Goal: Task Accomplishment & Management: Manage account settings

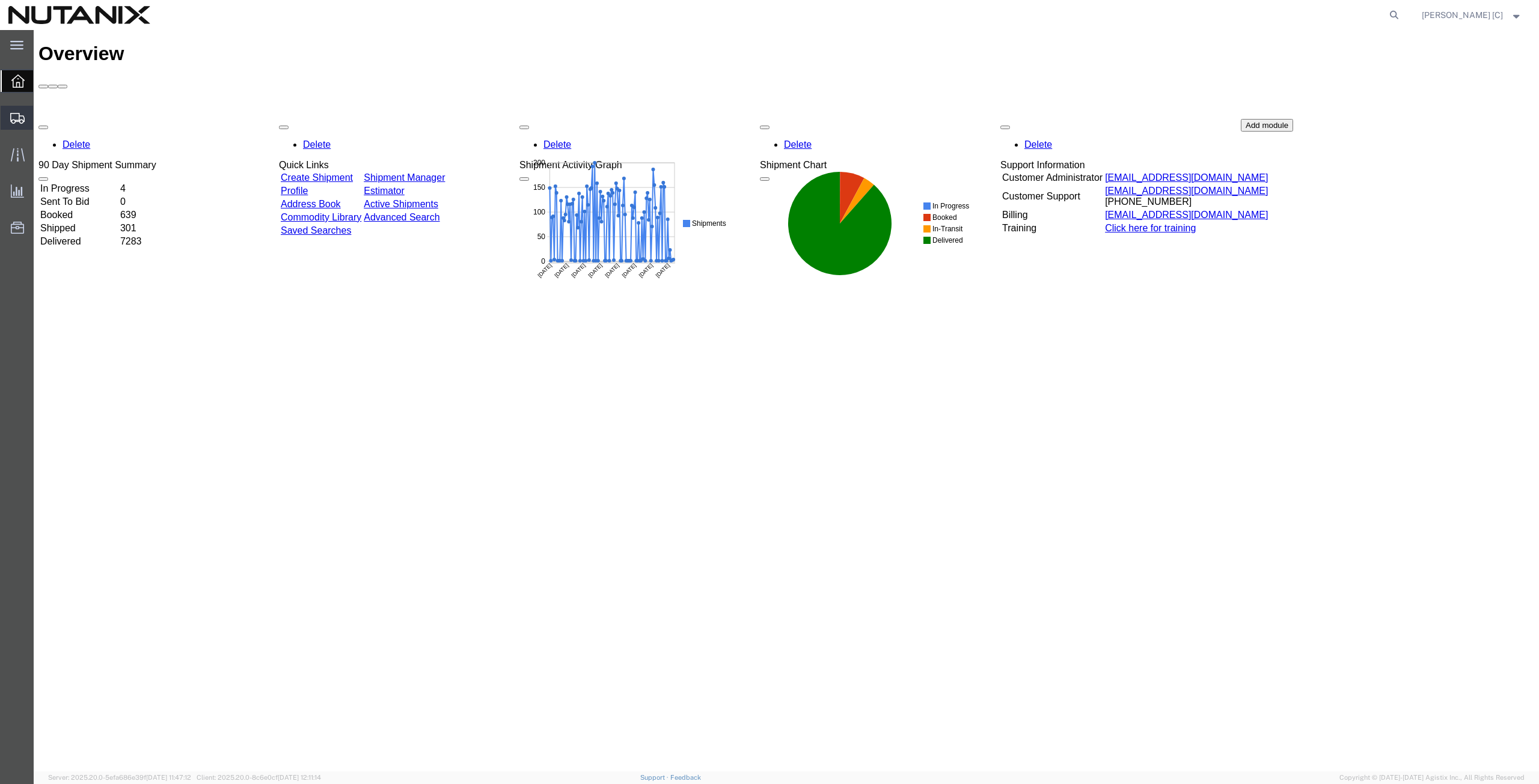
click at [0, 0] on span "Create from Template" at bounding box center [0, 0] width 0 height 0
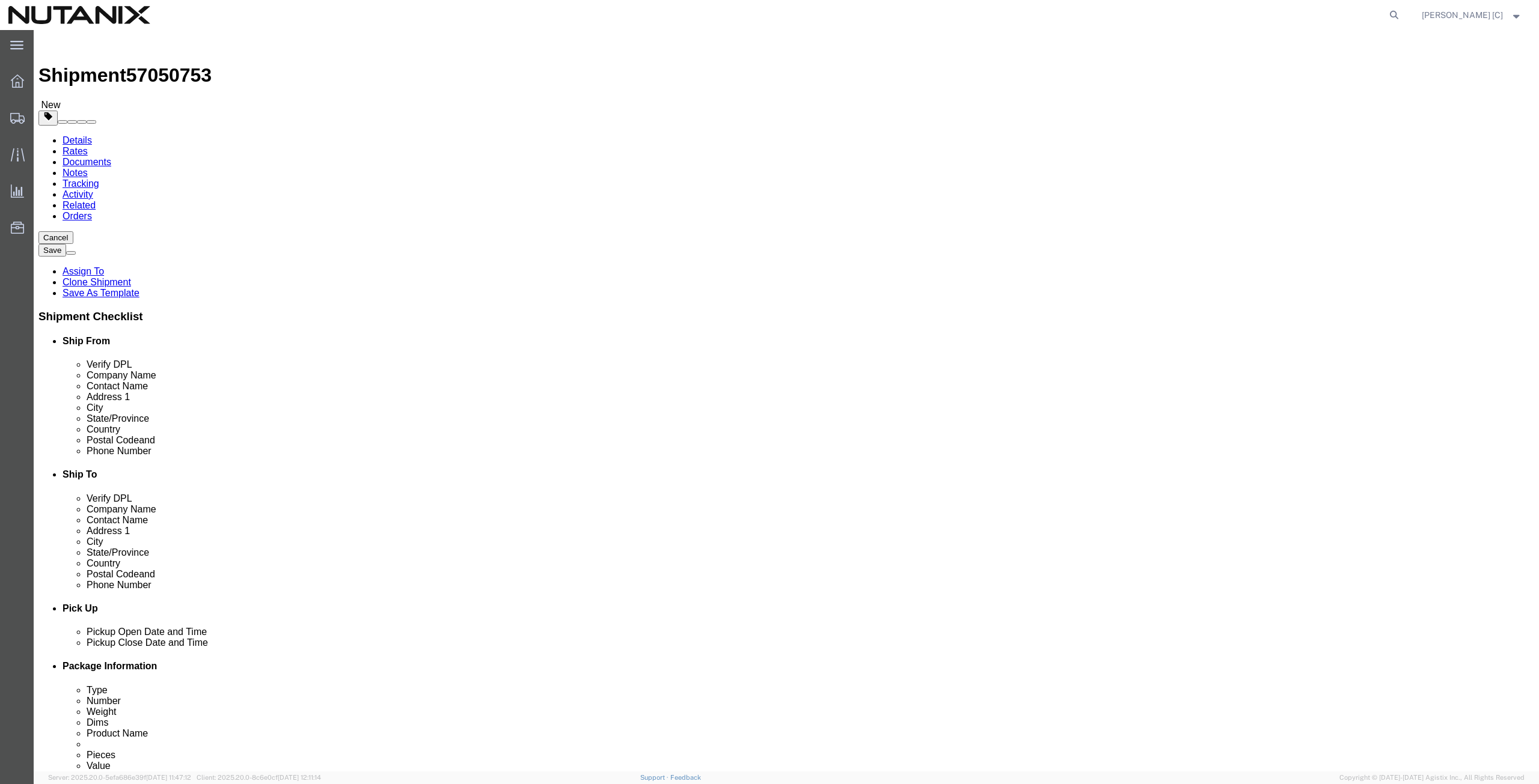
select select
select select "46554"
drag, startPoint x: 934, startPoint y: 249, endPoint x: 747, endPoint y: 261, distance: 187.4
click div "Location [GEOGRAPHIC_DATA] - [GEOGRAPHIC_DATA] My Profile Location [GEOGRAPHIC_…"
type input "art"
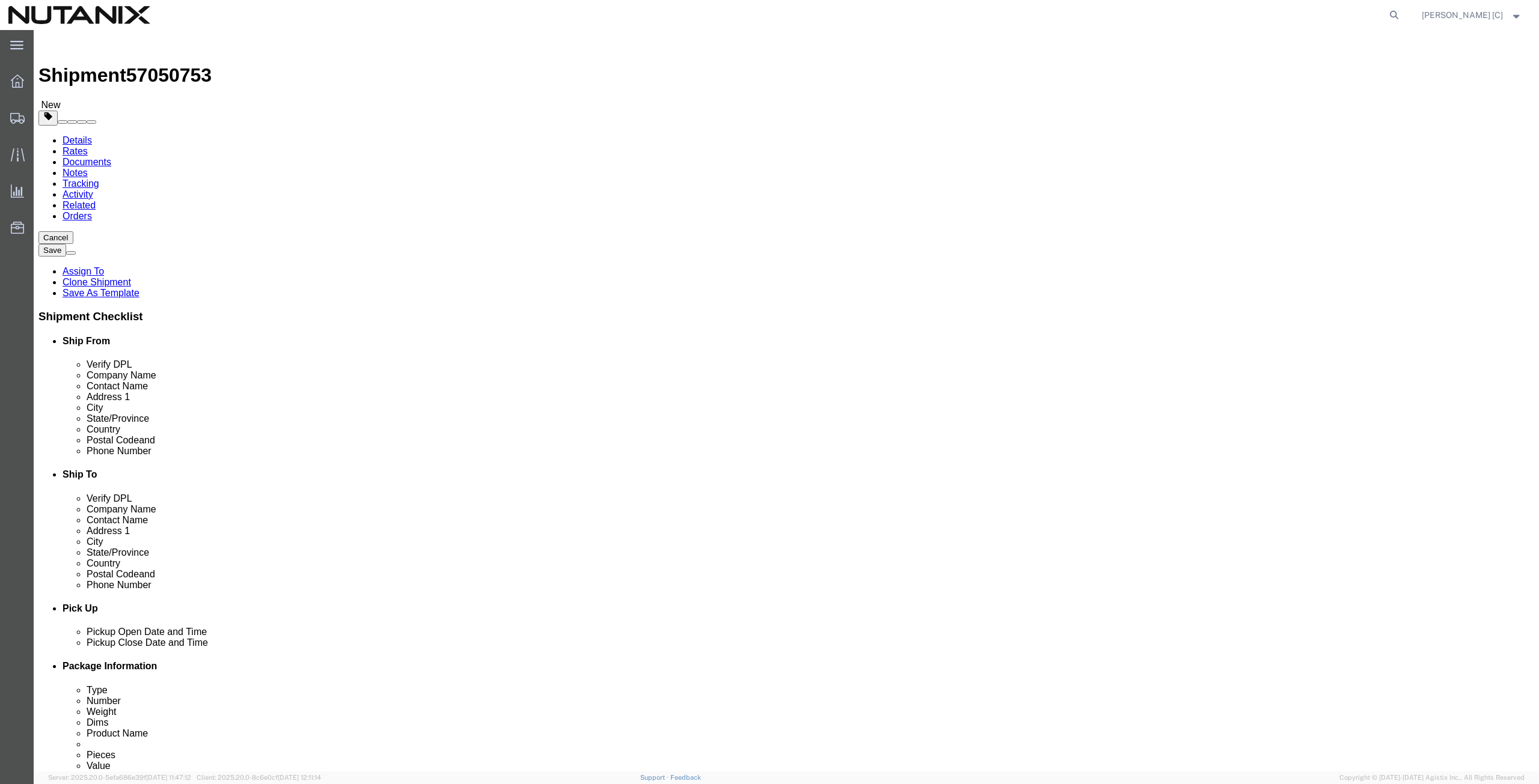
click p "- Nutanix HQ - ([PERSON_NAME]) [STREET_ADDRESS]"
select select
type input "Nutanix HQ"
type input "[PERSON_NAME]"
type input "1740 Technology Dr"
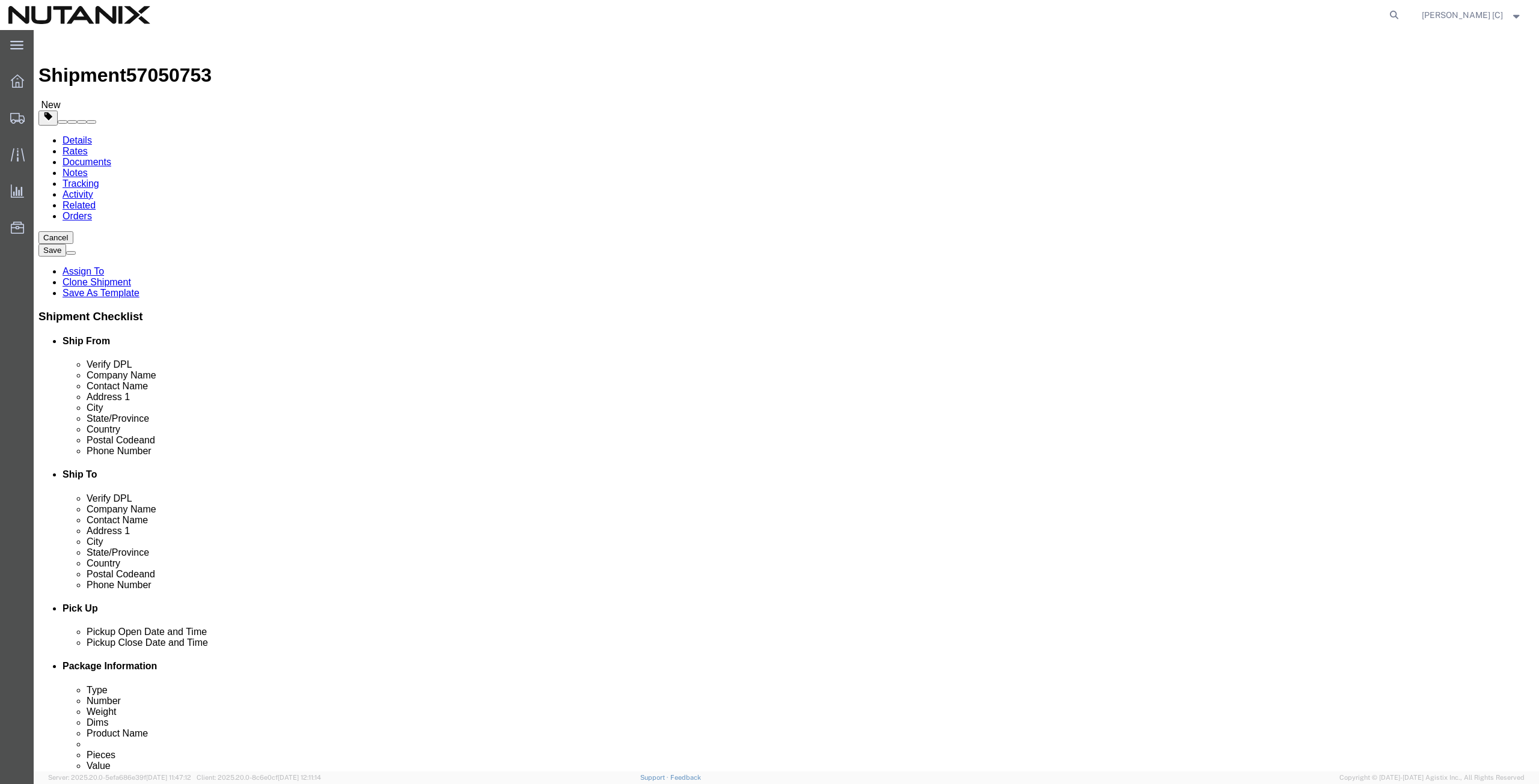
type input "[GEOGRAPHIC_DATA][PERSON_NAME]"
type input "95110"
type input "[PHONE_NUMBER]"
type input "[PERSON_NAME][EMAIL_ADDRESS][PERSON_NAME][DOMAIN_NAME]"
select select "CA"
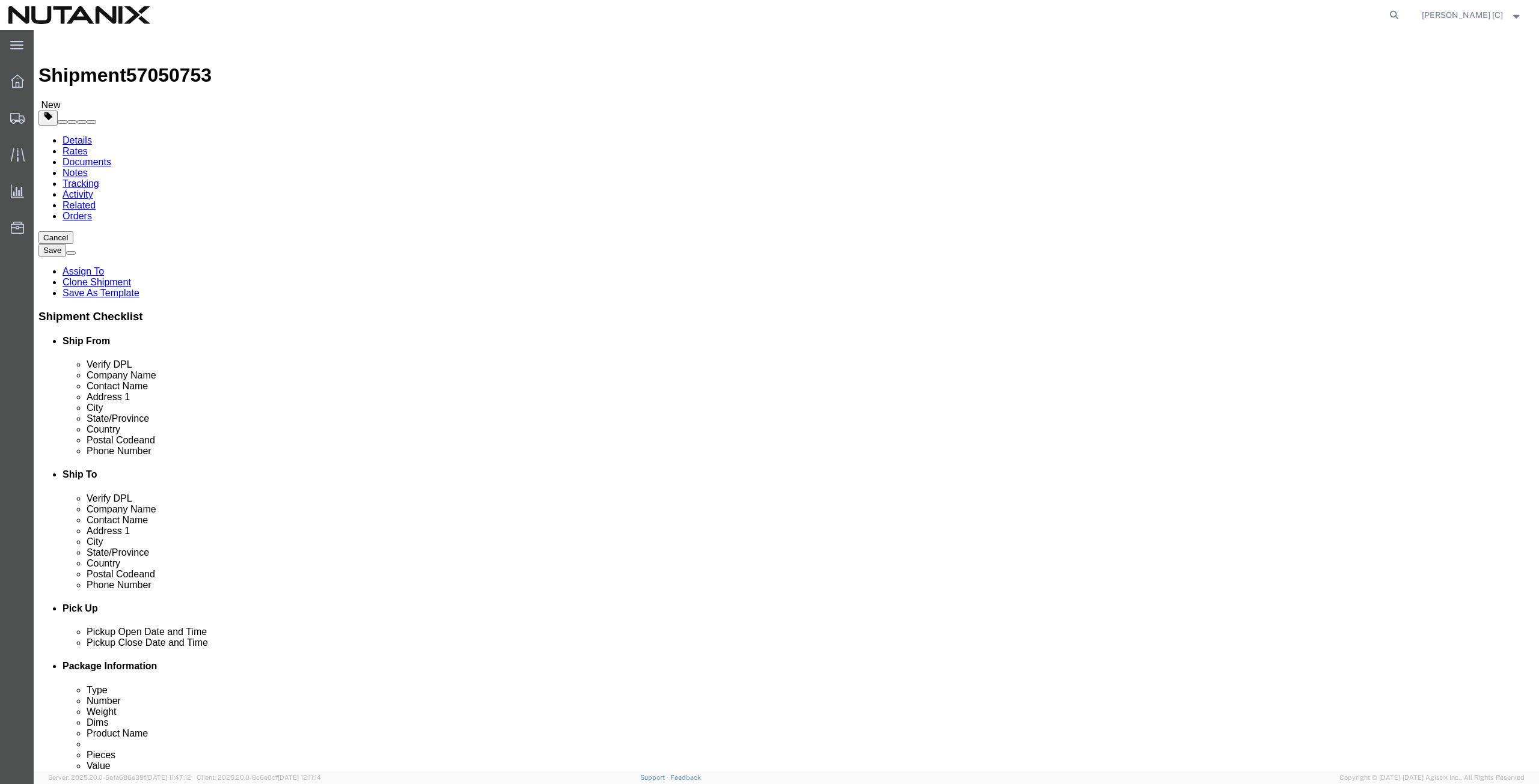
type input "[PERSON_NAME]"
drag, startPoint x: 298, startPoint y: 227, endPoint x: 184, endPoint y: 199, distance: 117.4
click div "Location My Profile Location [GEOGRAPHIC_DATA] - [GEOGRAPHIC_DATA] [GEOGRAPHIC_…"
paste input "[PERSON_NAME]"
type input "[PERSON_NAME]"
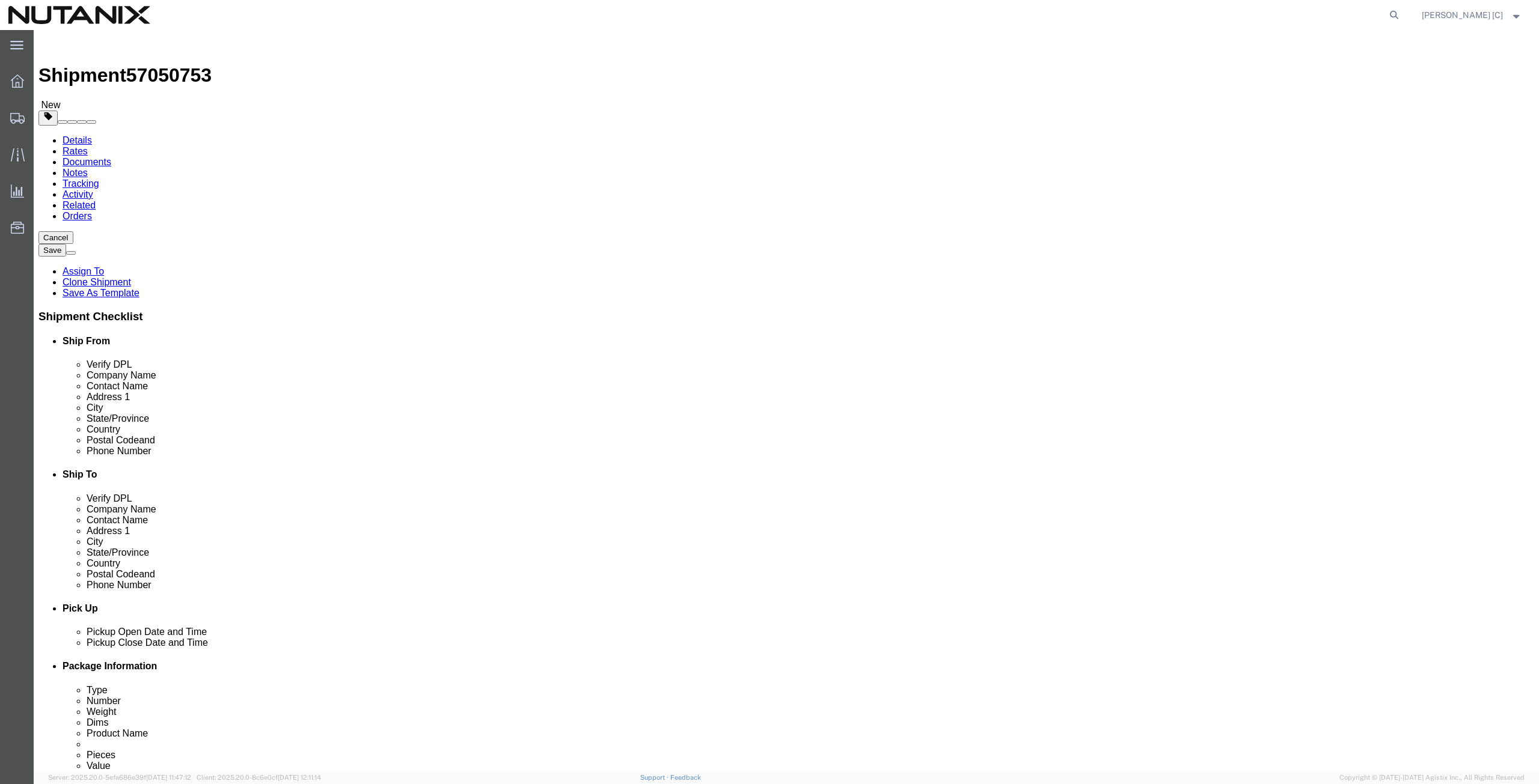
drag, startPoint x: 310, startPoint y: 251, endPoint x: 203, endPoint y: 245, distance: 107.2
click div "Contact Name [PERSON_NAME]"
paste input "[PERSON_NAME]"
type input "[PERSON_NAME]"
drag, startPoint x: 306, startPoint y: 269, endPoint x: 68, endPoint y: 270, distance: 238.0
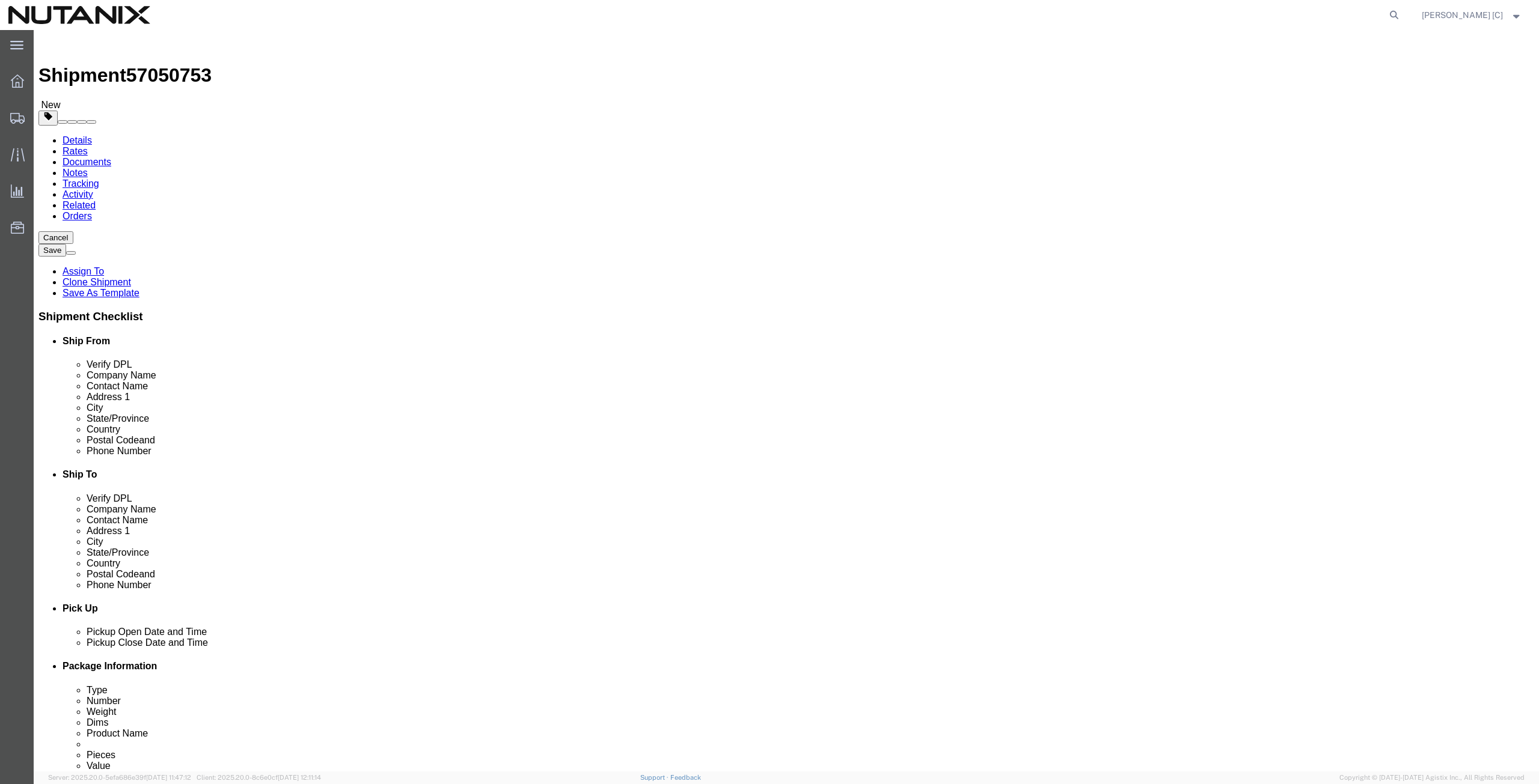
click div "Address [STREET_ADDRESS][US_STATE]"
paste input "42262 Forsythia D"
type input "42262 Forsythia Dr"
select select
drag, startPoint x: 264, startPoint y: 318, endPoint x: 167, endPoint y: 322, distance: 97.1
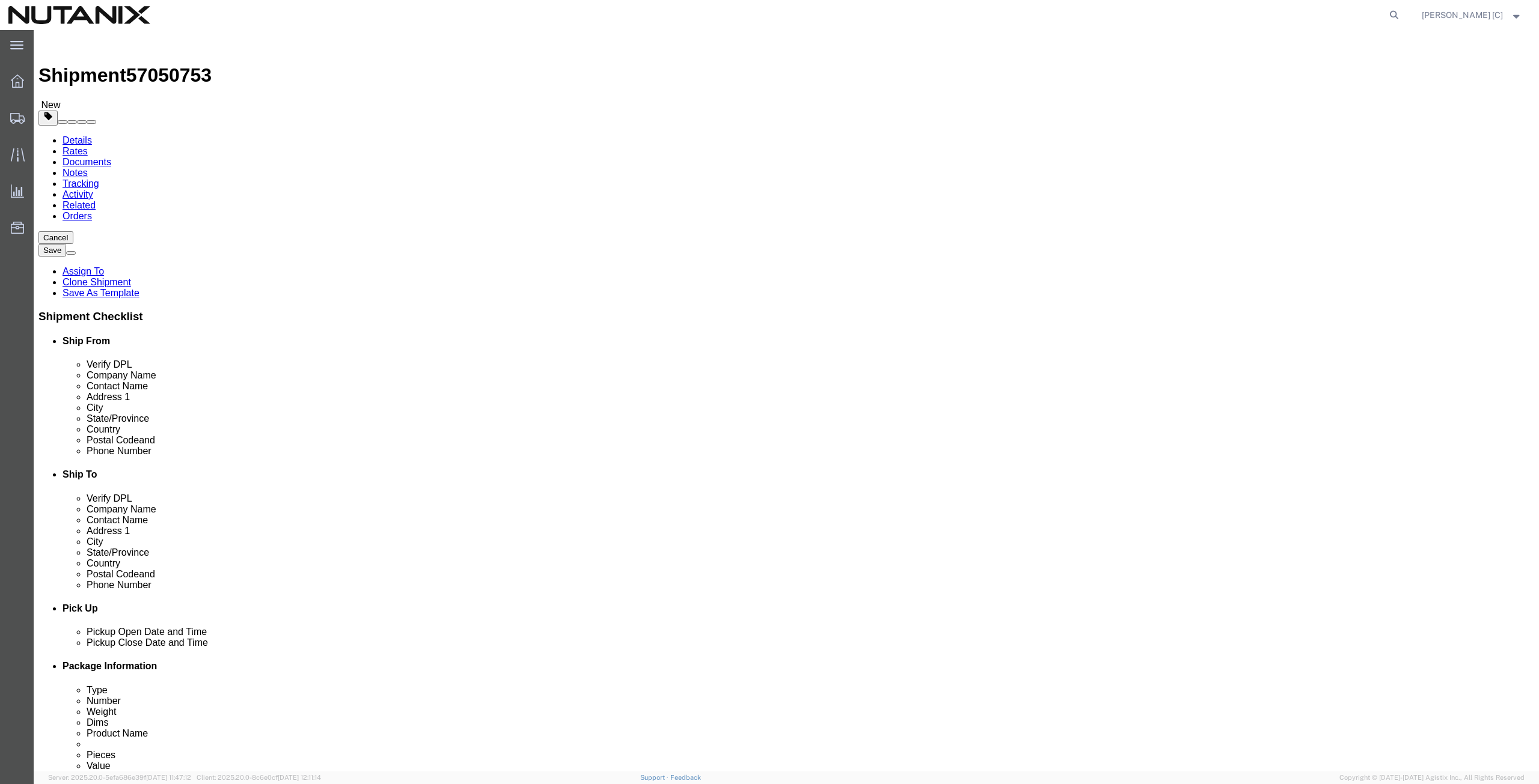
click div "City Plano"
paste input "Fremont"
type input "Fremont"
select select
drag, startPoint x: 269, startPoint y: 290, endPoint x: 186, endPoint y: 309, distance: 85.1
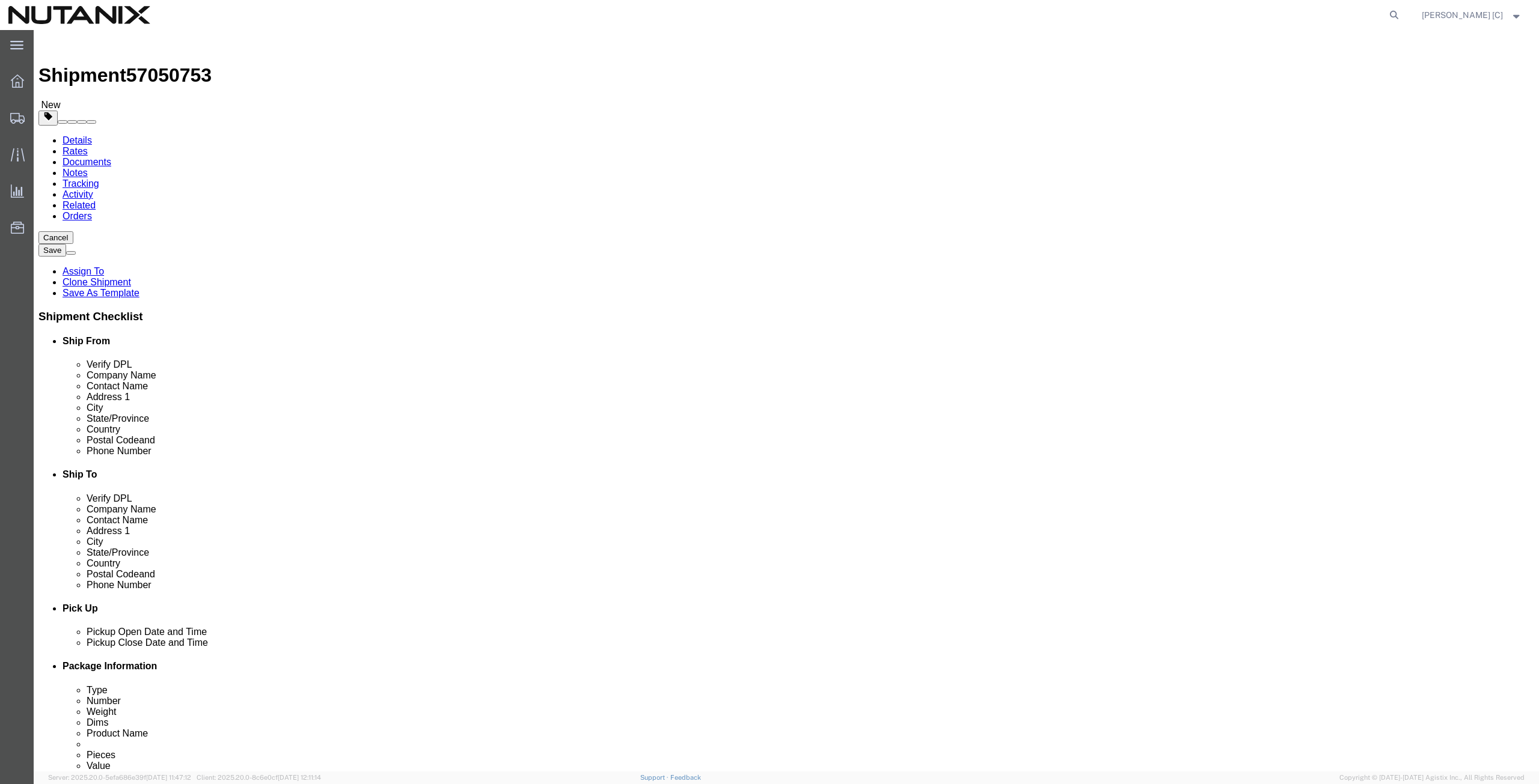
click div "Location My Profile Location [GEOGRAPHIC_DATA] - [GEOGRAPHIC_DATA] [GEOGRAPHIC_…"
type input "cal"
select select
select select "CA"
drag, startPoint x: 266, startPoint y: 386, endPoint x: 150, endPoint y: 403, distance: 117.2
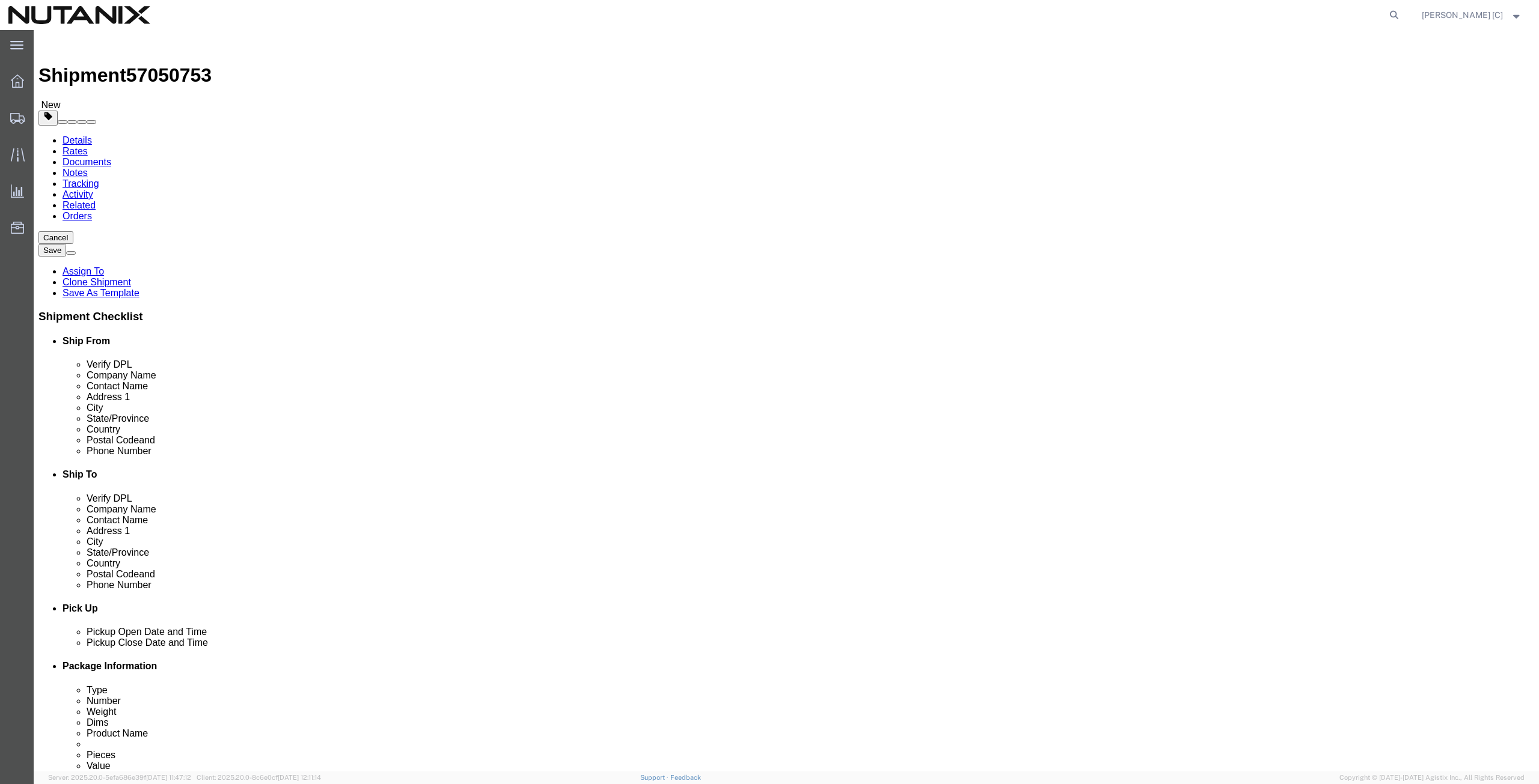
click div "Location My Profile Location [GEOGRAPHIC_DATA] - [GEOGRAPHIC_DATA] [GEOGRAPHIC_…"
paste input "94539"
type input "94539"
select select
drag, startPoint x: 301, startPoint y: 407, endPoint x: 134, endPoint y: 397, distance: 167.3
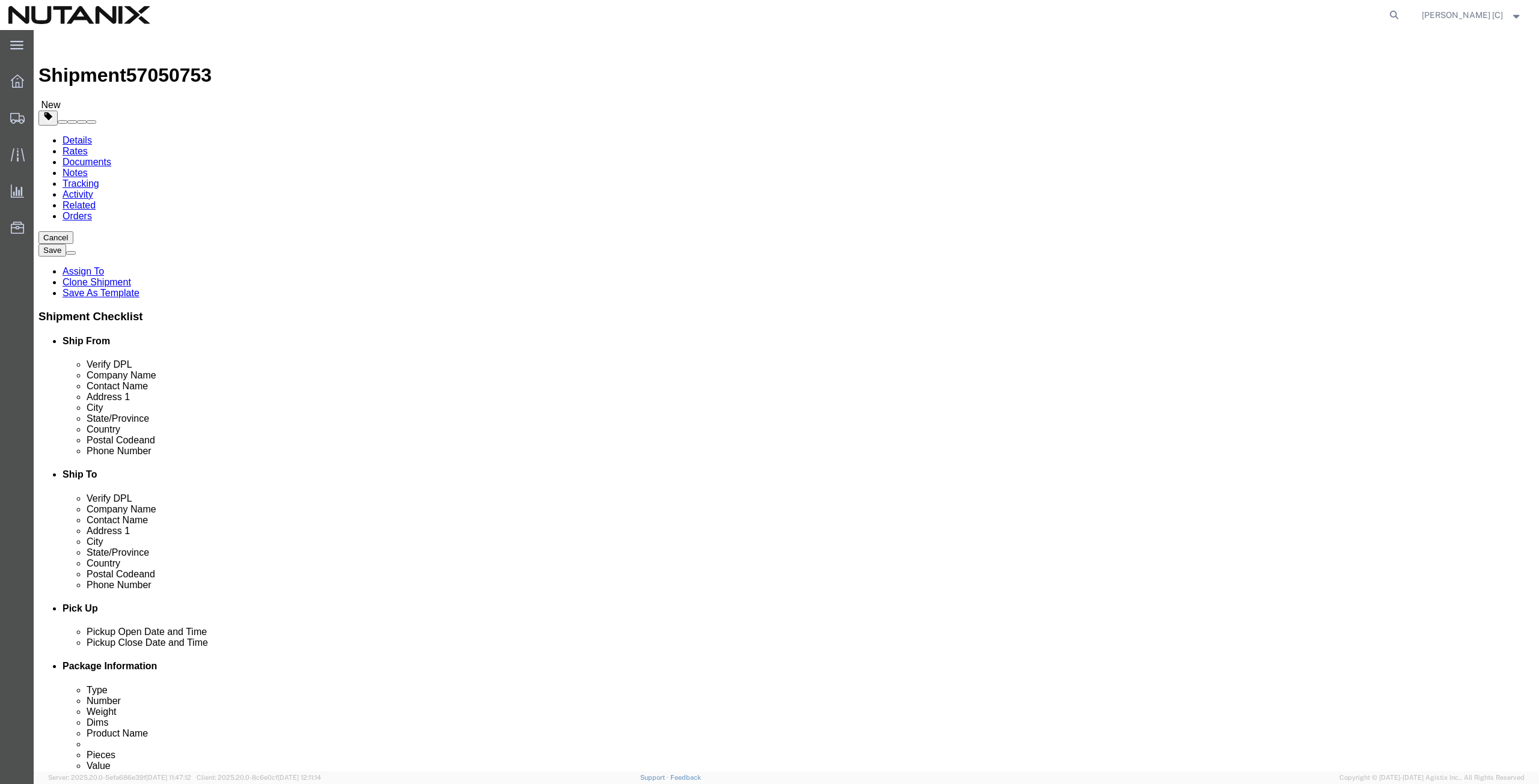
click div "Location My Profile Location [GEOGRAPHIC_DATA] - [GEOGRAPHIC_DATA] [GEOGRAPHIC_…"
paste input "[PHONE_NUMBER]"
type input "[PHONE_NUMBER]"
drag, startPoint x: 353, startPoint y: 428, endPoint x: 140, endPoint y: 464, distance: 216.0
click div "Location My Profile Location [GEOGRAPHIC_DATA] - [GEOGRAPHIC_DATA] [GEOGRAPHIC_…"
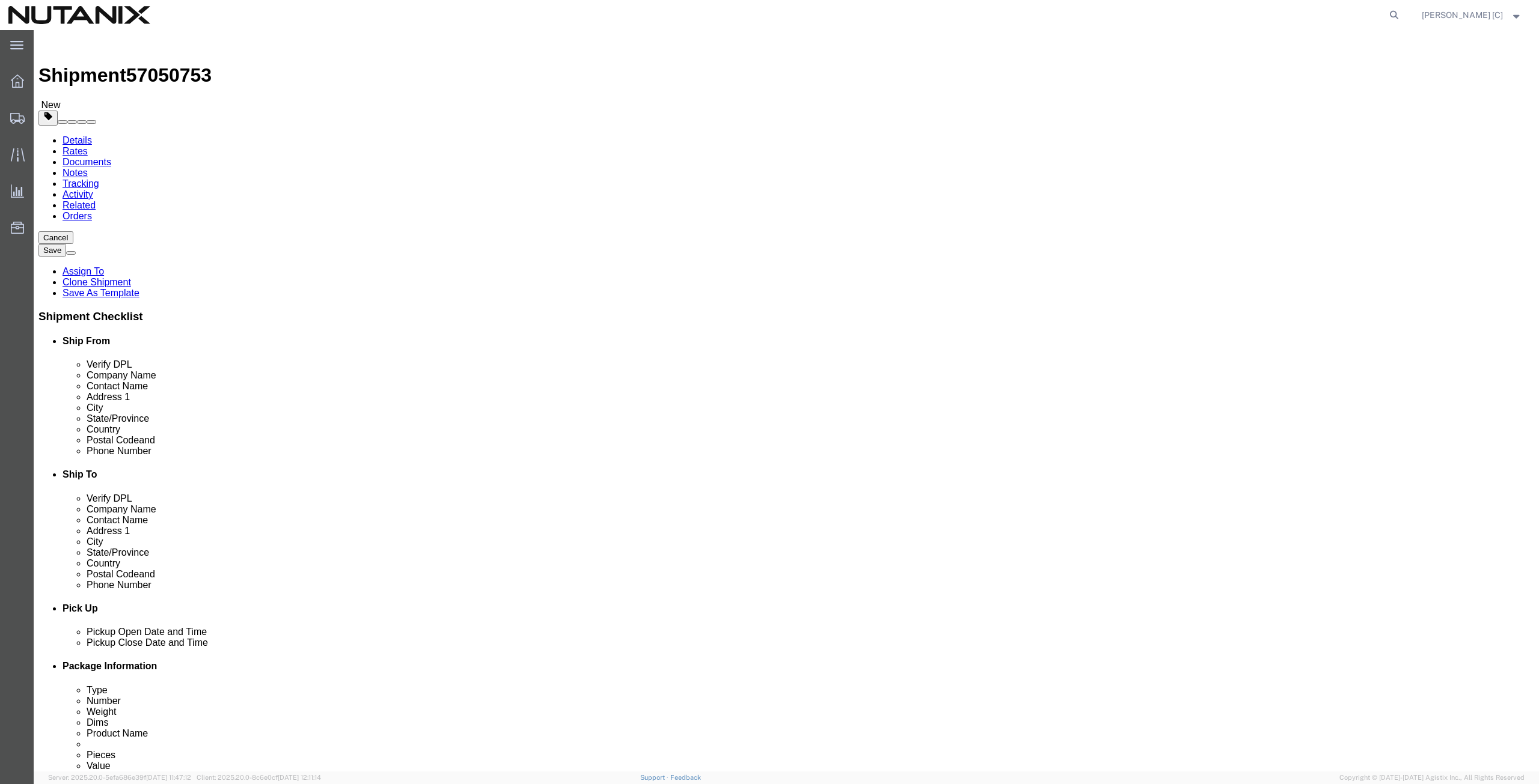
paste input "vijaay.[PERSON_NAME]"
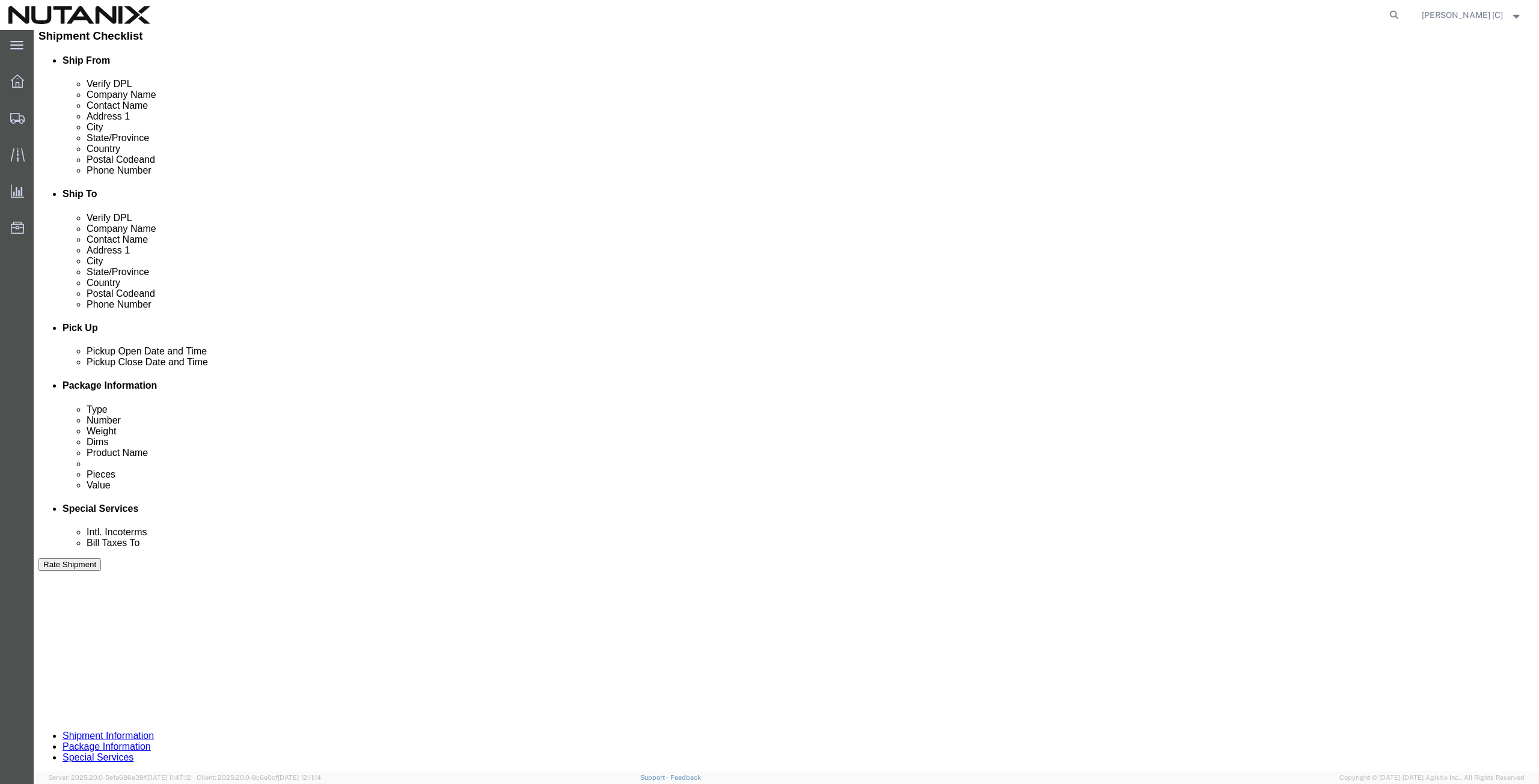
scroll to position [290, 0]
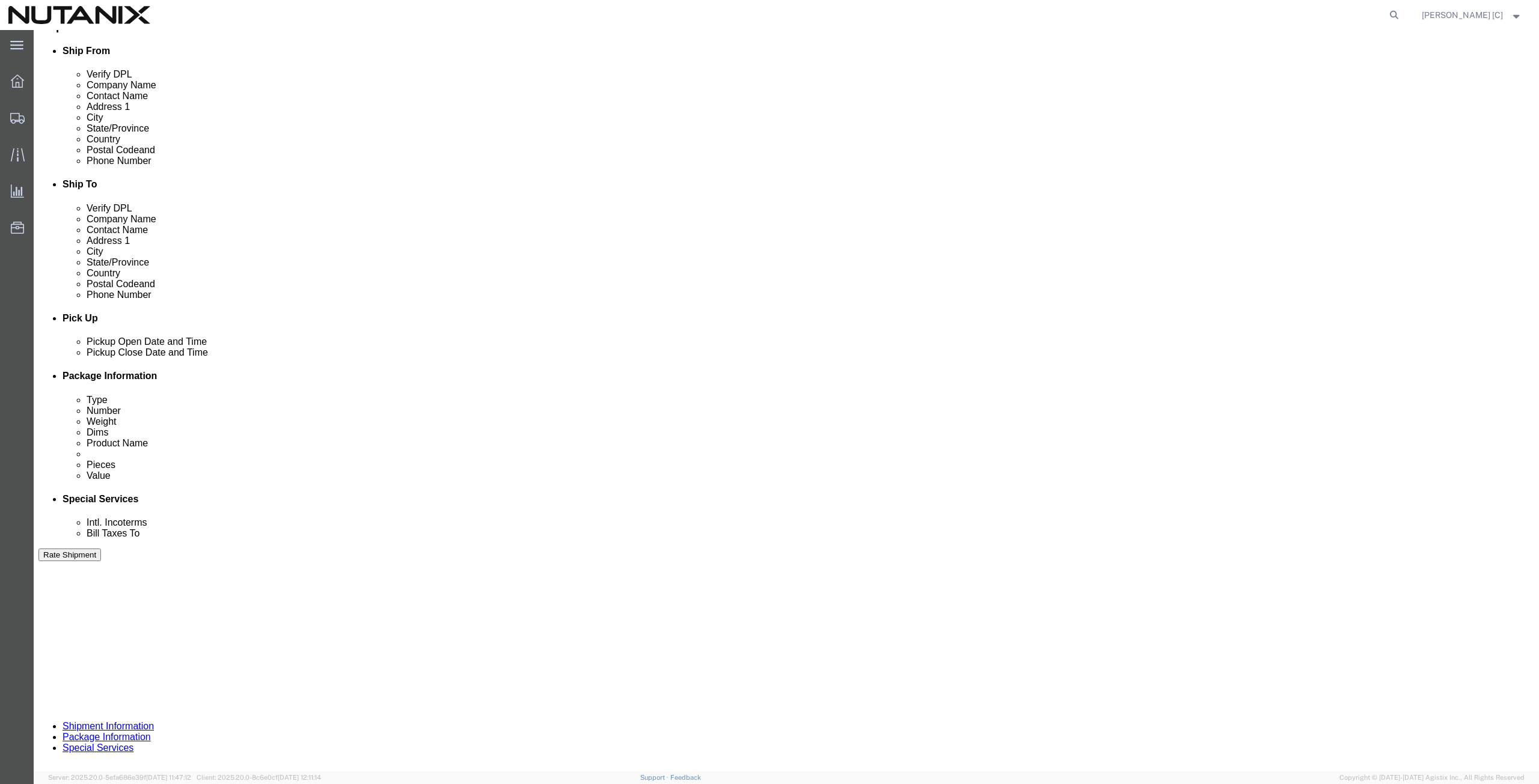
type input "[EMAIL_ADDRESS][PERSON_NAME][DOMAIN_NAME]"
drag, startPoint x: 278, startPoint y: 449, endPoint x: 48, endPoint y: 472, distance: 231.1
click div "Select Account Type Activity ID Airline Appointment Number ASN Batch Request # …"
type input "79101"
click button "Continue"
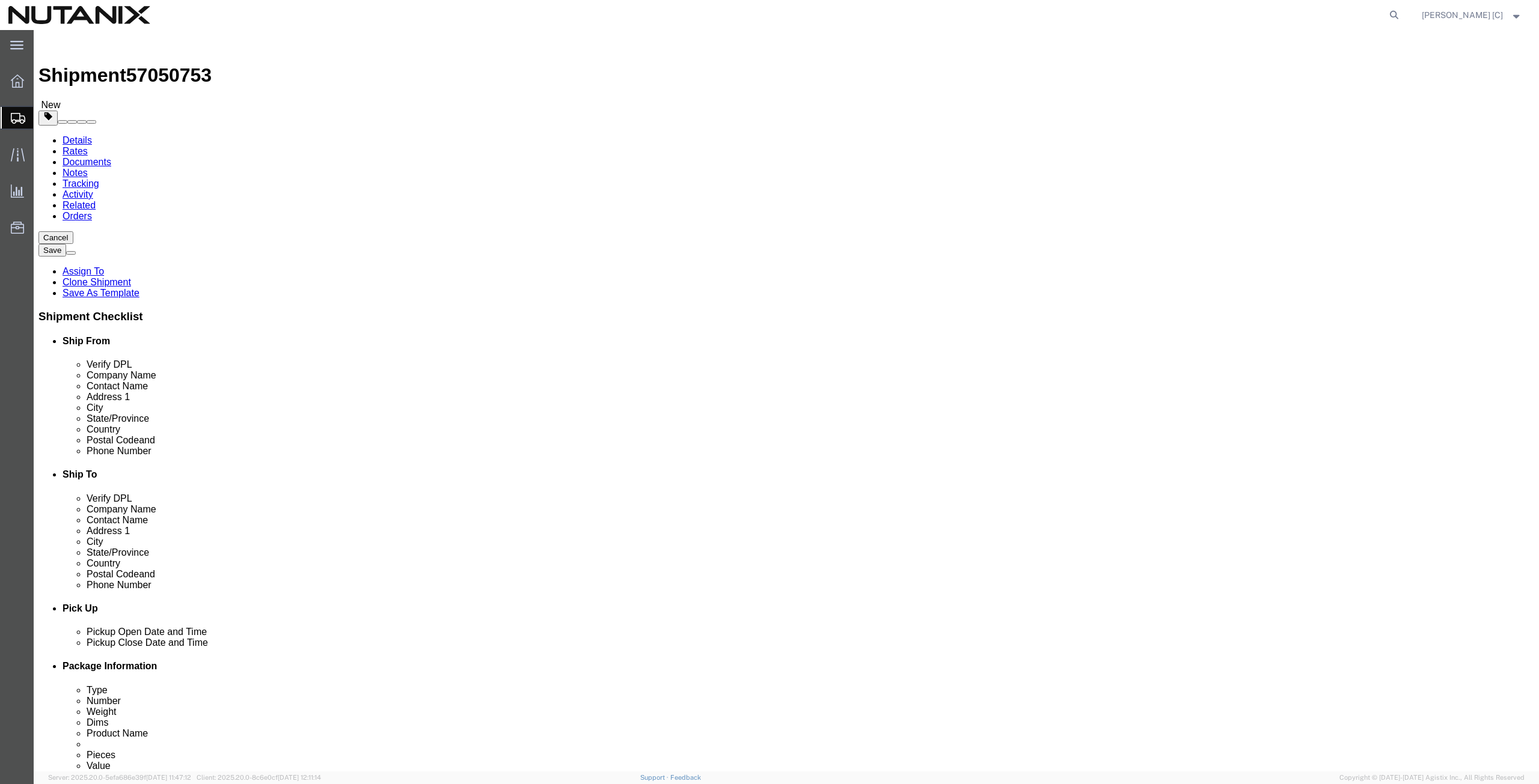
click dd "1.00 USD"
click div
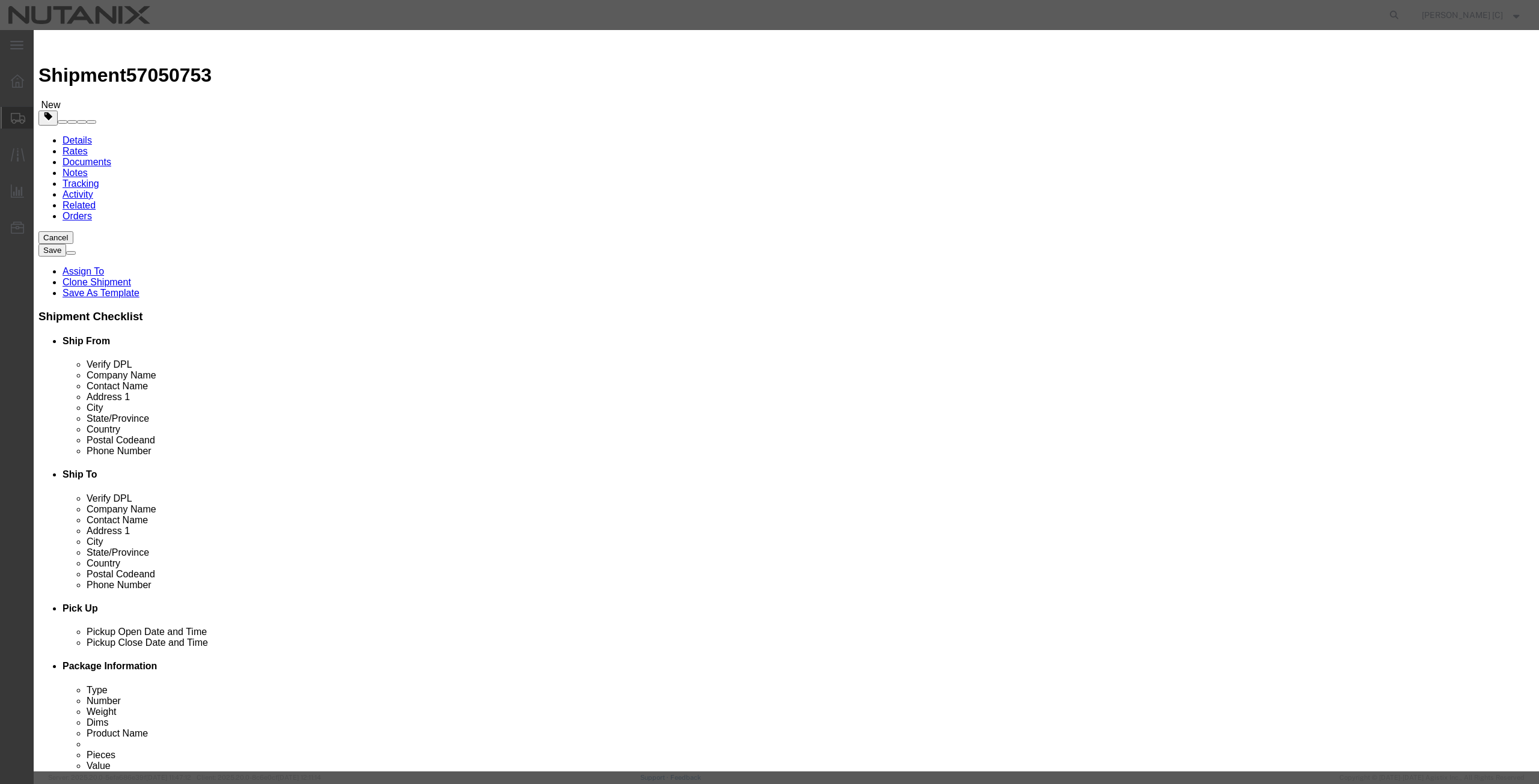
drag, startPoint x: 579, startPoint y: 138, endPoint x: 551, endPoint y: 149, distance: 30.1
click div "Product Name Mac Book Pro Pieces 1.00 Select Bag Barrels 100Board Feet Bottle B…"
click input "1.00"
drag, startPoint x: 575, startPoint y: 132, endPoint x: 504, endPoint y: 156, distance: 74.9
click div "Product Name Mac Book Pro Pieces 1.00 Select Bag Barrels 100Board Feet Bottle B…"
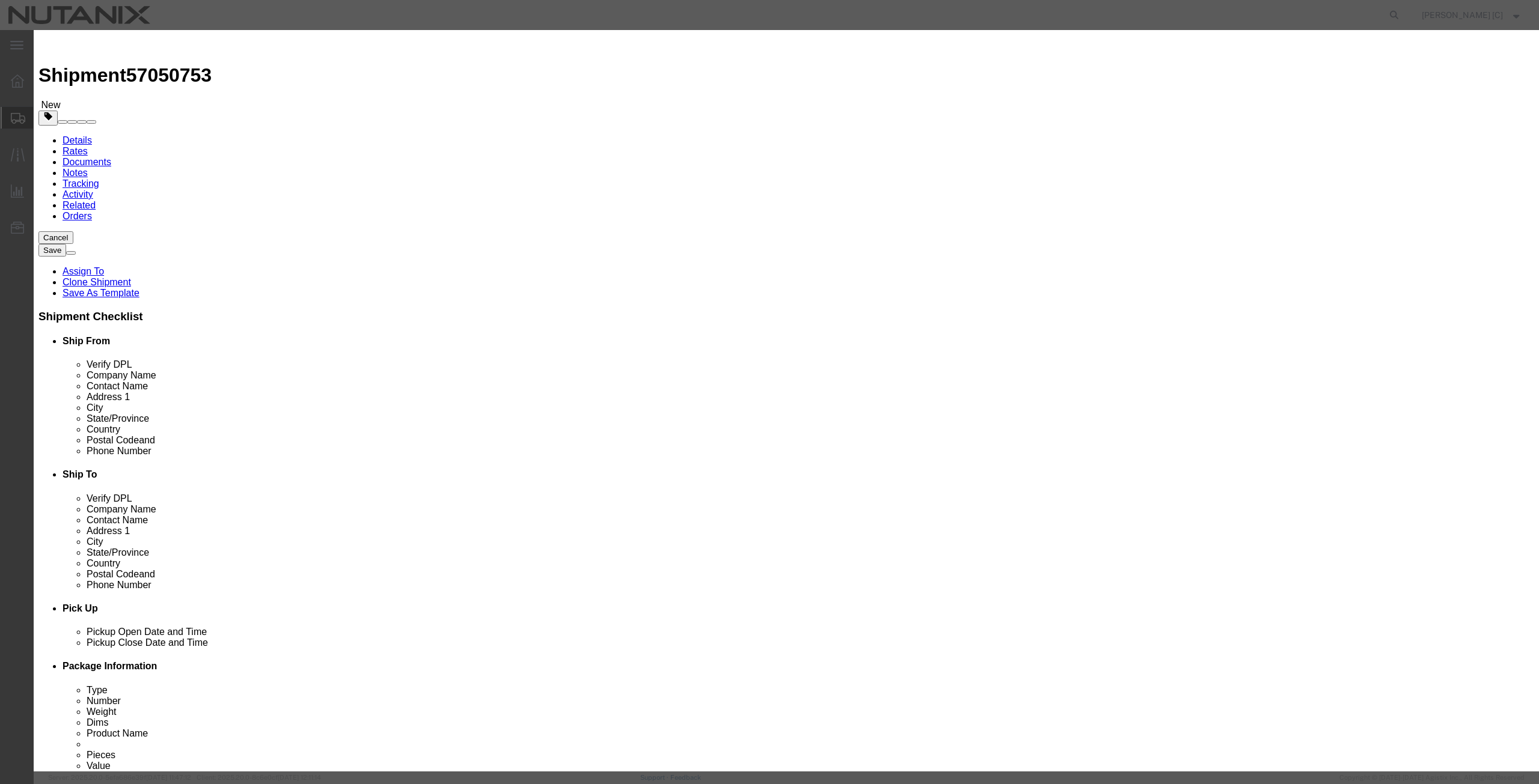
type input "1000"
click button "Save & Close"
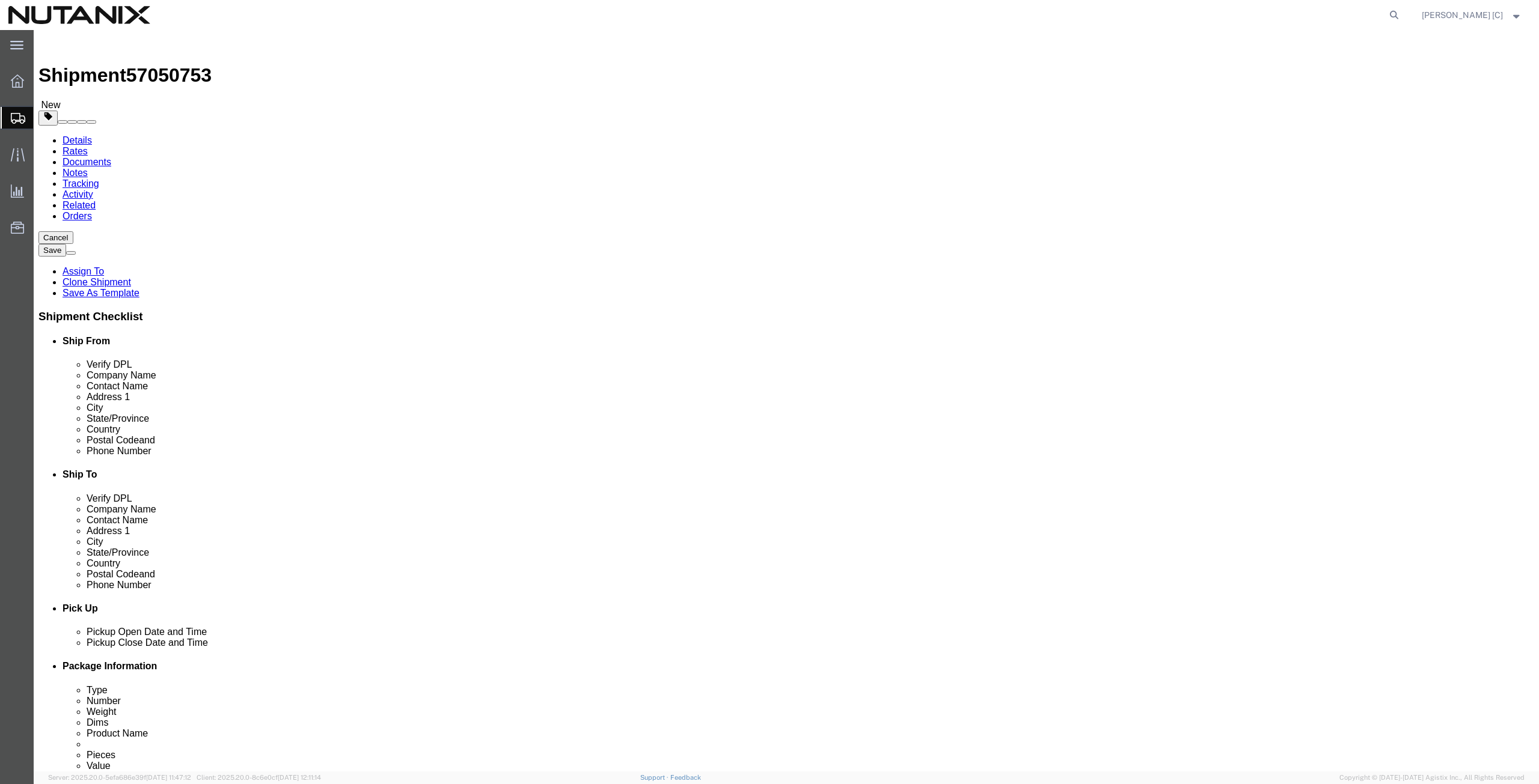
click button "Continue"
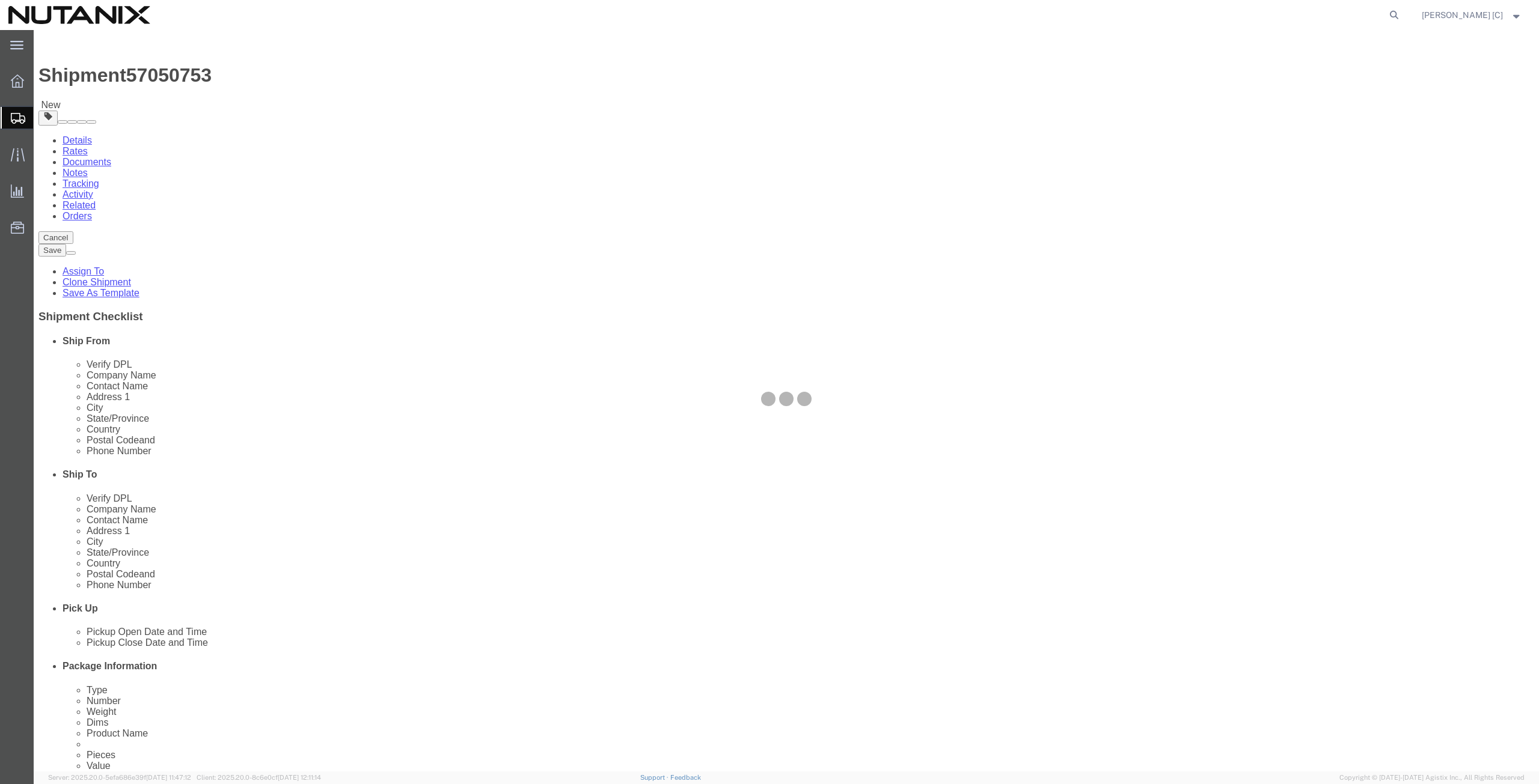
select select
select select "COSTCENTER"
select select "48694"
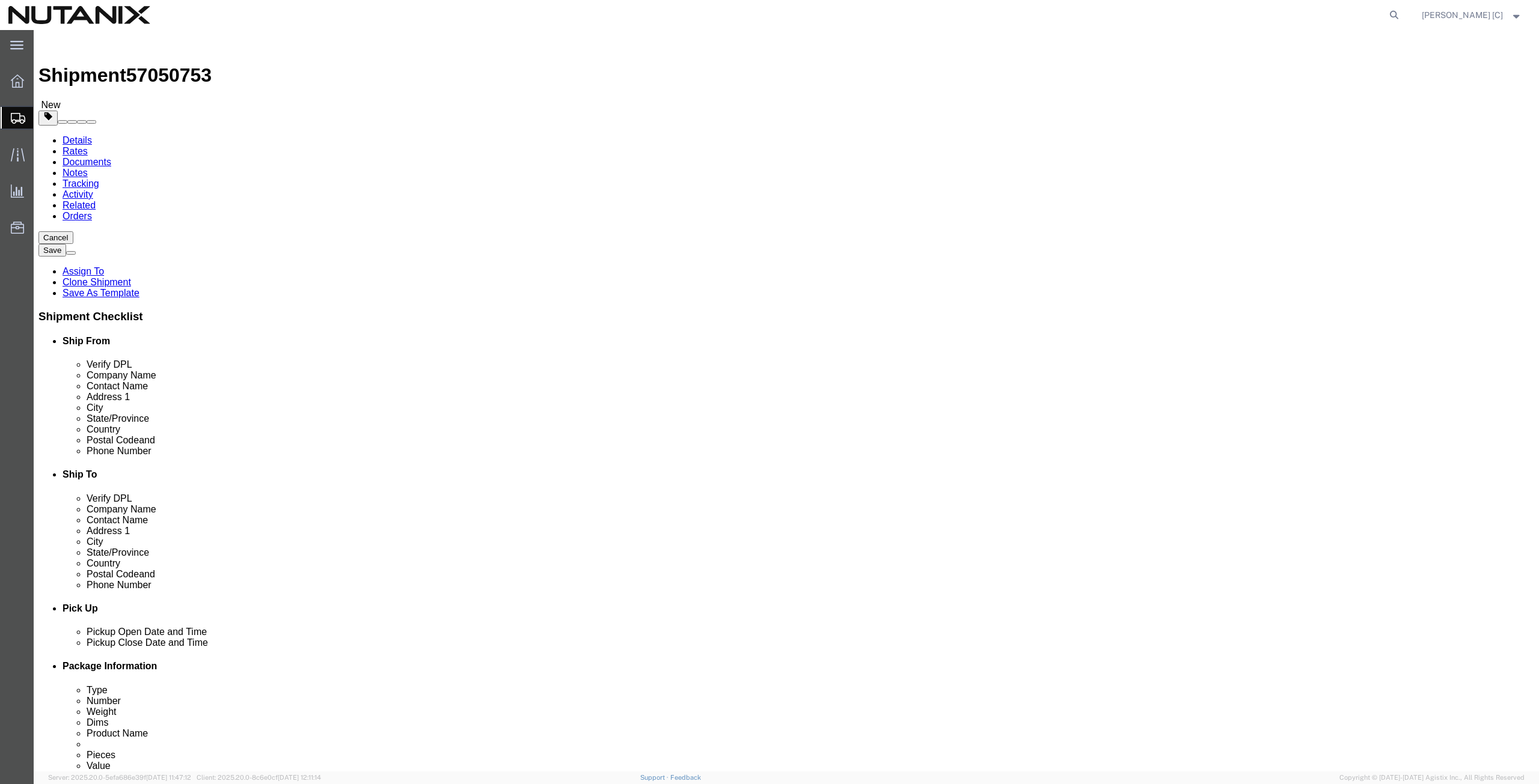
click icon
click button "Rate Shipment"
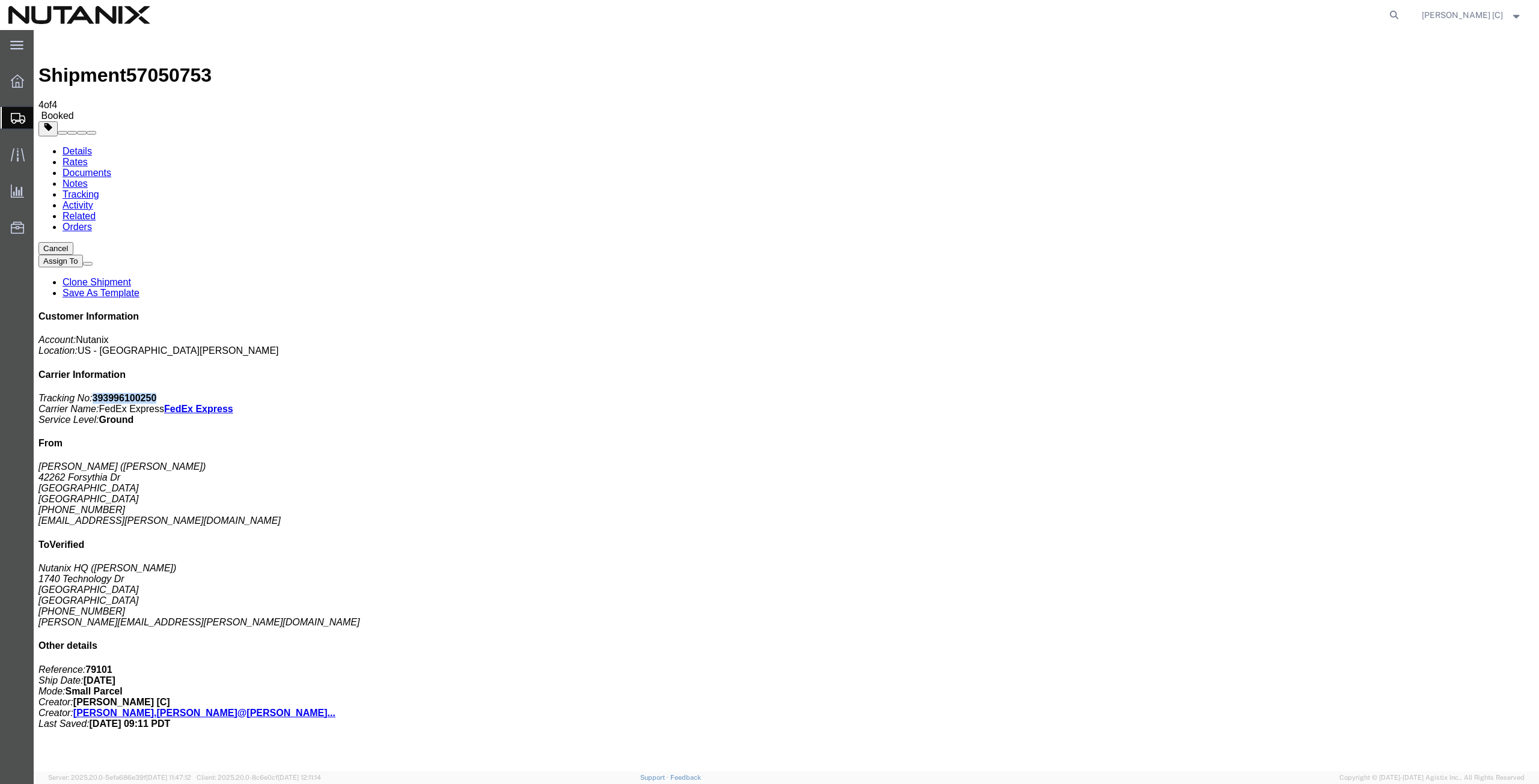
drag, startPoint x: 1428, startPoint y: 183, endPoint x: 1369, endPoint y: 183, distance: 59.0
click at [1369, 393] on p "Tracking No: 393996100250 Carrier Name: FedEx Express FedEx Express Service Lev…" at bounding box center [786, 409] width 1495 height 33
copy b "393996100250"
click at [131, 277] on link "Clone Shipment" at bounding box center [97, 282] width 68 height 10
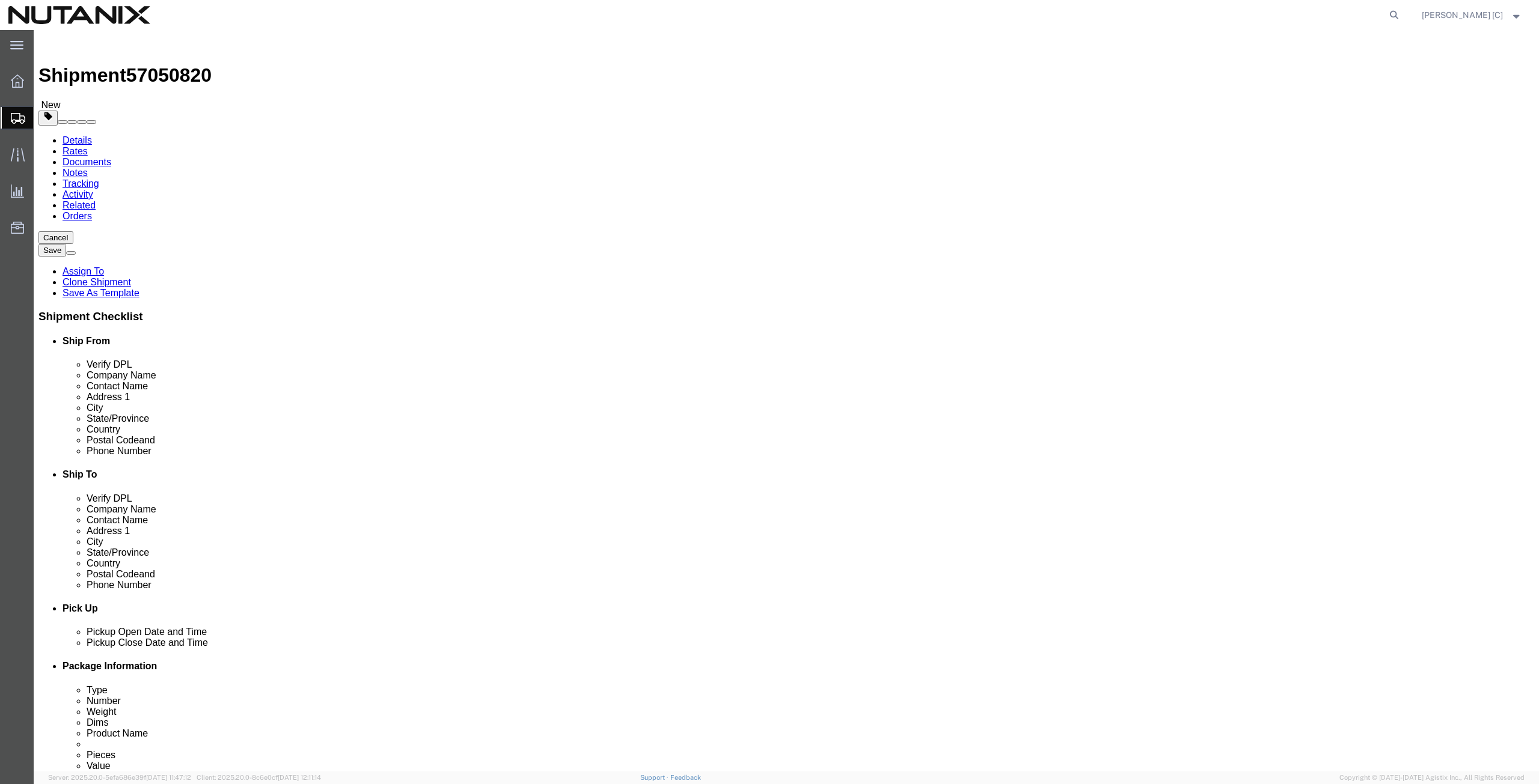
drag, startPoint x: 319, startPoint y: 223, endPoint x: -38, endPoint y: 257, distance: 358.6
click html "Shipment 57050820 New Details Rates Documents Notes Tracking Activity Related O…"
paste input "[PERSON_NAME]"
type input "[PERSON_NAME]"
drag, startPoint x: 308, startPoint y: 249, endPoint x: -98, endPoint y: 312, distance: 410.9
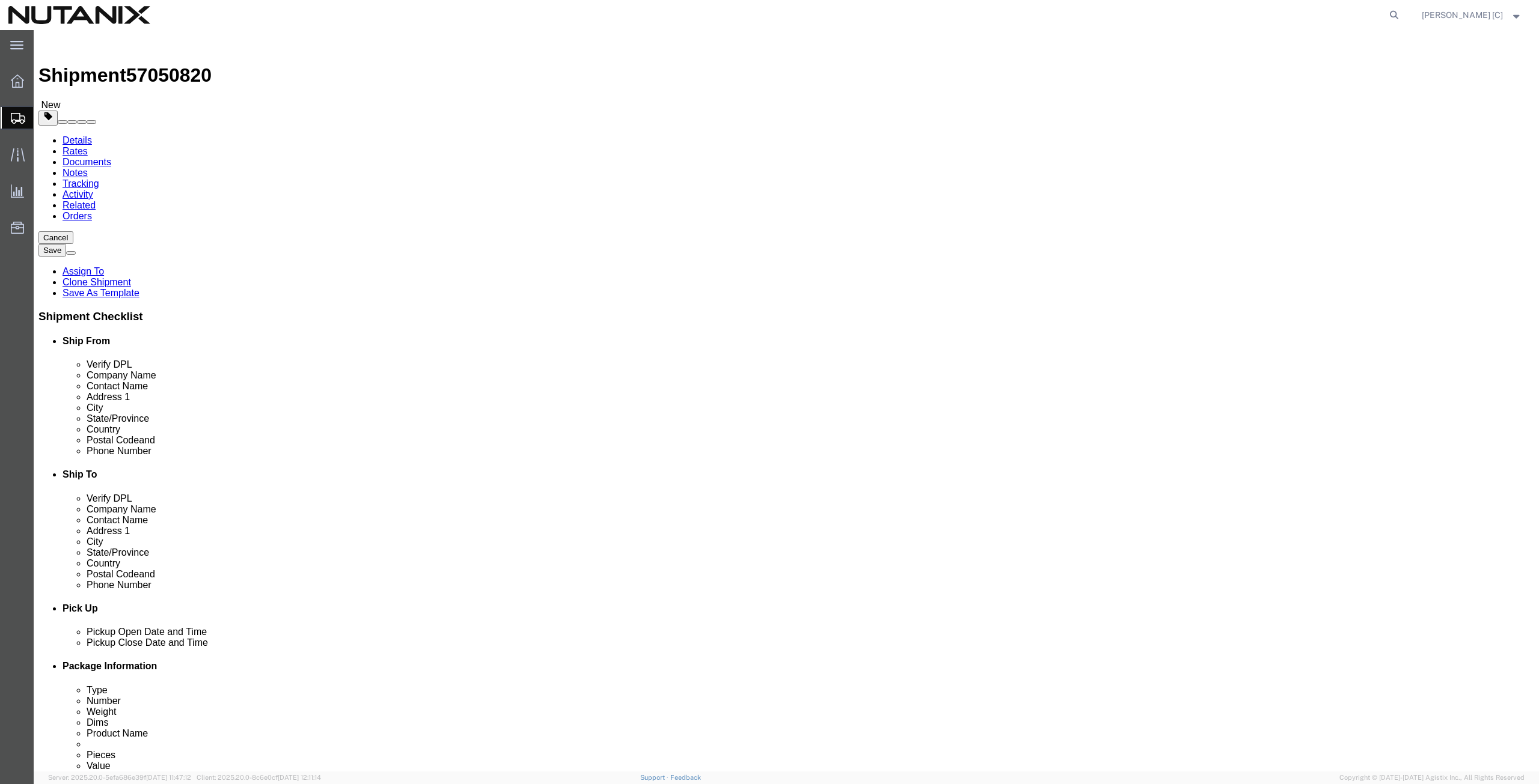
click html "Shipment 57050820 New Details Rates Documents Notes Tracking Activity Related O…"
paste input "[PERSON_NAME]"
type input "[PERSON_NAME]"
drag, startPoint x: 333, startPoint y: 273, endPoint x: 104, endPoint y: 292, distance: 229.8
click div "Location Select Select My Profile Location [GEOGRAPHIC_DATA] - [GEOGRAPHIC_DATA…"
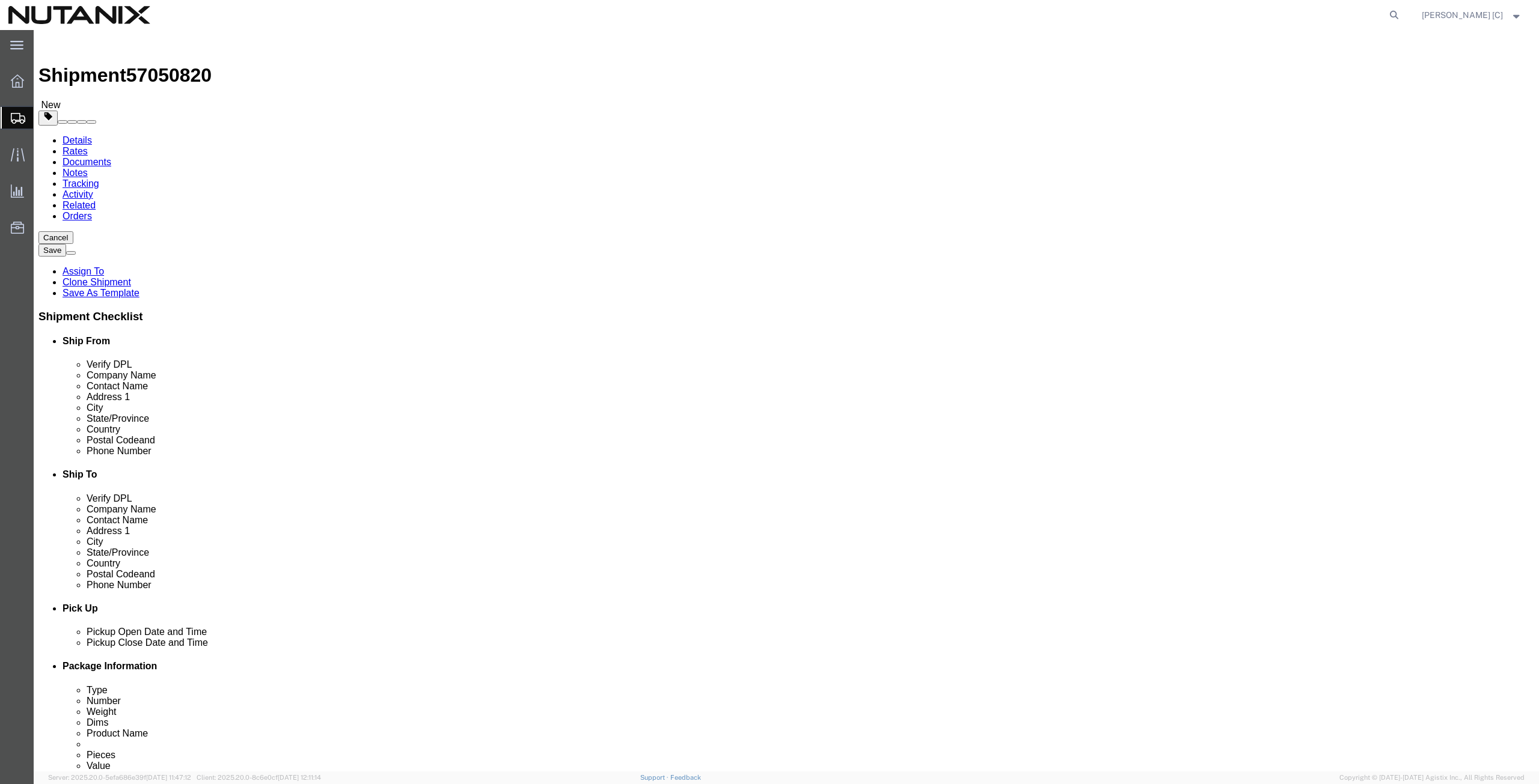
paste input "[STREET_ADDRESS]"
drag, startPoint x: 348, startPoint y: 267, endPoint x: 312, endPoint y: 274, distance: 36.7
click input "[STREET_ADDRESS]"
type input "[STREET_ADDRESS]"
click div "Location Select Select My Profile Location [GEOGRAPHIC_DATA] - [GEOGRAPHIC_DATA…"
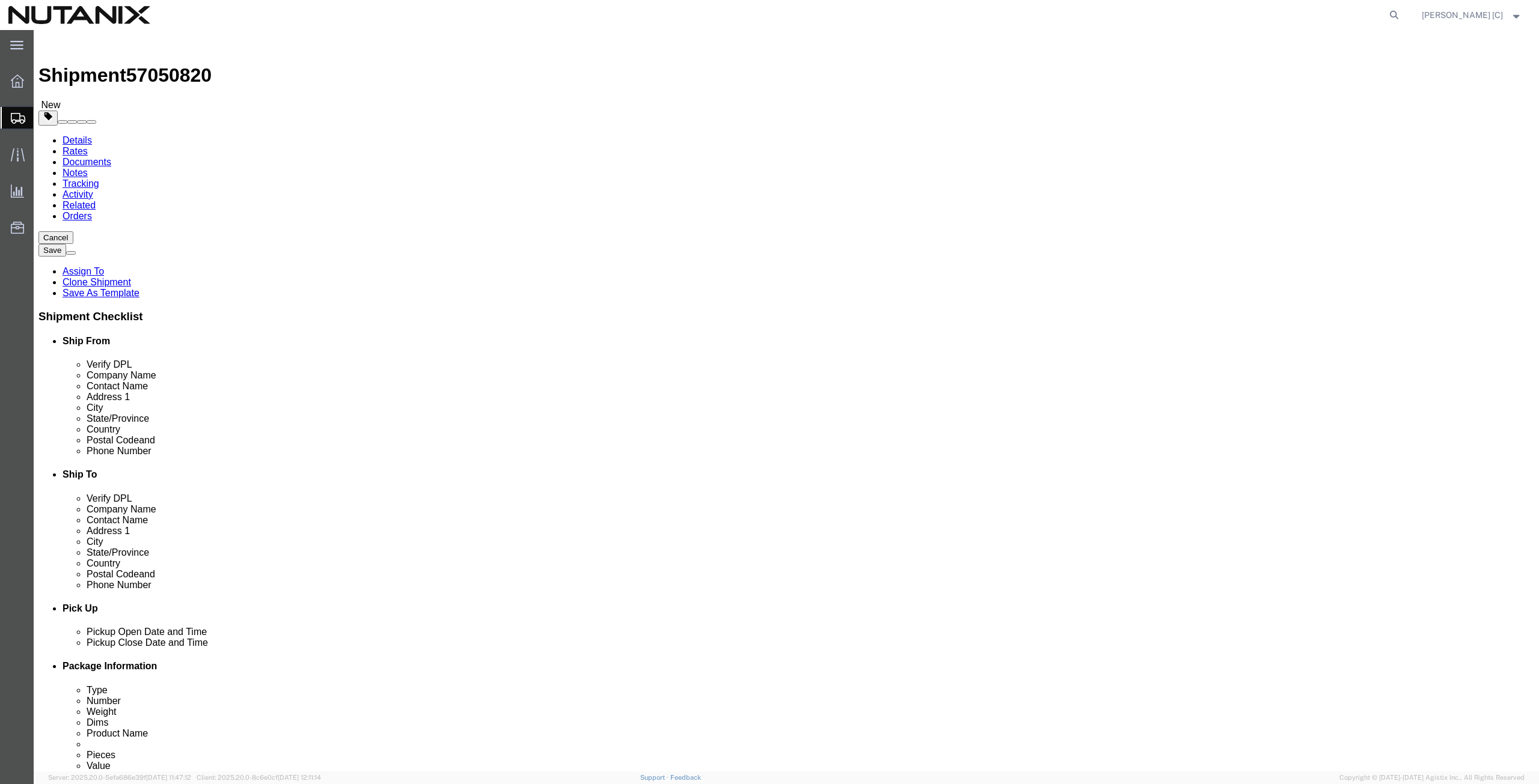
click input "text"
paste input "Unit 424"
type input "Unit 424"
drag, startPoint x: 280, startPoint y: 320, endPoint x: 50, endPoint y: 318, distance: 230.0
click div "City [GEOGRAPHIC_DATA]"
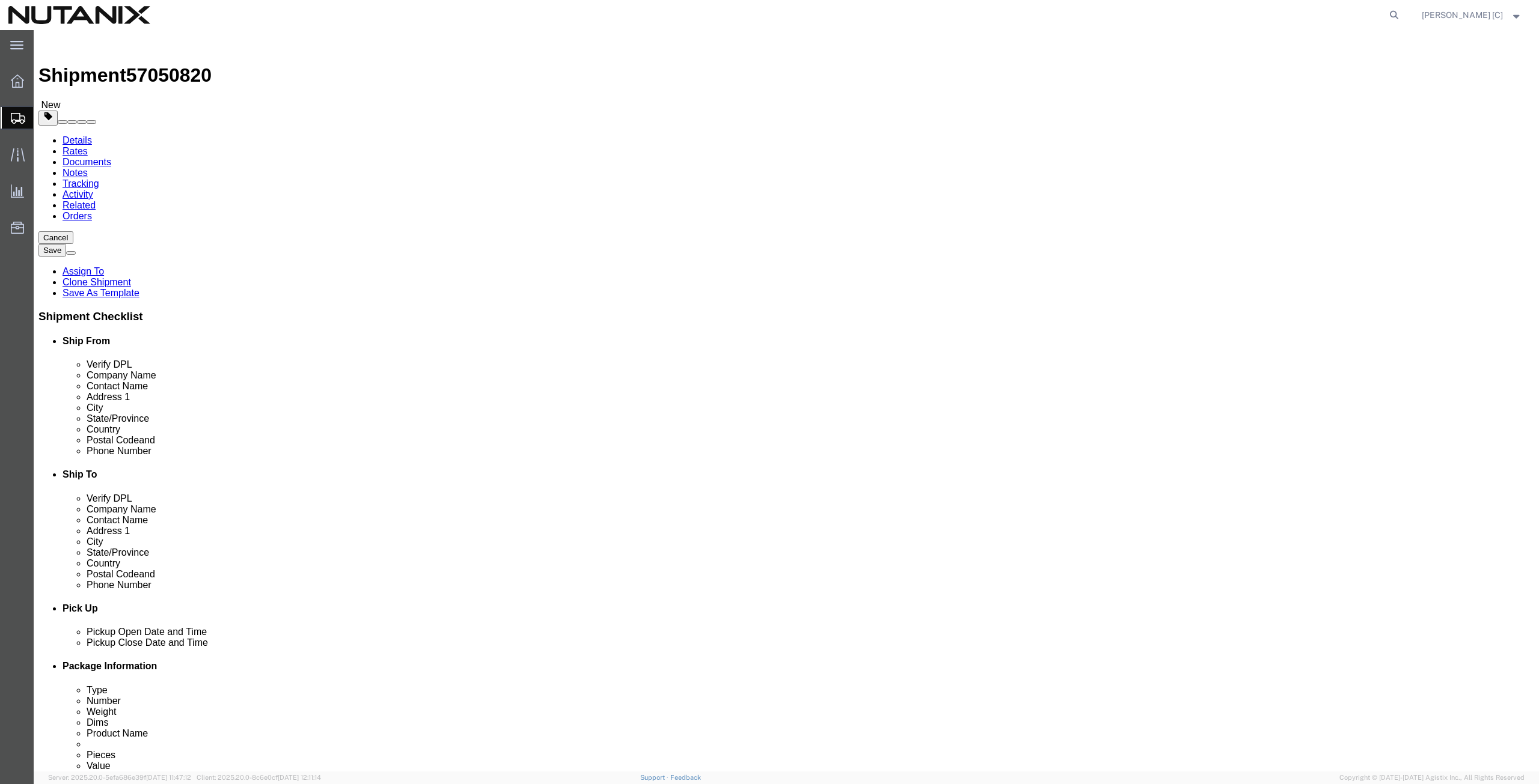
paste input "Shoreline"
type input "Shoreline"
type input "wash"
drag, startPoint x: 263, startPoint y: 384, endPoint x: 180, endPoint y: 376, distance: 83.4
click div "Postal Code 94539"
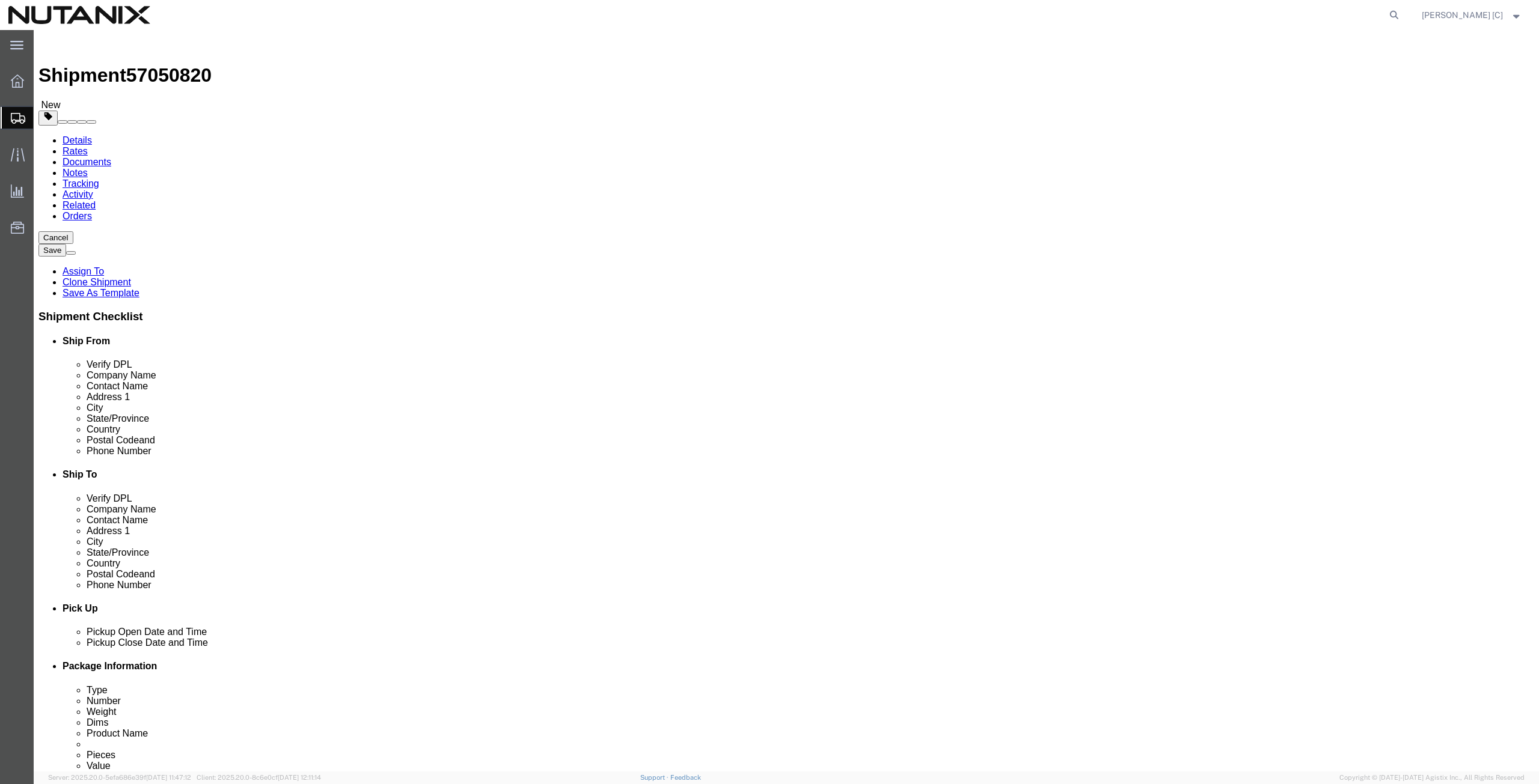
paste input "8133"
type input "98133"
drag, startPoint x: 314, startPoint y: 407, endPoint x: 144, endPoint y: 400, distance: 170.1
click div "Phone Number [PHONE_NUMBER]"
paste input "805) 6185220"
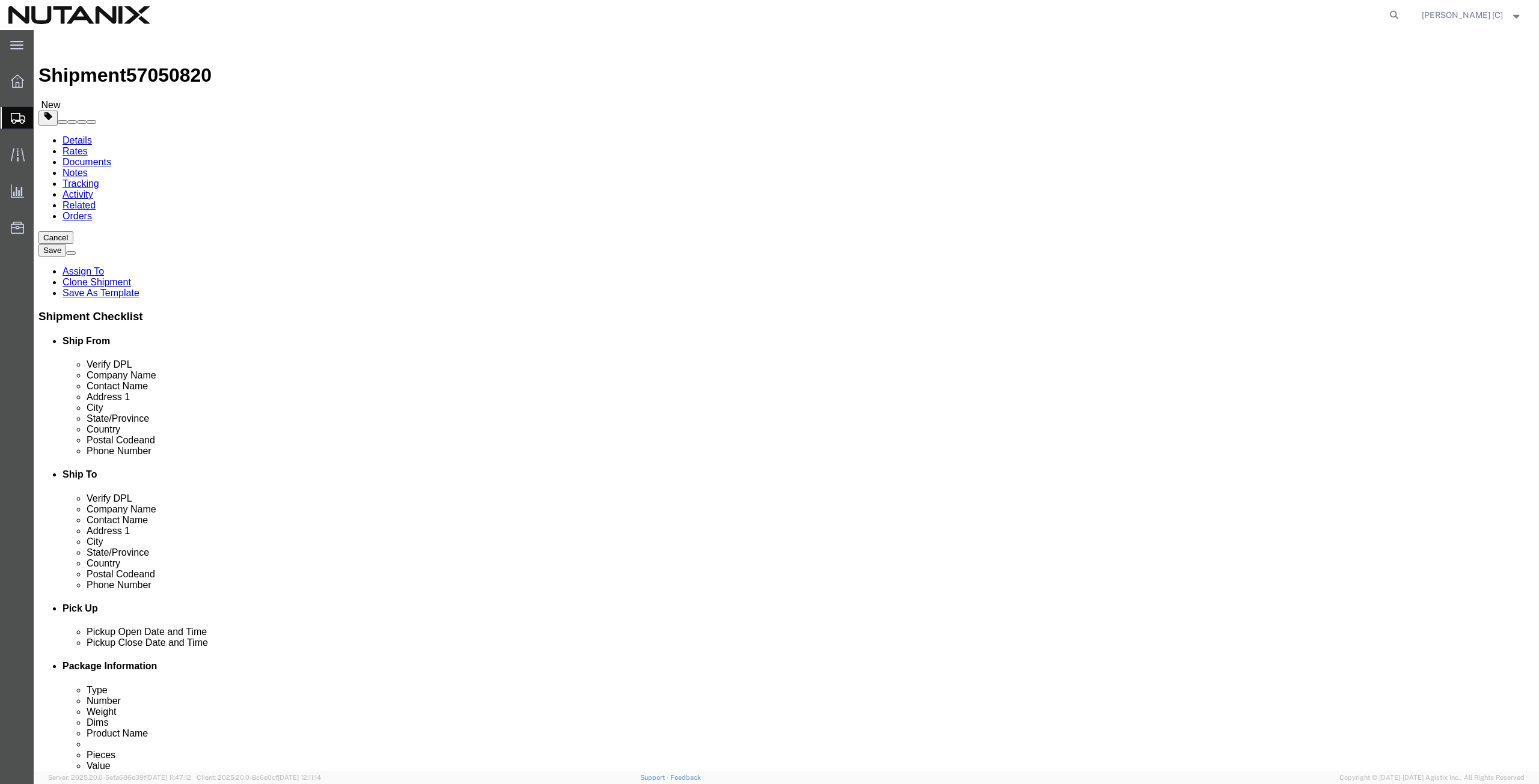
type input "[PHONE_NUMBER]"
drag, startPoint x: 383, startPoint y: 433, endPoint x: 138, endPoint y: 421, distance: 245.3
click div "Location Select Select My Profile Location [GEOGRAPHIC_DATA] - [GEOGRAPHIC_DATA…"
paste input "[PERSON_NAME].[PERSON_NAME]"
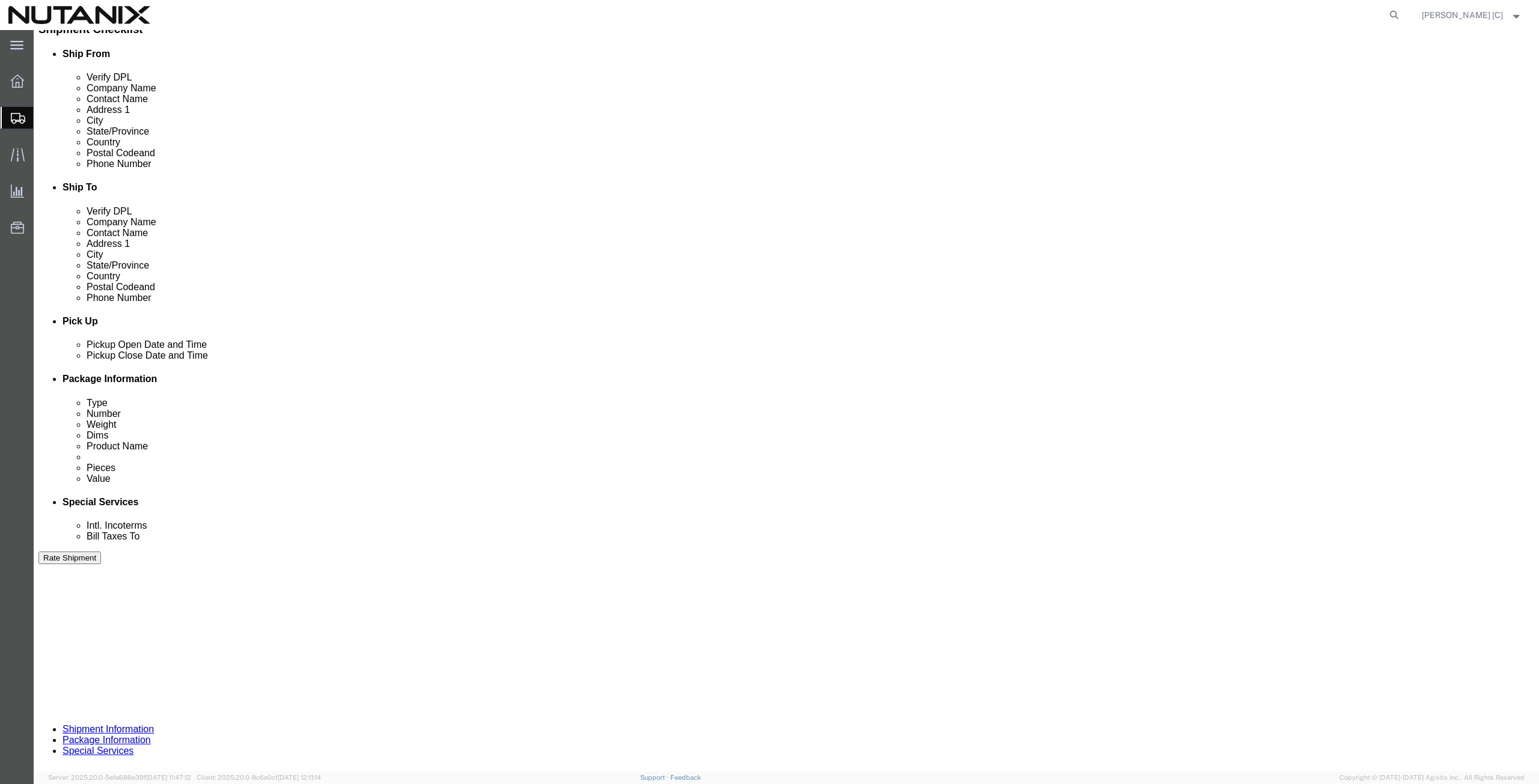
scroll to position [290, 0]
type input "[PERSON_NAME][EMAIL_ADDRESS][DOMAIN_NAME]"
click button "Continue"
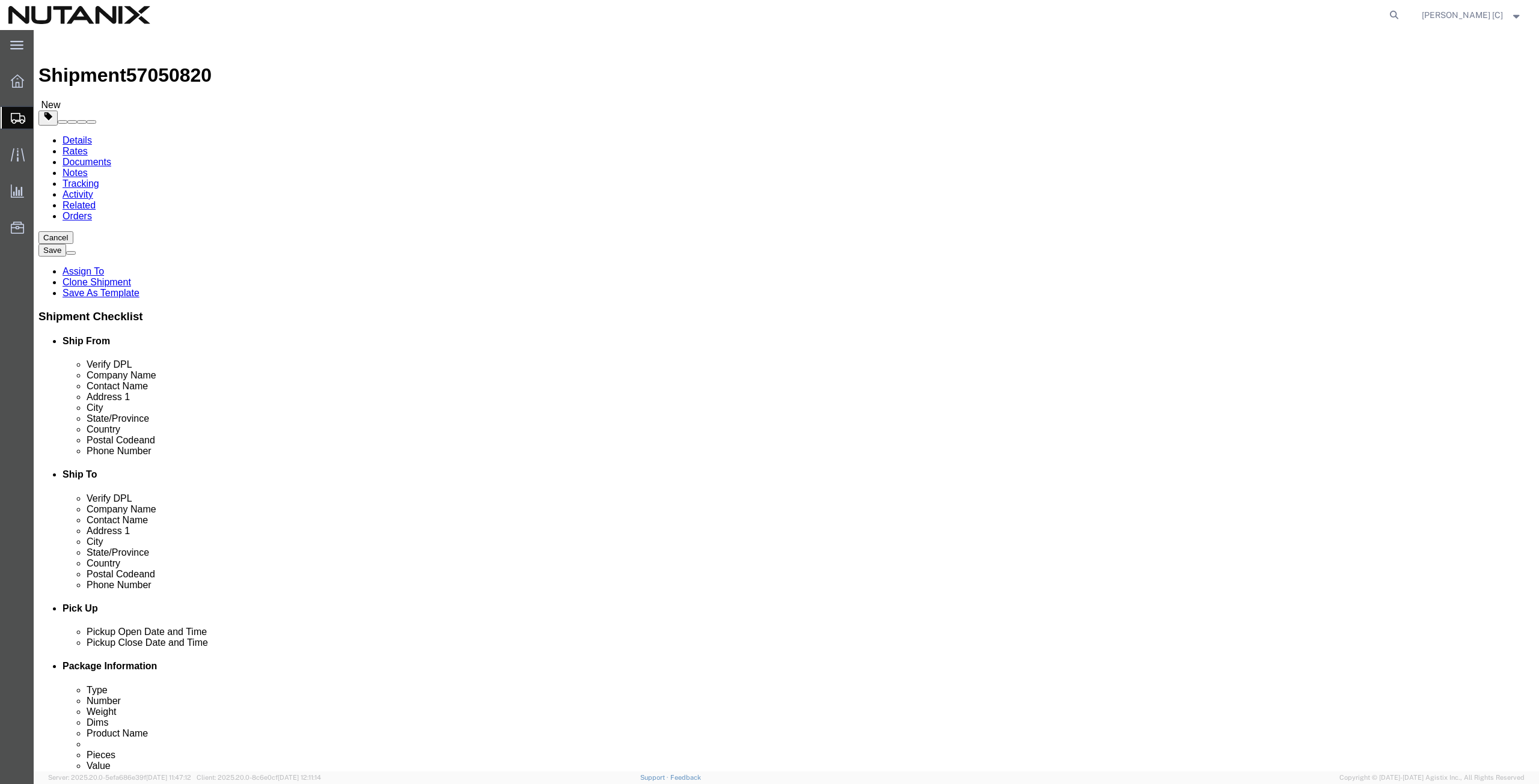
click button "Continue"
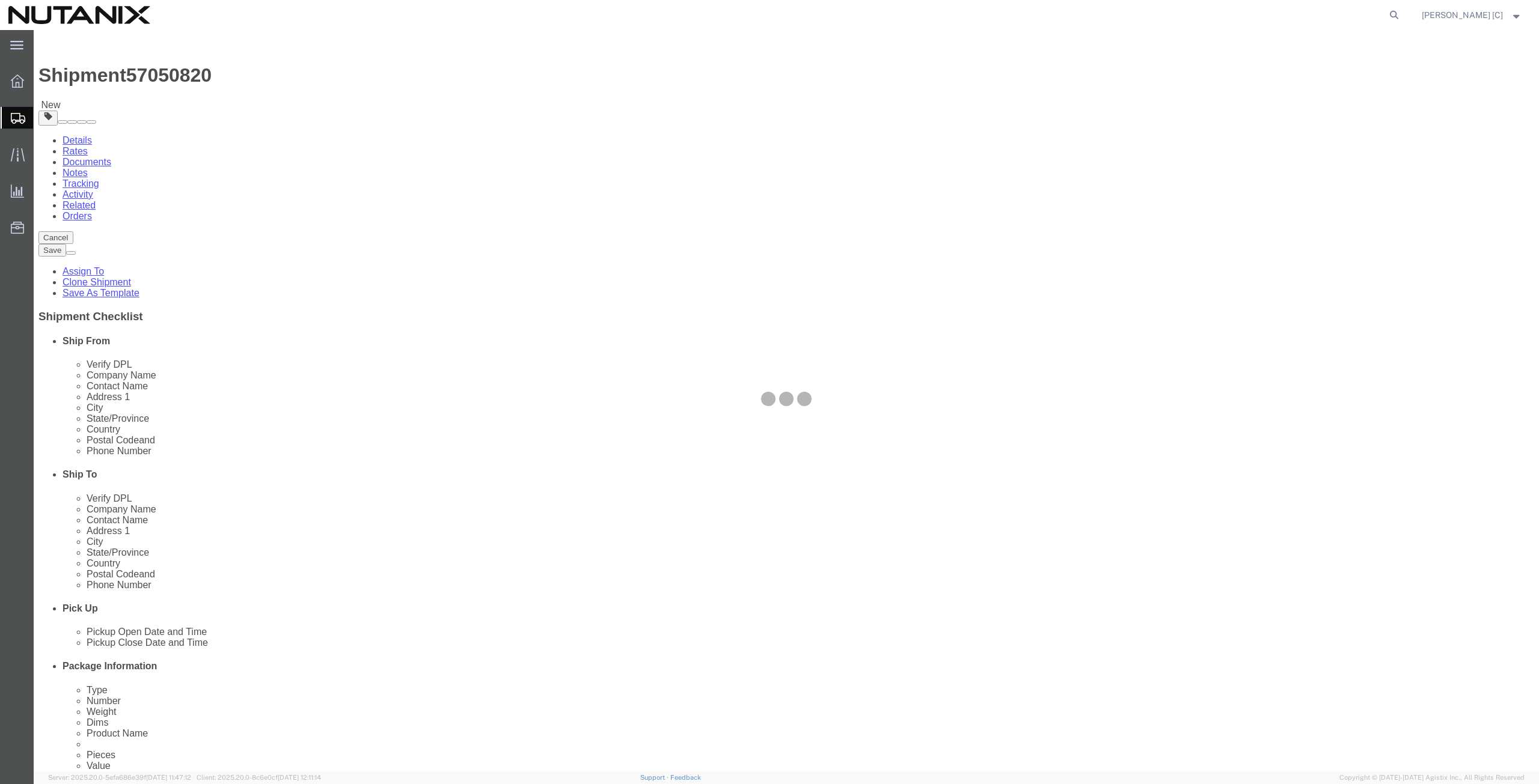
select select
select select "COSTCENTER"
select select "48694"
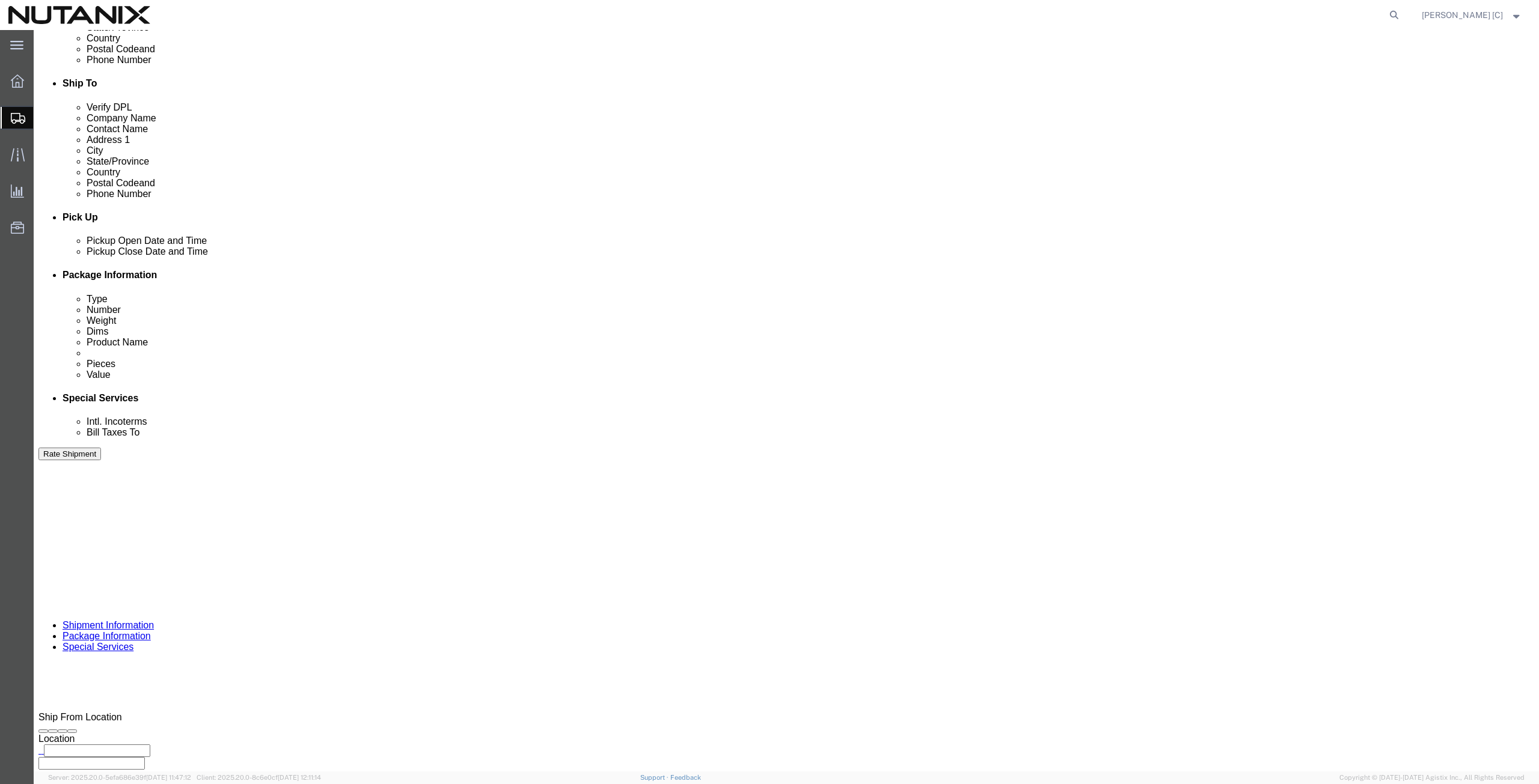
scroll to position [418, 0]
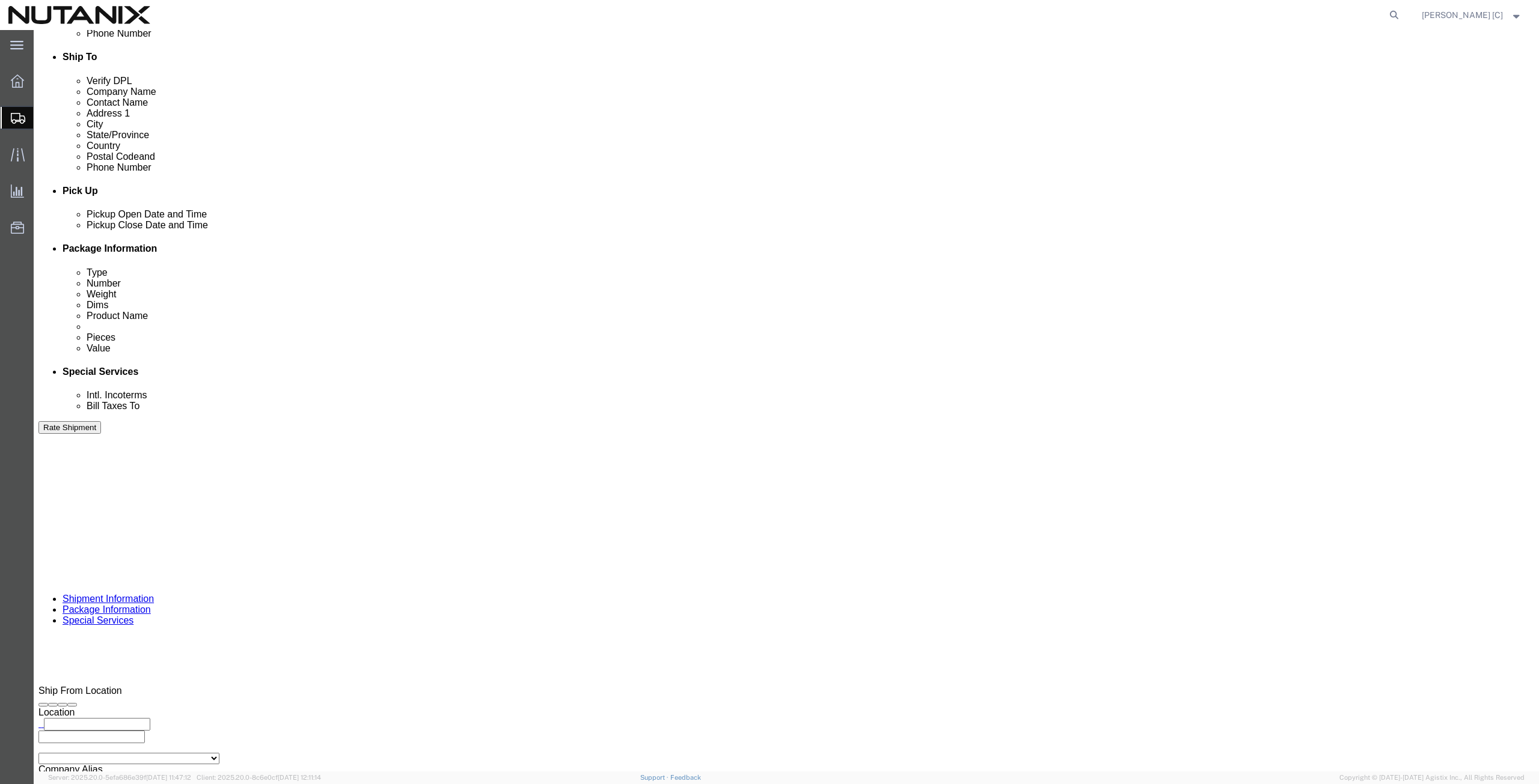
click button "Rate Shipment"
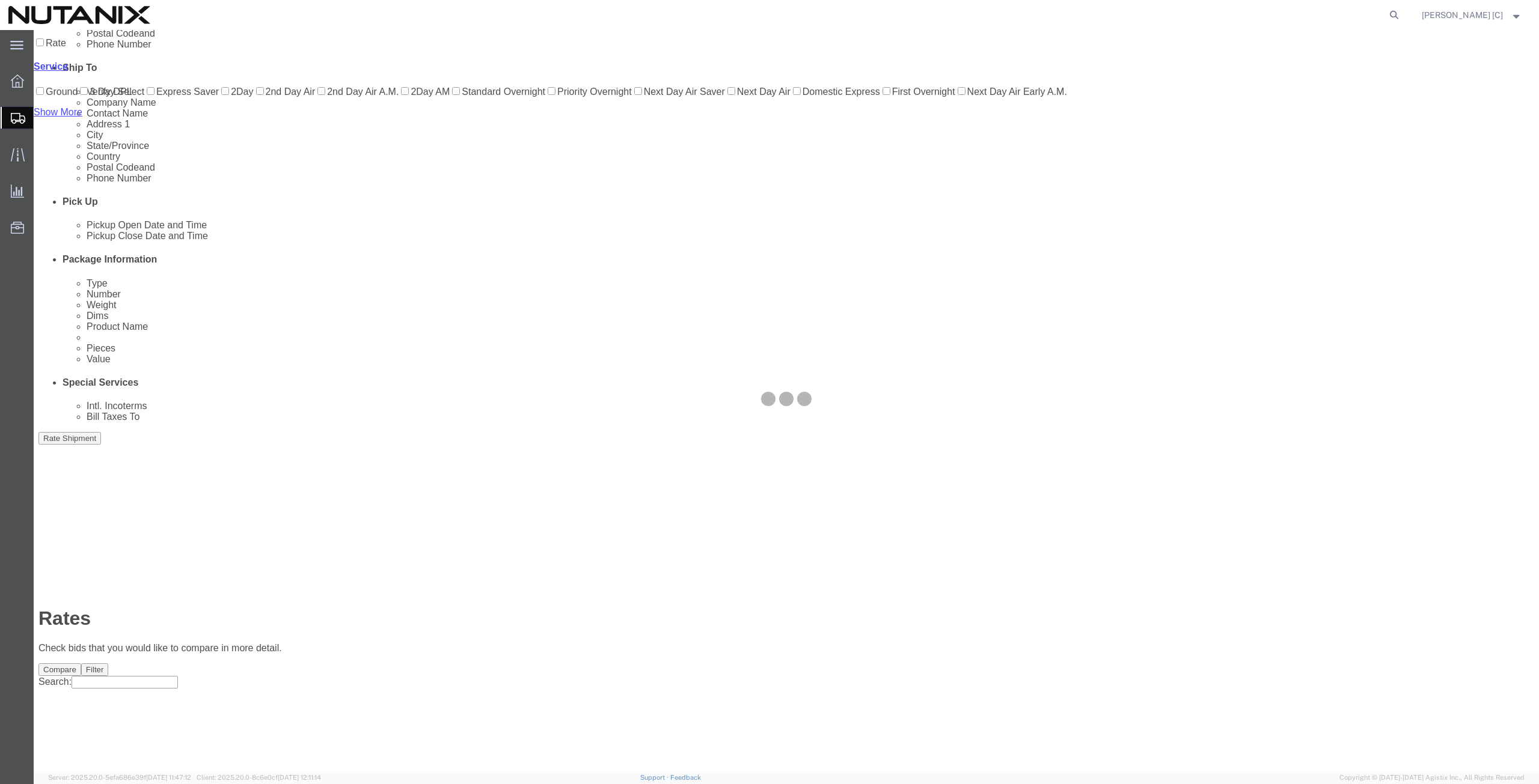
scroll to position [0, 0]
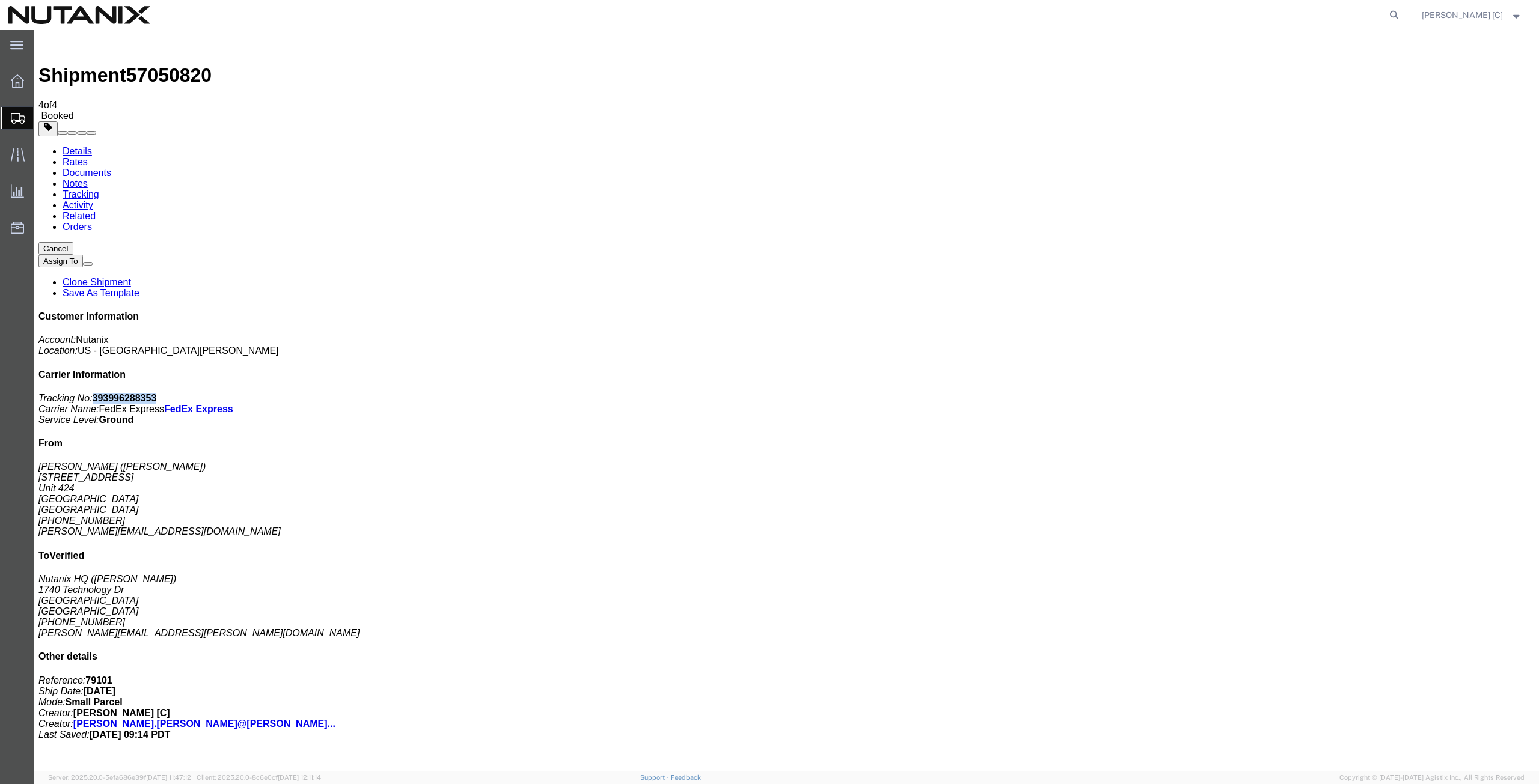
drag, startPoint x: 1433, startPoint y: 187, endPoint x: 1371, endPoint y: 182, distance: 62.2
click at [1371, 393] on p "Tracking No: 393996288353 Carrier Name: FedEx Express FedEx Express Service Lev…" at bounding box center [786, 409] width 1495 height 33
copy b "393996288353"
click at [0, 0] on span "Create from Template" at bounding box center [0, 0] width 0 height 0
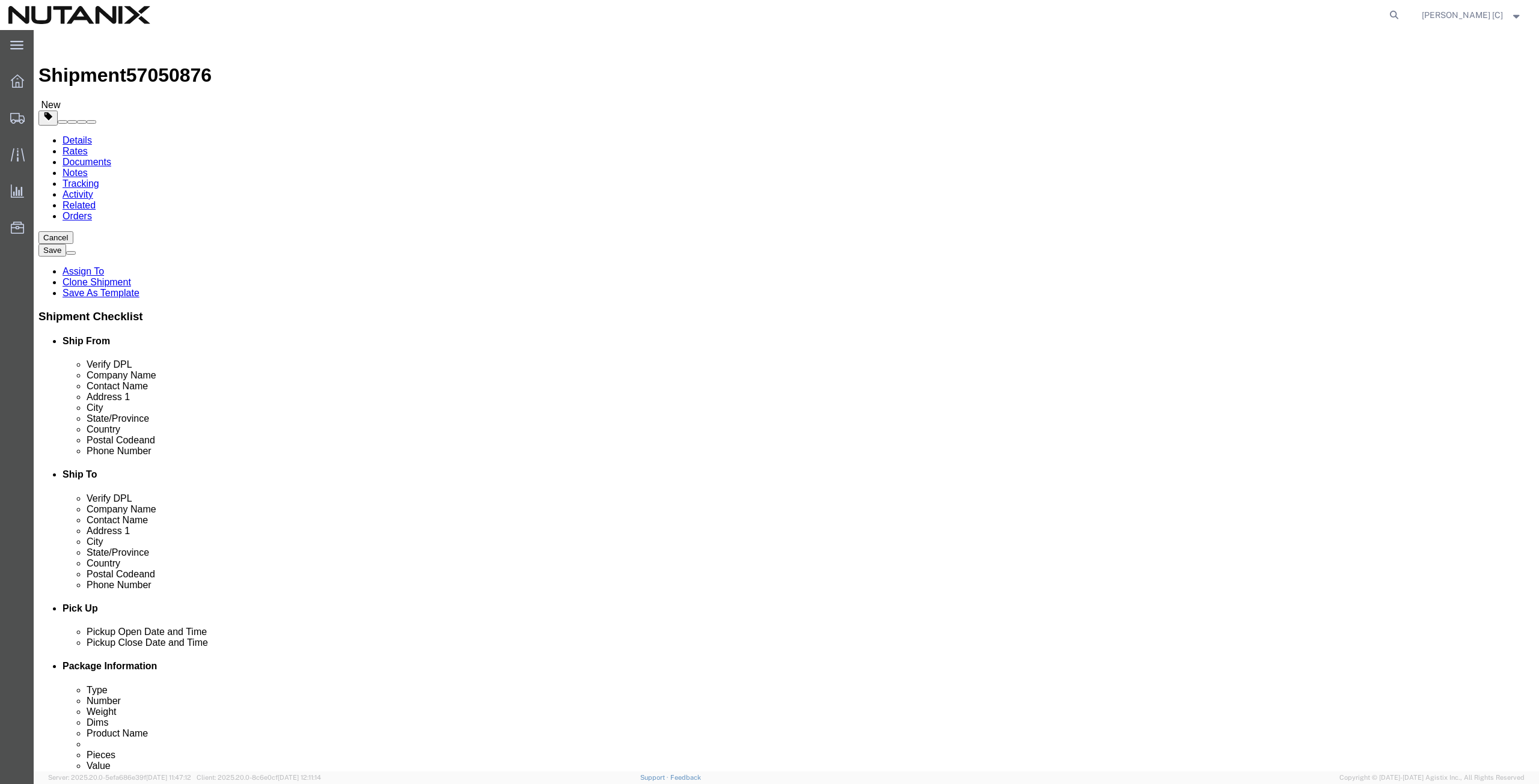
drag, startPoint x: 324, startPoint y: 242, endPoint x: 37, endPoint y: 277, distance: 289.1
click div "Location Select Select My Profile Location [GEOGRAPHIC_DATA] - [GEOGRAPHIC_DATA…"
click p "- Nutanix HQ - ([PERSON_NAME]) [STREET_ADDRESS]"
type input "[PERSON_NAME]"
type input "[PHONE_NUMBER]"
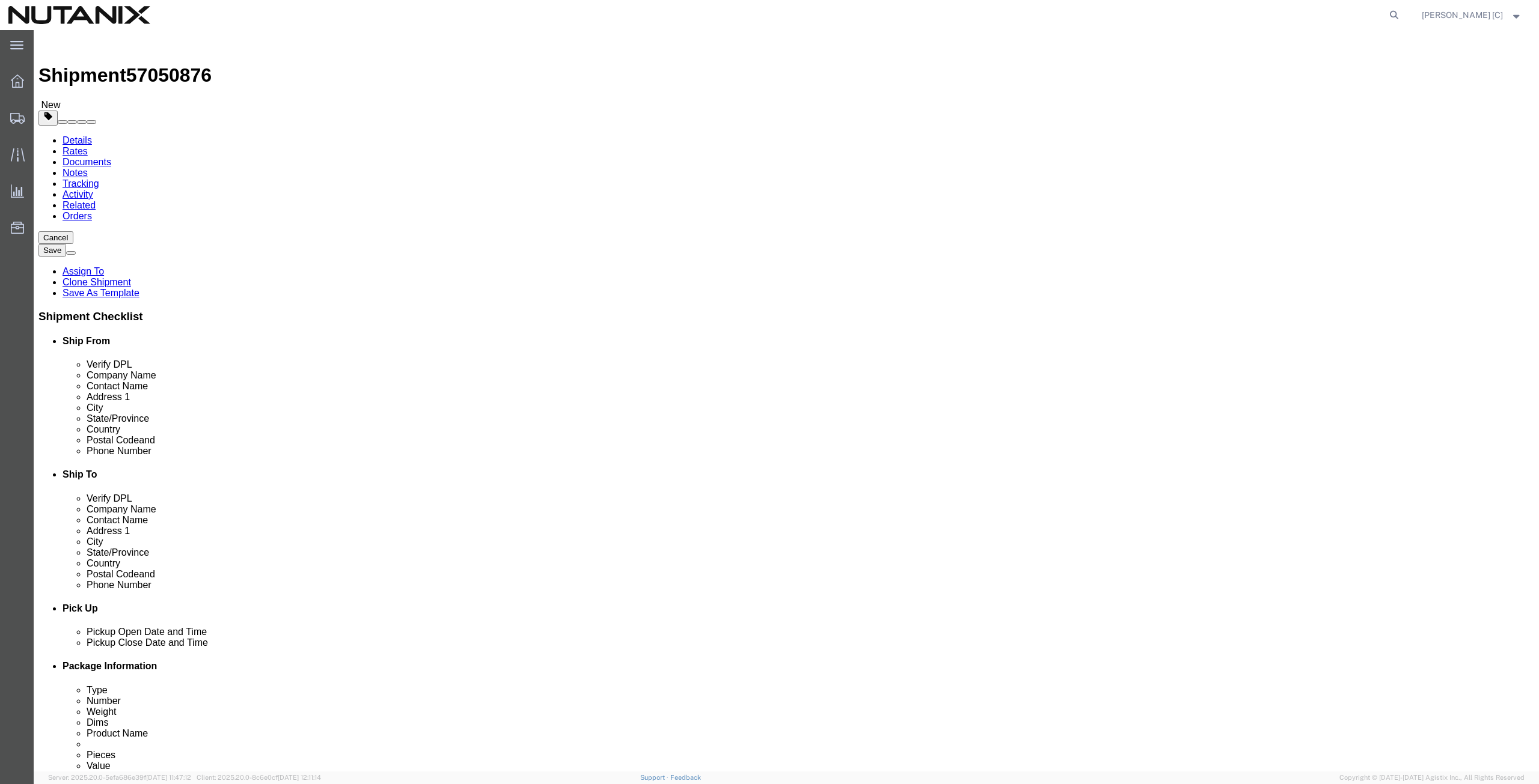
type input "[PERSON_NAME][EMAIL_ADDRESS][PERSON_NAME][DOMAIN_NAME]"
select select "CA"
type input "[PERSON_NAME]"
click input "[PERSON_NAME]"
drag, startPoint x: 937, startPoint y: 245, endPoint x: 666, endPoint y: 254, distance: 271.1
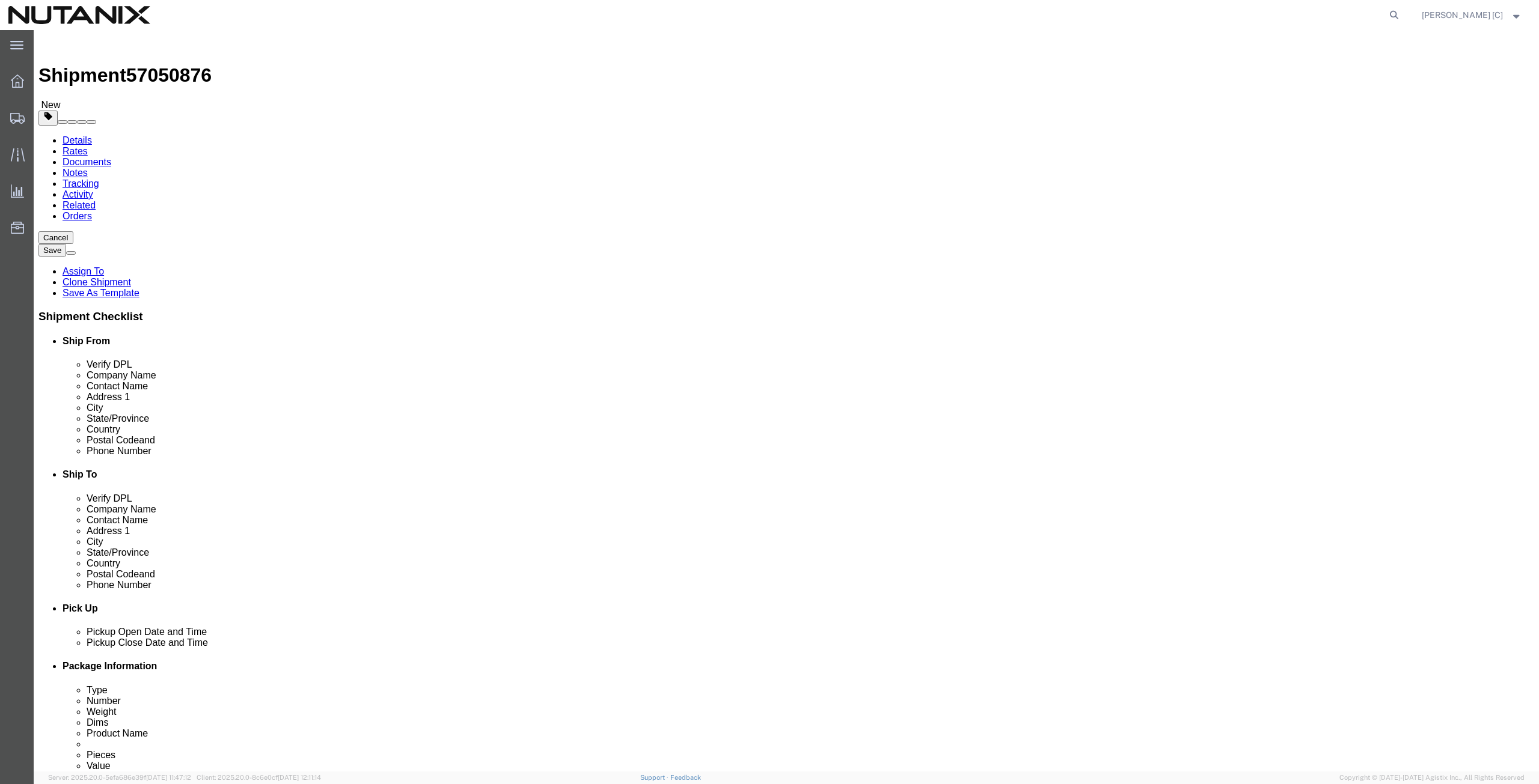
click div "Contact Name [PERSON_NAME]"
paste input "[PERSON_NAME]"
type input "[PERSON_NAME]"
drag, startPoint x: 931, startPoint y: 224, endPoint x: 618, endPoint y: 223, distance: 313.0
click div "Ship From Location Location Select Select My Profile Location [GEOGRAPHIC_DATA]…"
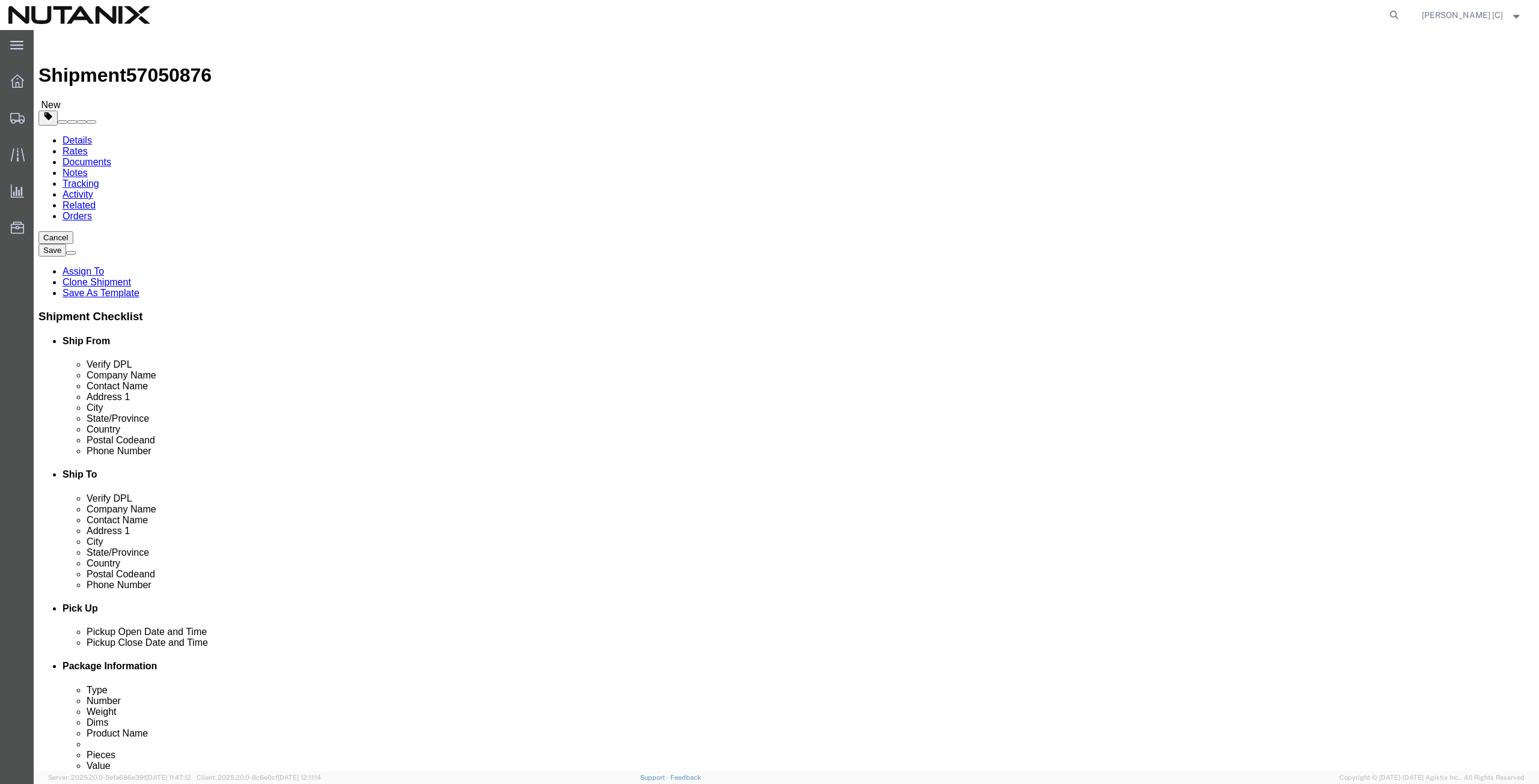
paste input "[PERSON_NAME]"
type input "[PERSON_NAME]"
drag, startPoint x: 957, startPoint y: 270, endPoint x: 724, endPoint y: 281, distance: 233.3
click div "Location Select Select My Profile Location [GEOGRAPHIC_DATA] - [GEOGRAPHIC_DATA…"
paste input "[STREET_ADDRESS]"
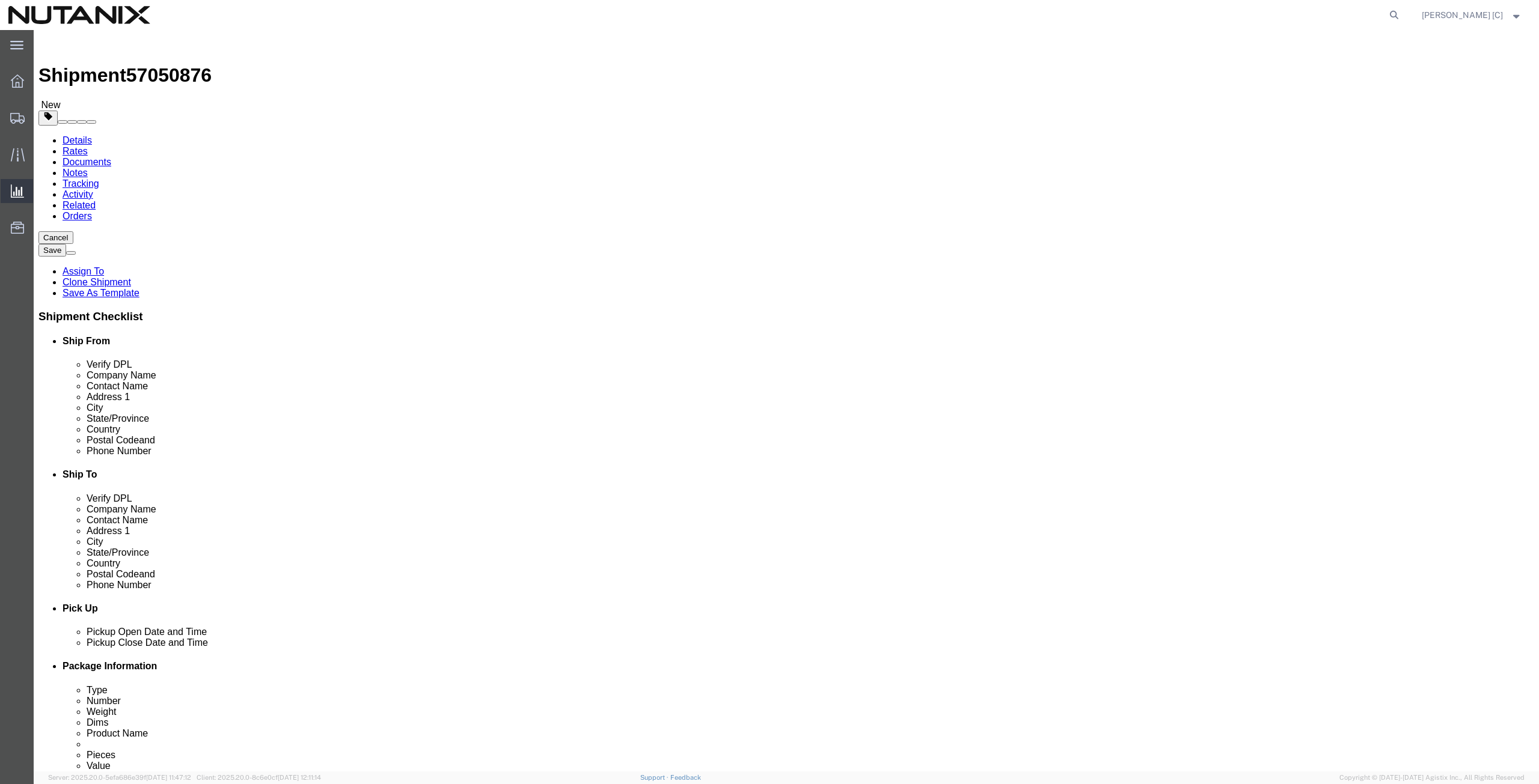
type input "[STREET_ADDRESS]"
drag, startPoint x: 916, startPoint y: 320, endPoint x: 784, endPoint y: 325, distance: 132.1
click div "Location Select Select My Profile Location [GEOGRAPHIC_DATA] - [GEOGRAPHIC_DATA…"
paste input "[PERSON_NAME]"
type input "[PERSON_NAME]"
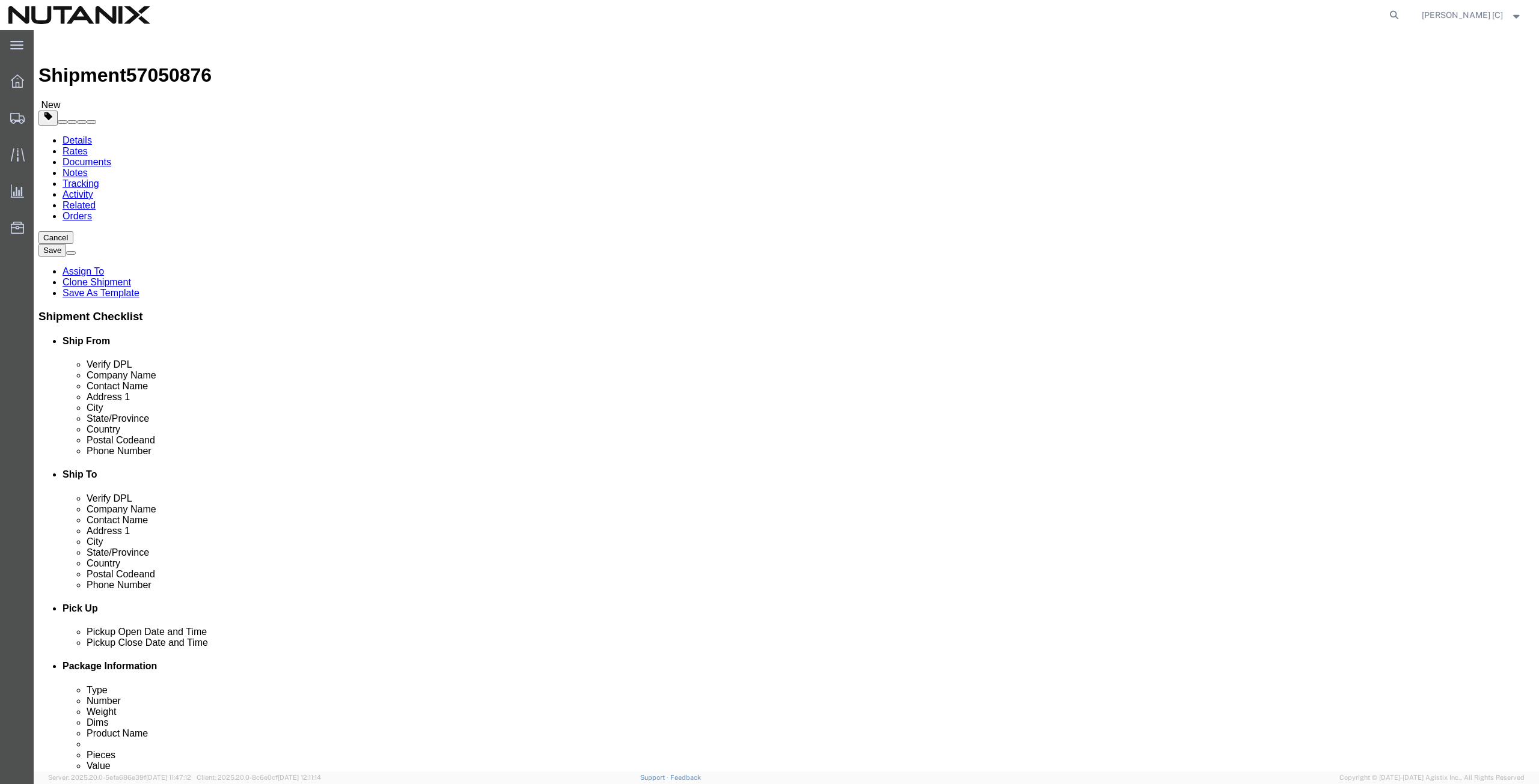
type input "north"
drag, startPoint x: 913, startPoint y: 389, endPoint x: 779, endPoint y: 396, distance: 134.2
click div "Postal Code 11767"
paste input "27560"
type input "27560"
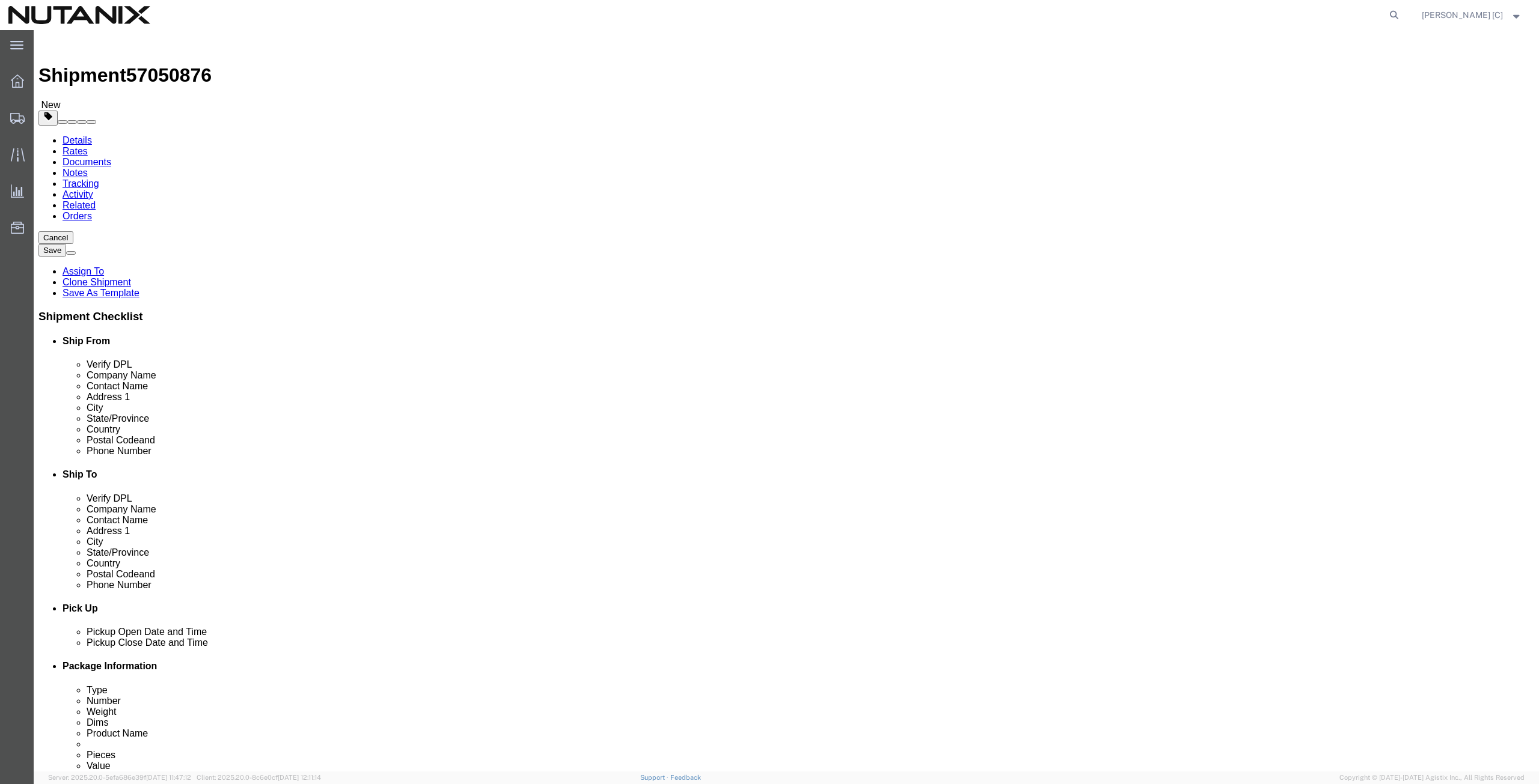
drag, startPoint x: 947, startPoint y: 410, endPoint x: 876, endPoint y: 409, distance: 71.0
click input "[PHONE_NUMBER]"
paste input "787) 4486329"
type input "[PHONE_NUMBER]"
drag, startPoint x: 964, startPoint y: 431, endPoint x: 795, endPoint y: 432, distance: 169.0
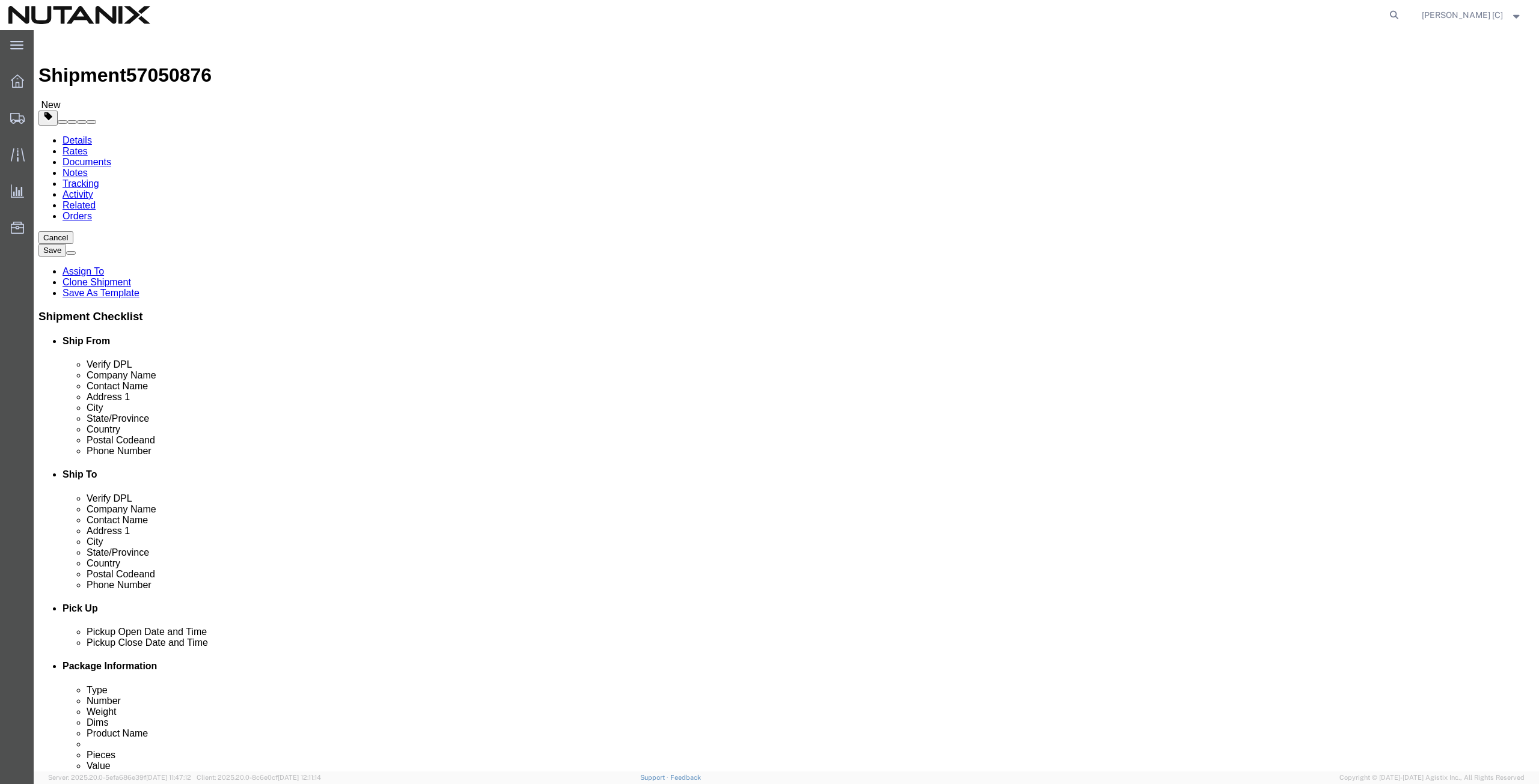
click div "Email [EMAIL_ADDRESS][DOMAIN_NAME]"
paste input "robertovelez@live"
type input "[EMAIL_ADDRESS][DOMAIN_NAME]"
click input "checkbox"
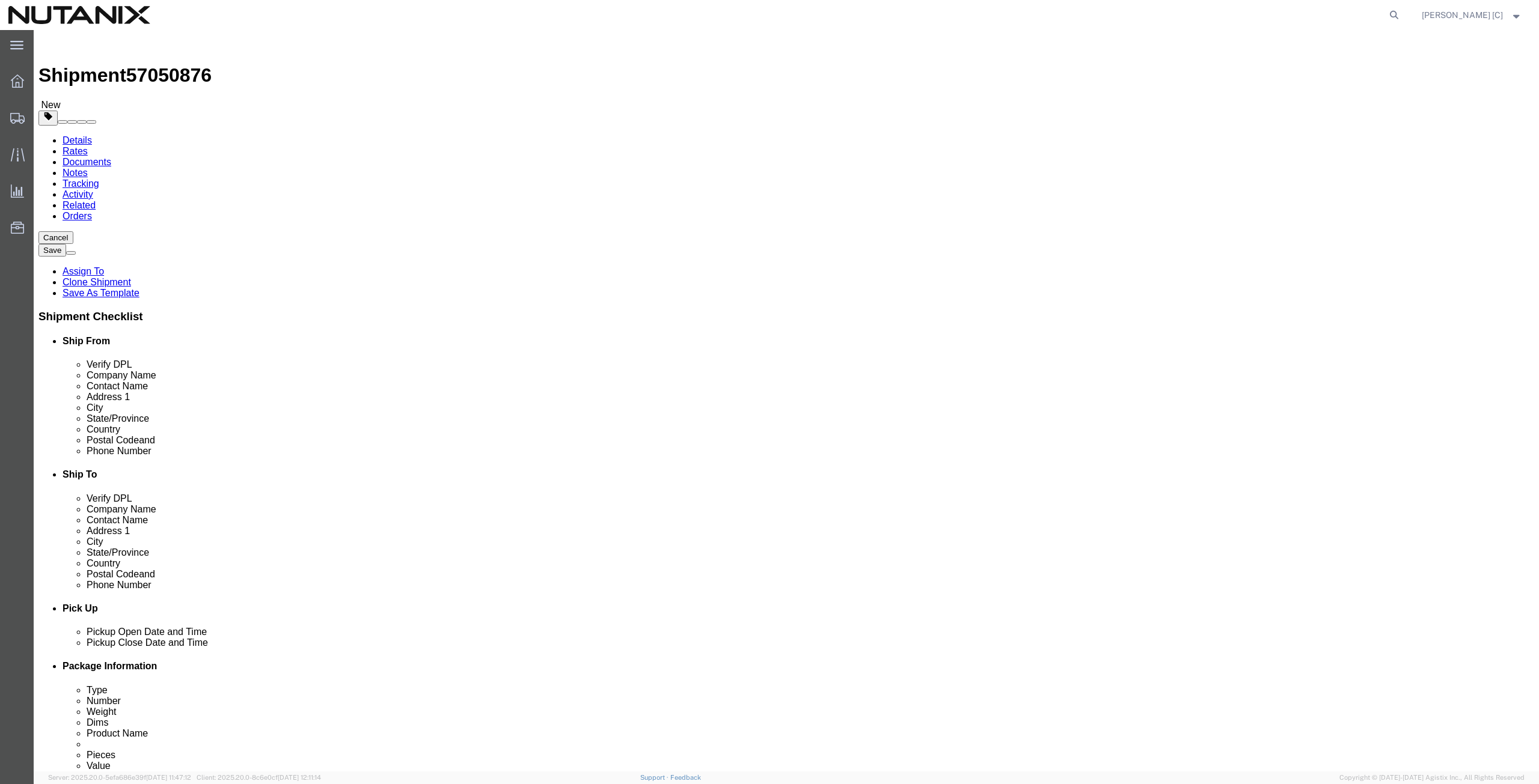
checkbox input "true"
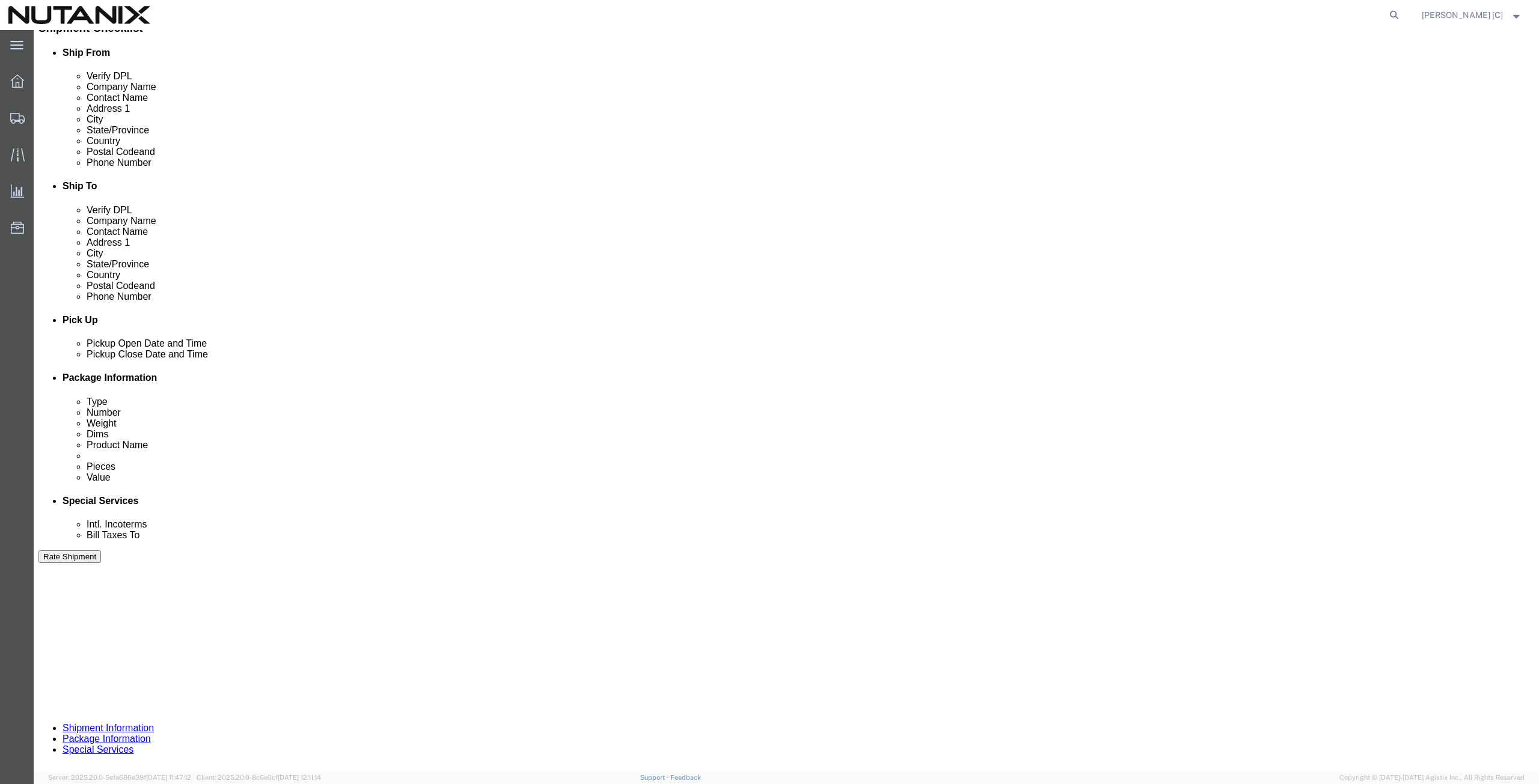
scroll to position [290, 0]
click button "Continue"
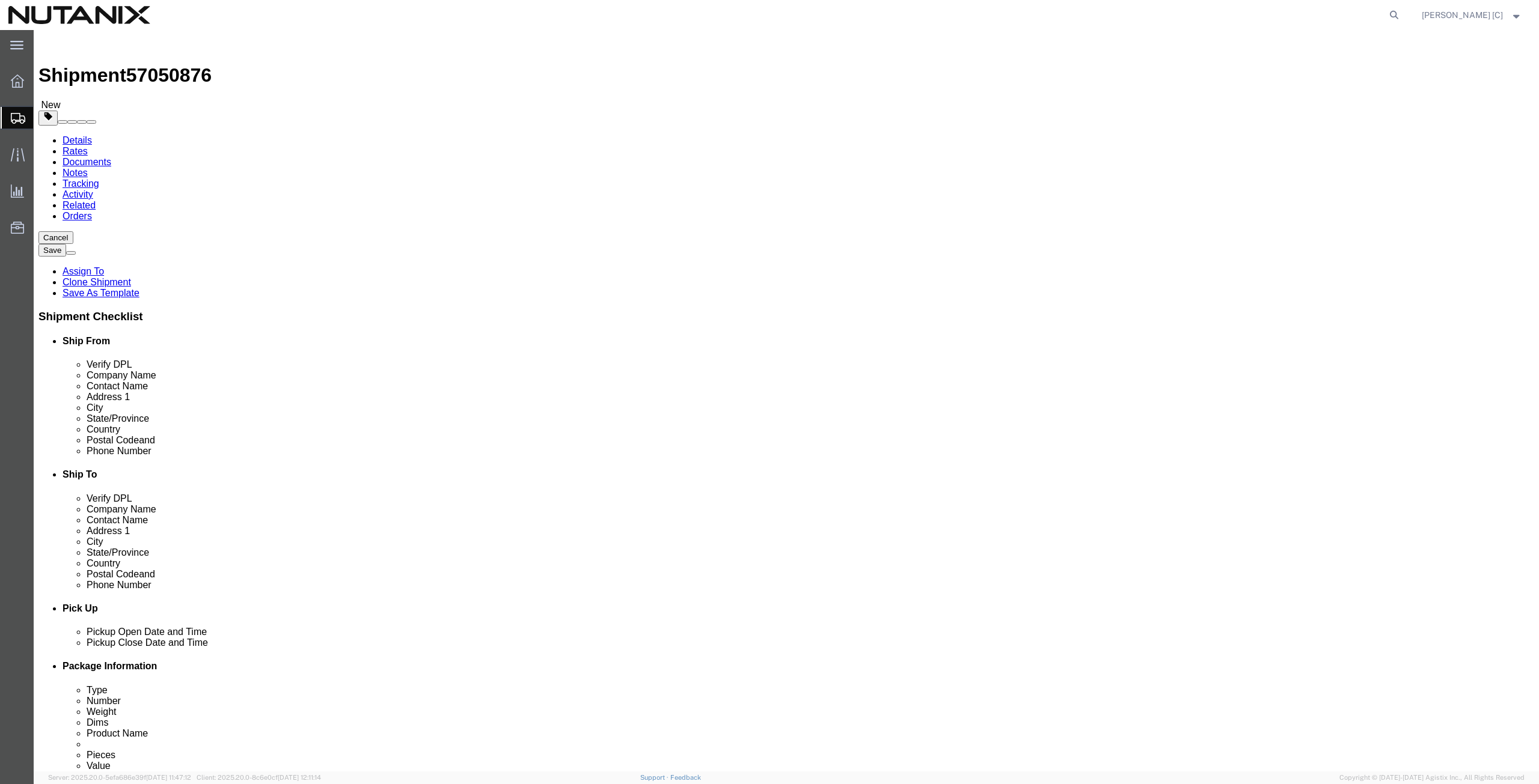
click button "Continue"
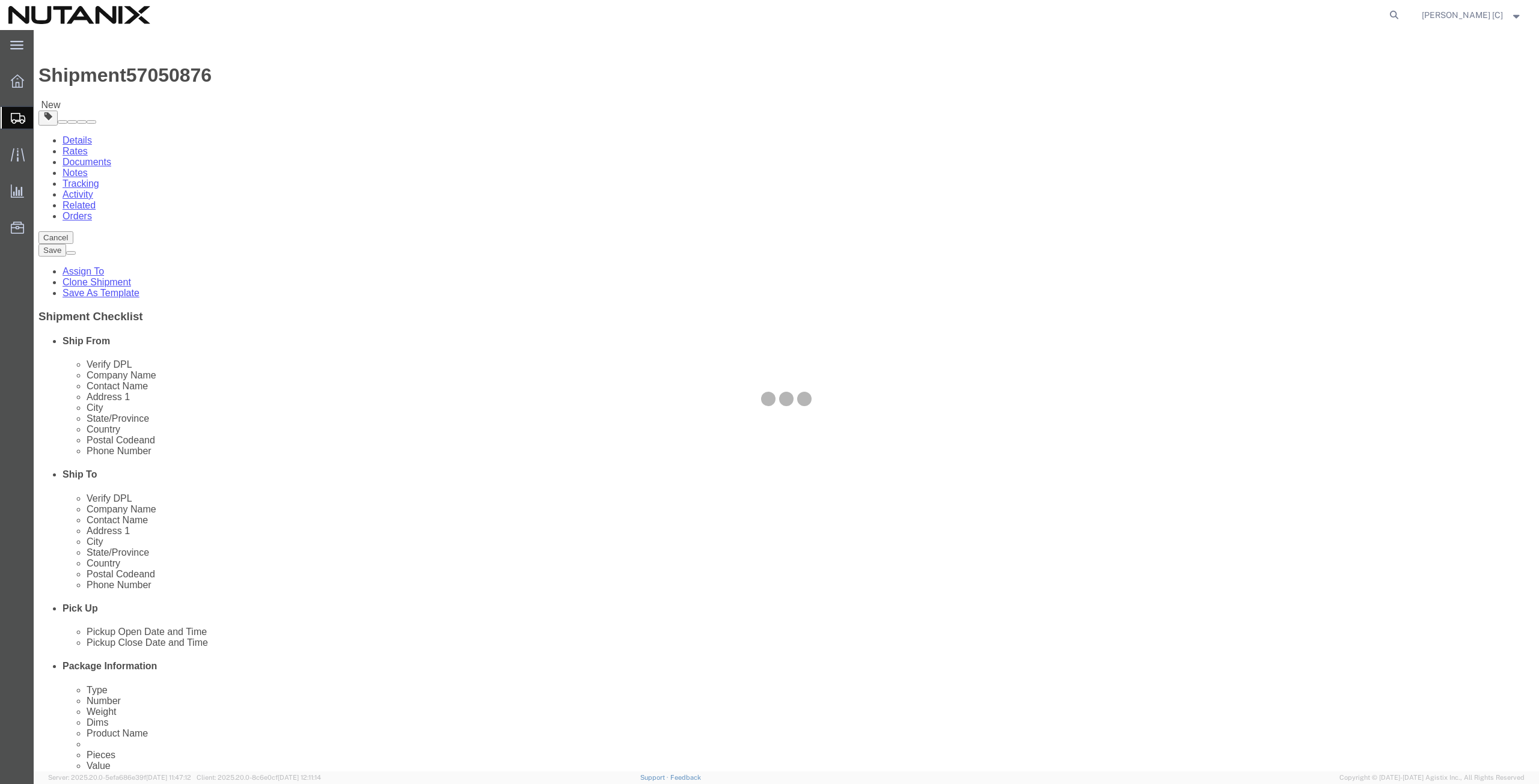
select select
select select "COSTCENTER"
select select "59656"
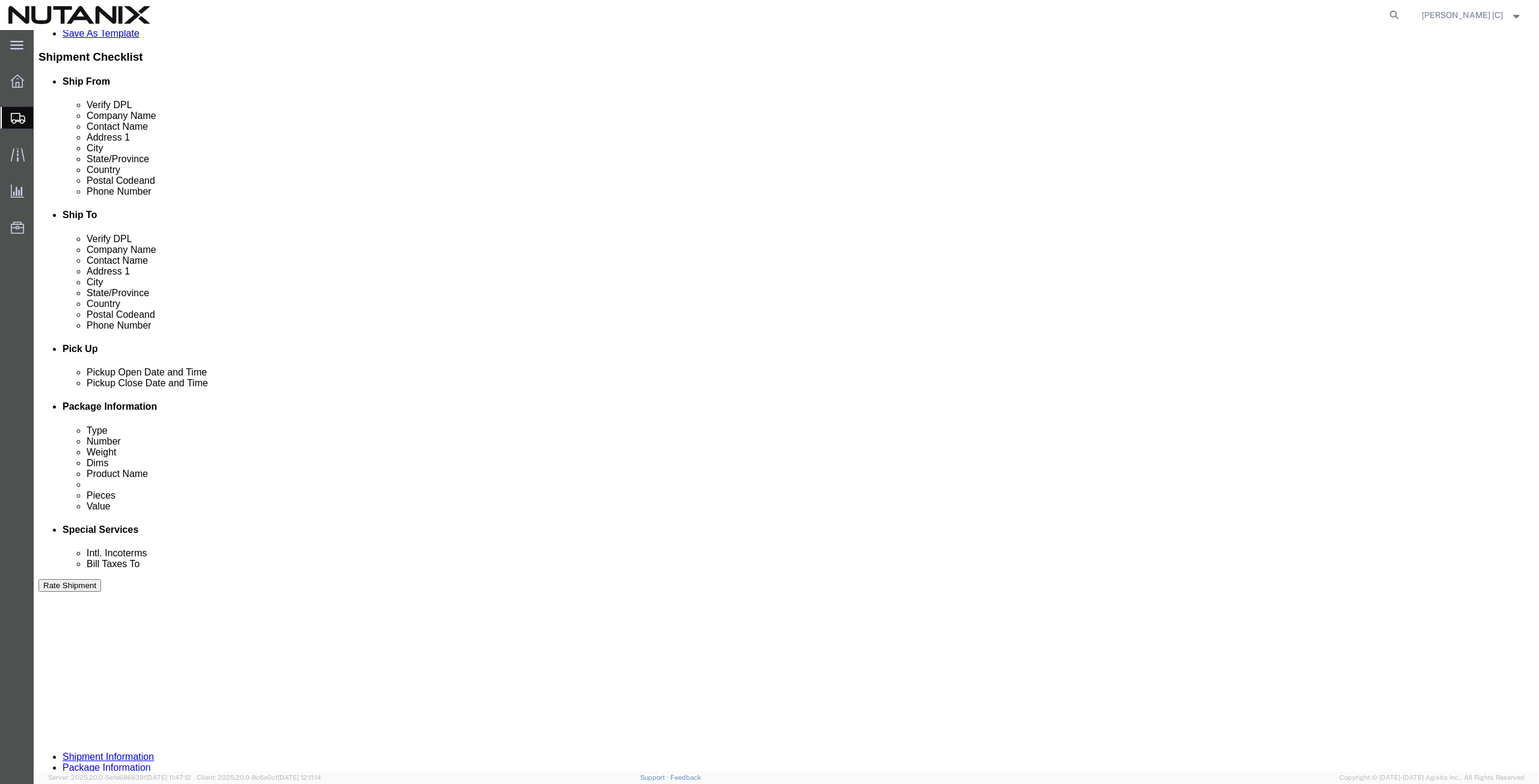
scroll to position [277, 0]
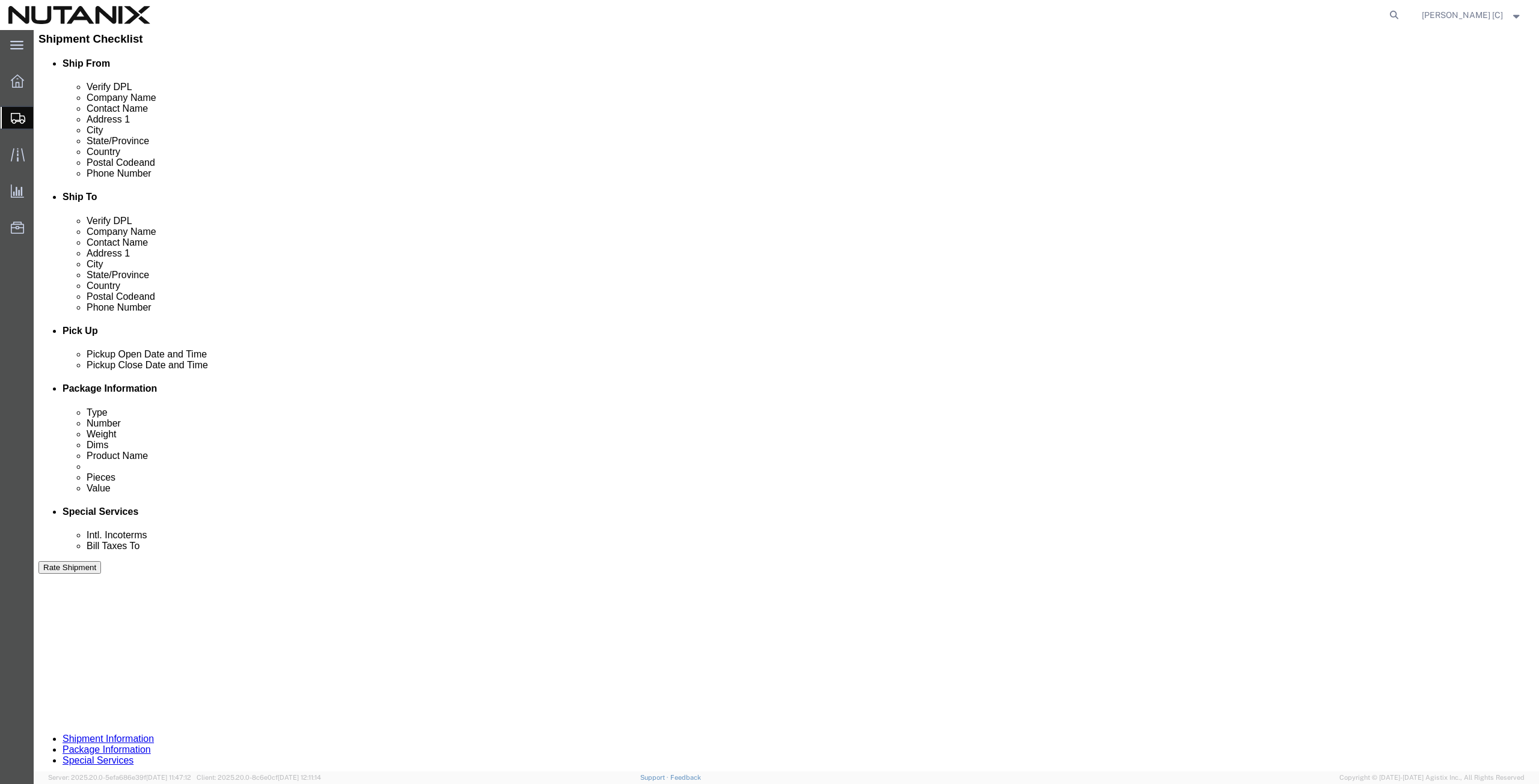
click button "Rate Shipment"
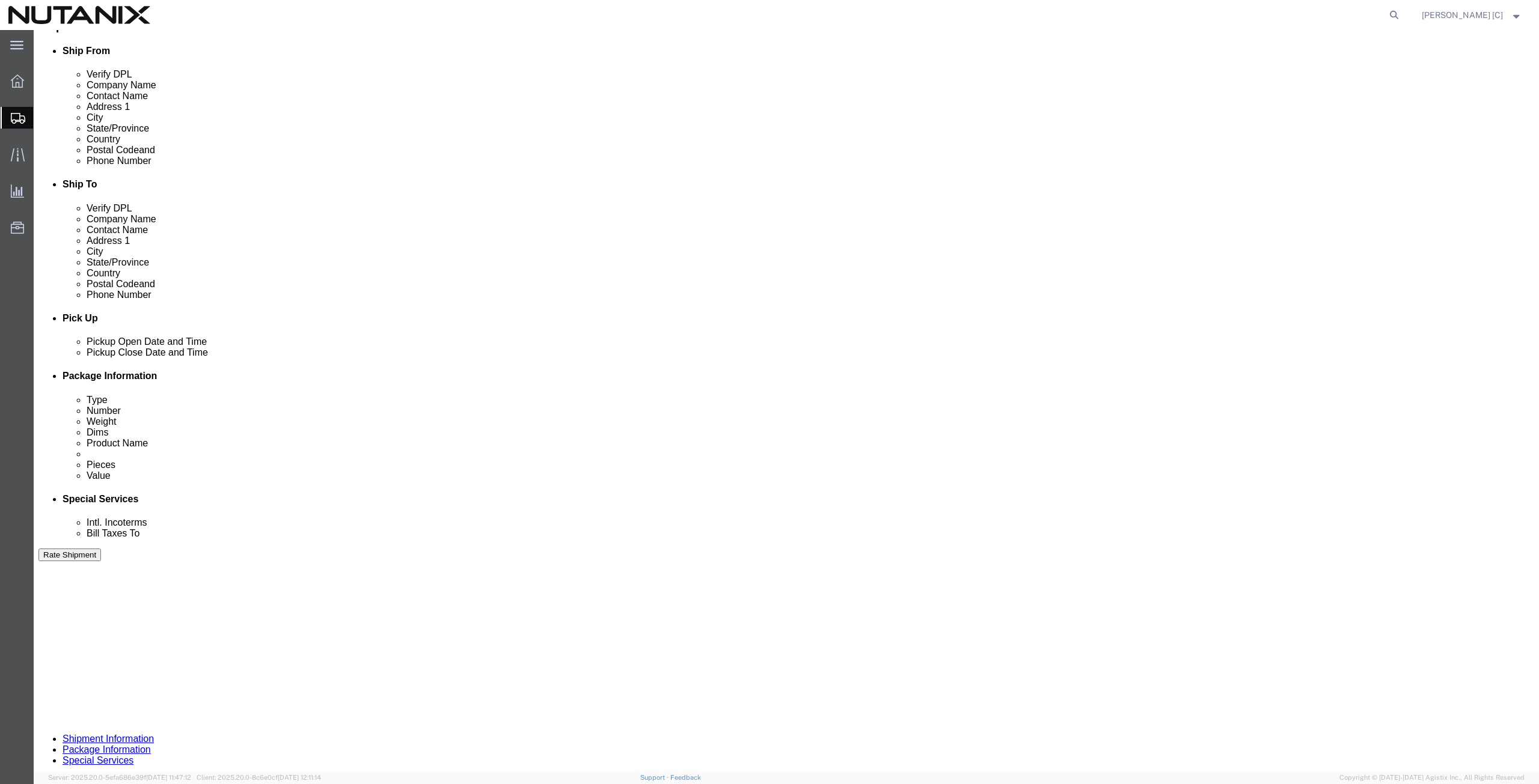
click button "Rate Shipment"
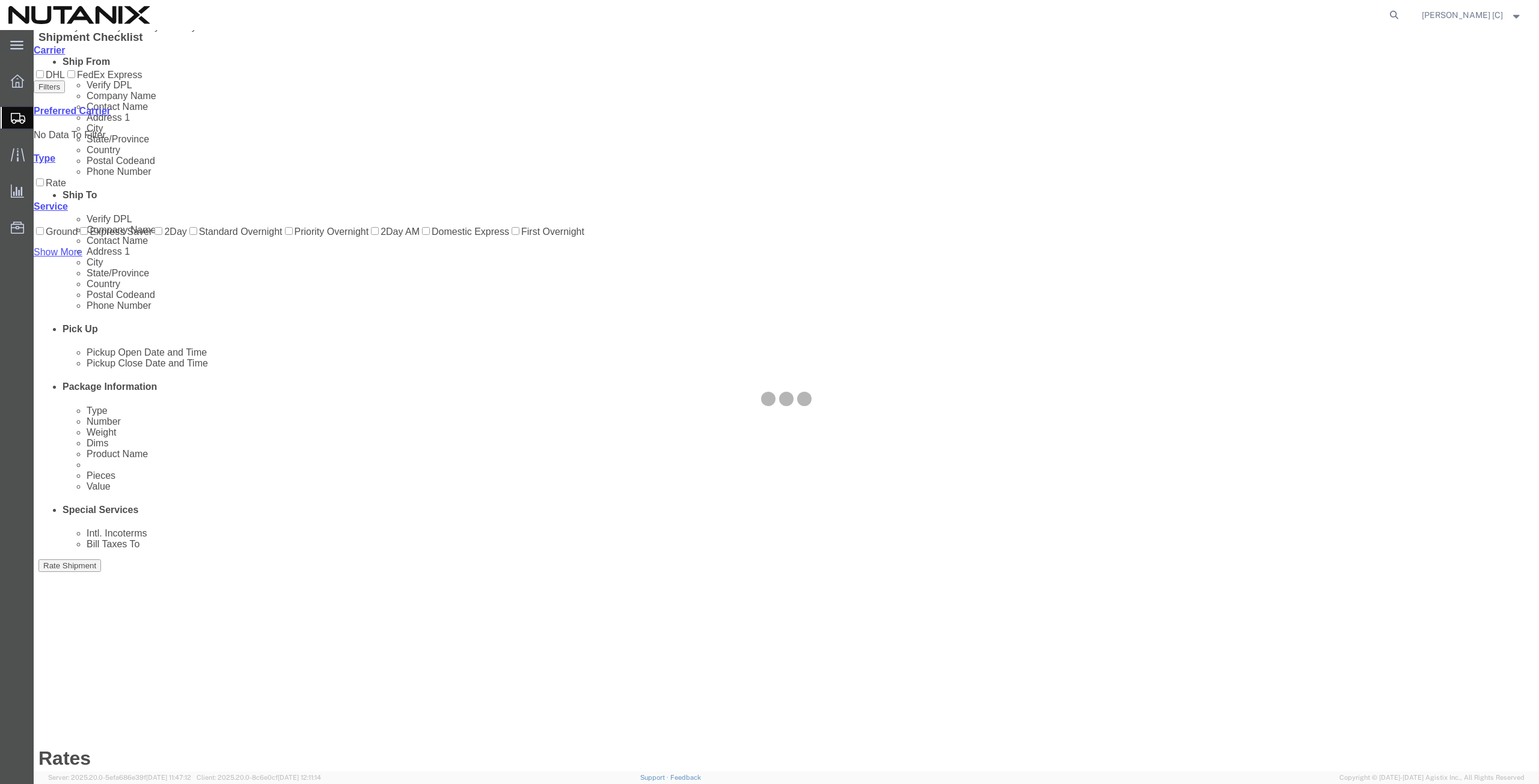
scroll to position [0, 0]
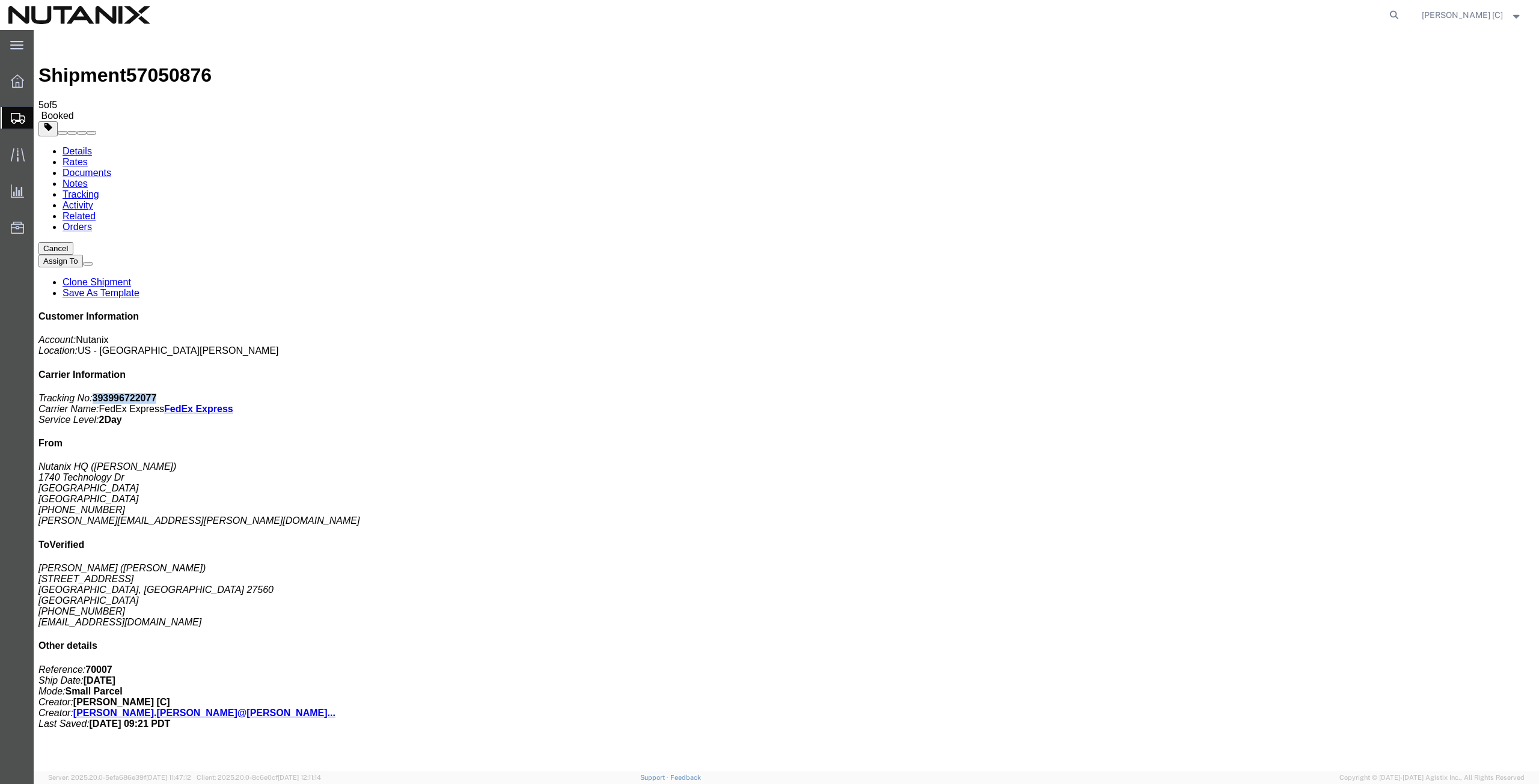
drag, startPoint x: 1433, startPoint y: 185, endPoint x: 1371, endPoint y: 187, distance: 62.0
click at [1371, 393] on p "Tracking No: 393996722077 Carrier Name: FedEx Express FedEx Express Service Lev…" at bounding box center [786, 409] width 1495 height 33
copy b "393996722077"
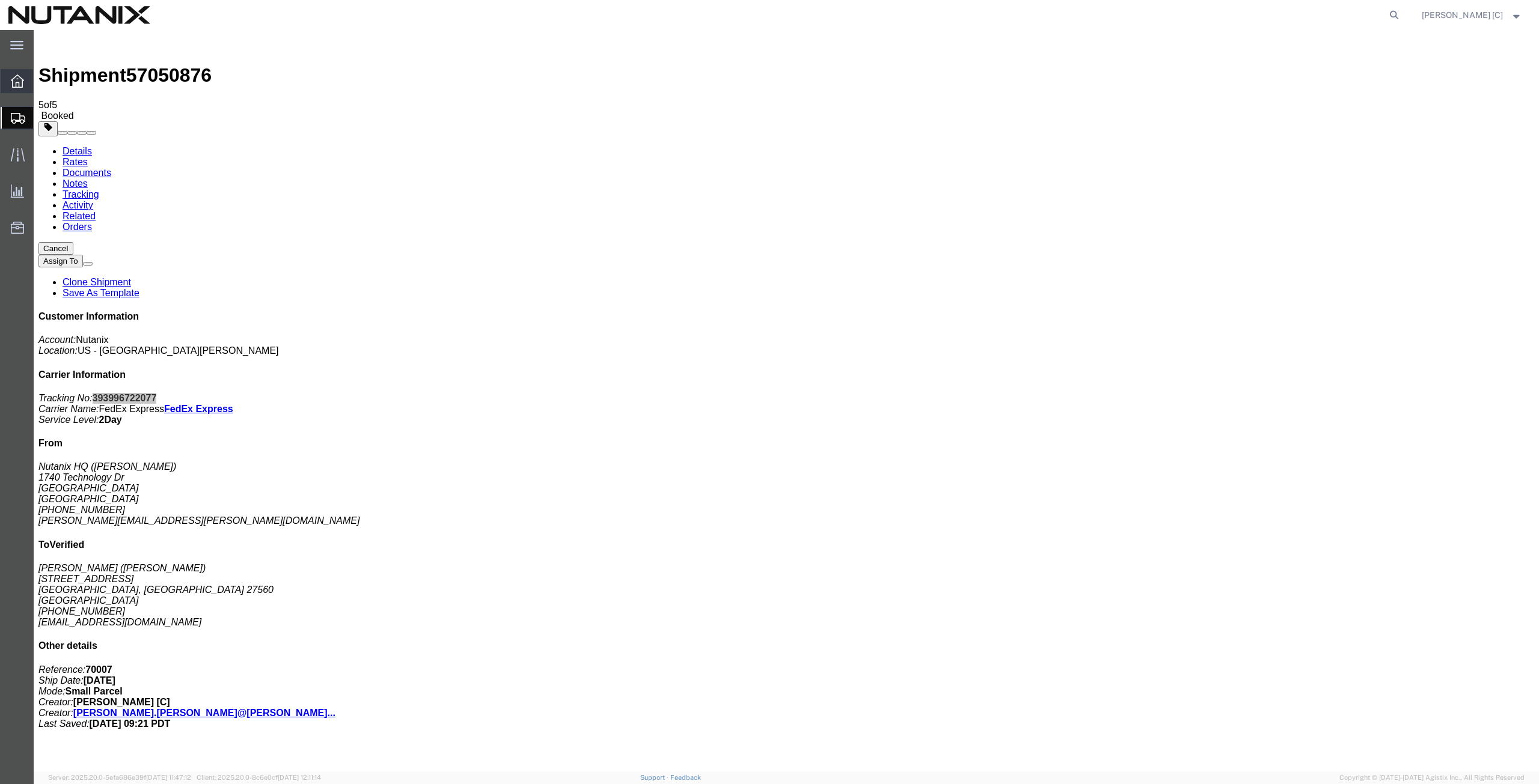
click at [12, 79] on icon at bounding box center [17, 81] width 13 height 13
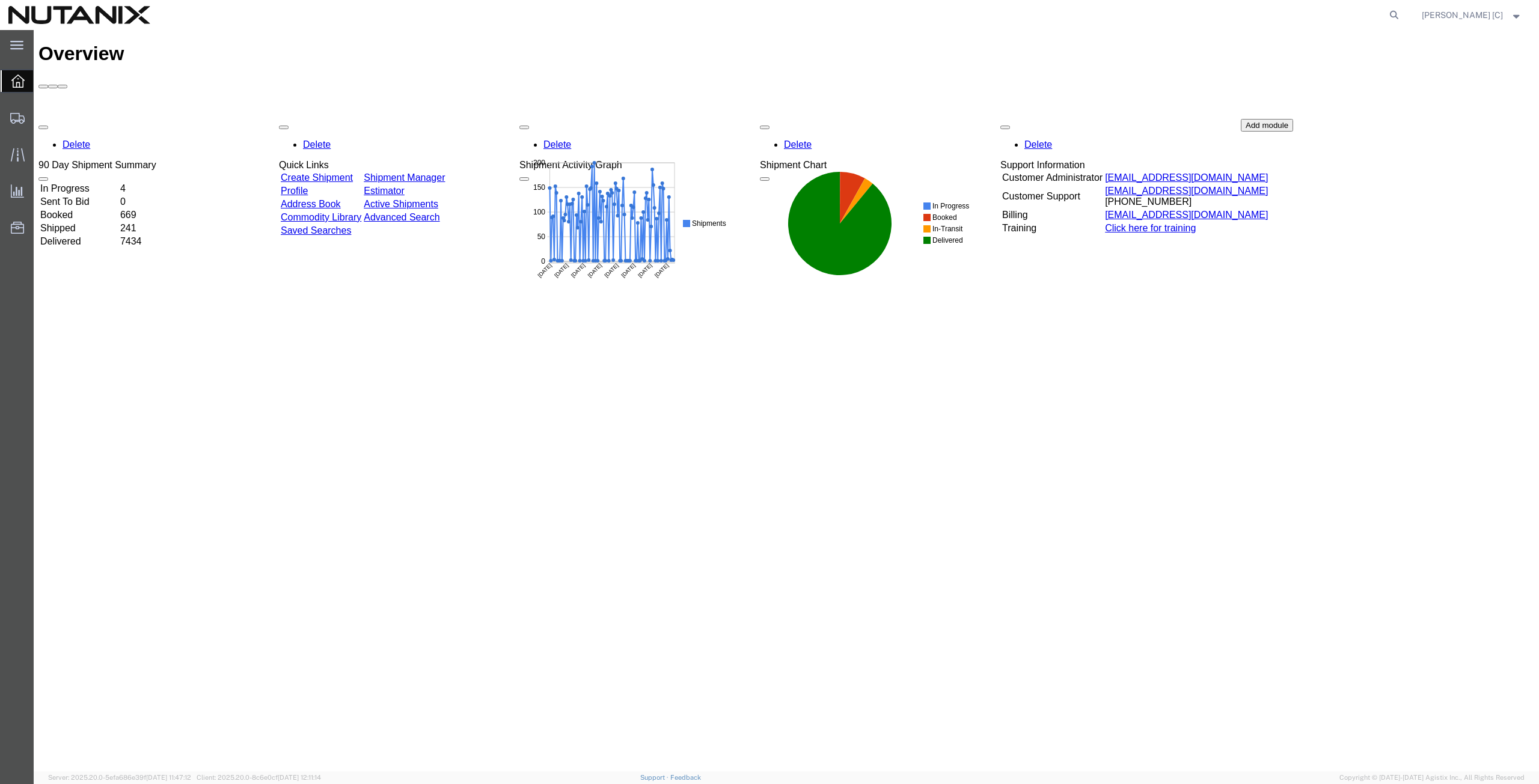
click at [318, 199] on link "Address Book" at bounding box center [310, 204] width 60 height 10
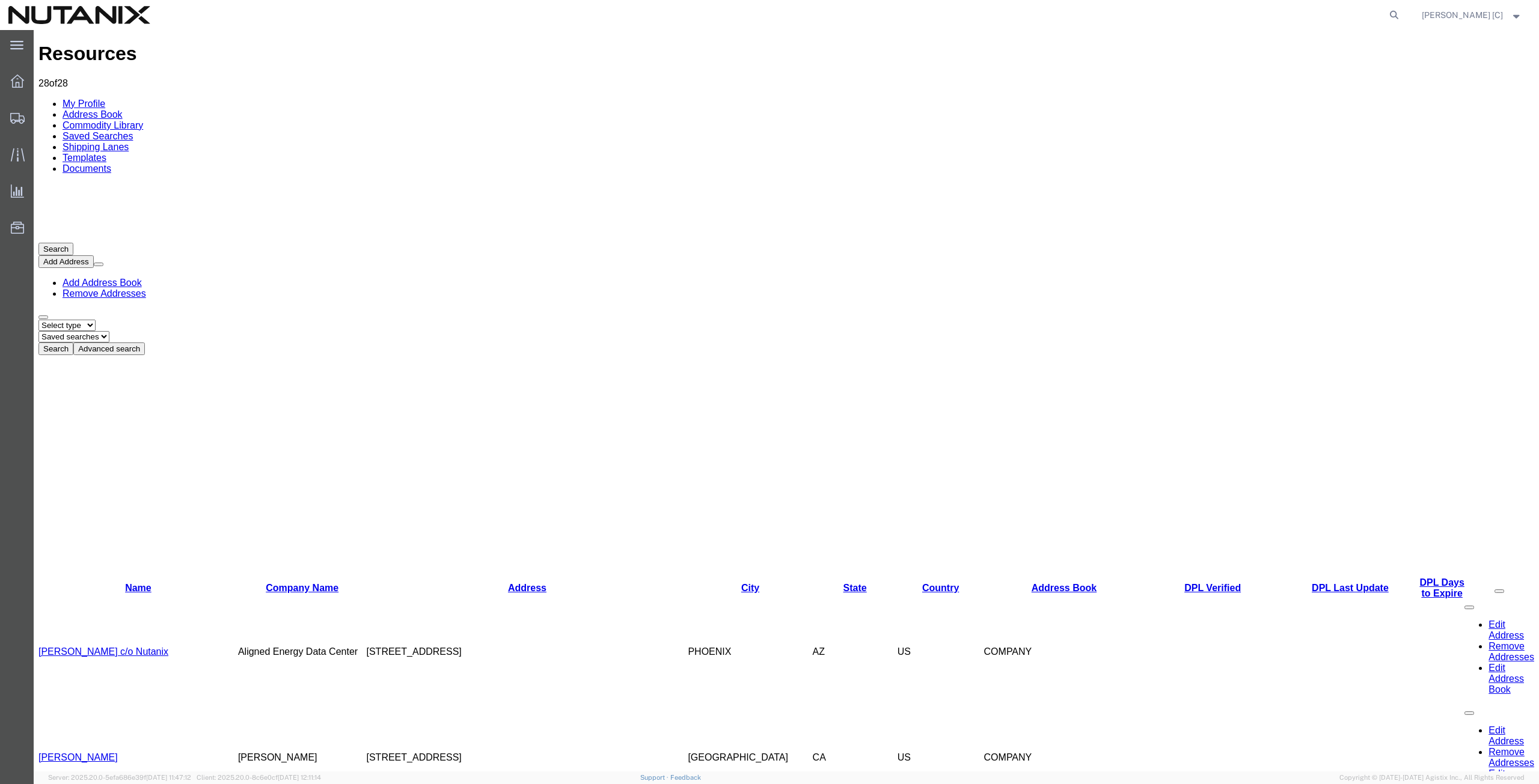
click at [95, 320] on select "Select type ALL COMPANY LOCATION OTHER PERSONAL SHARED" at bounding box center [67, 325] width 57 height 12
click at [484, 320] on div "Select type ALL COMPANY LOCATION OTHER PERSONAL SHARED Saved searches Search Ad…" at bounding box center [786, 337] width 1495 height 36
click at [106, 153] on link "Templates" at bounding box center [84, 158] width 44 height 10
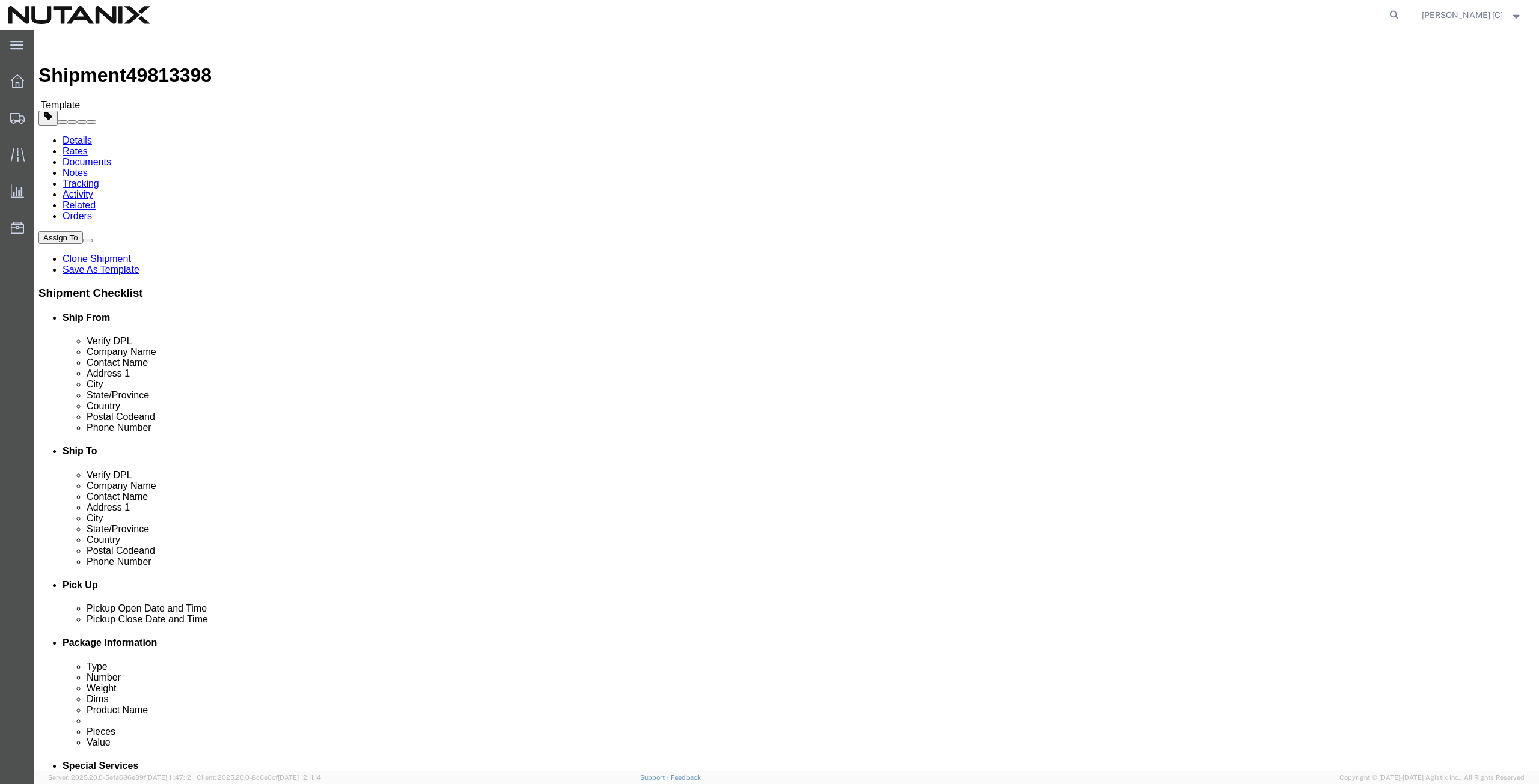
drag, startPoint x: 937, startPoint y: 227, endPoint x: 689, endPoint y: 257, distance: 249.8
click div "Location Select Select My Profile Location [GEOGRAPHIC_DATA] - [GEOGRAPHIC_DATA…"
drag, startPoint x: 936, startPoint y: 244, endPoint x: 757, endPoint y: 272, distance: 181.2
click div "Location Select Select My Profile Location [GEOGRAPHIC_DATA] - [GEOGRAPHIC_DATA…"
drag, startPoint x: 945, startPoint y: 271, endPoint x: 737, endPoint y: 277, distance: 208.1
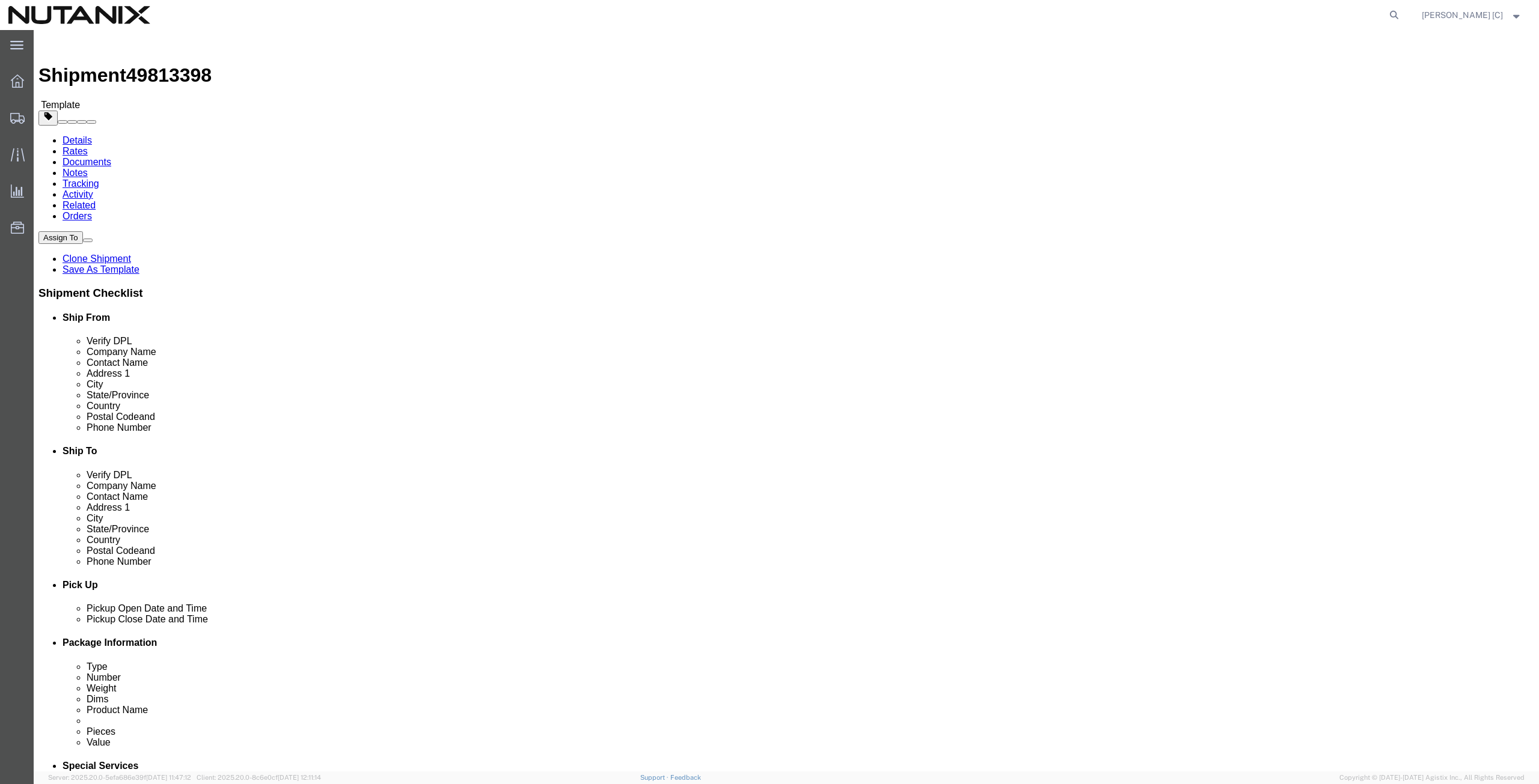
click div "Location Select Select My Profile Location [GEOGRAPHIC_DATA] - [GEOGRAPHIC_DATA…"
drag, startPoint x: 924, startPoint y: 313, endPoint x: 736, endPoint y: 318, distance: 188.1
click div "City Nesconset"
click div "Postal Code 11767"
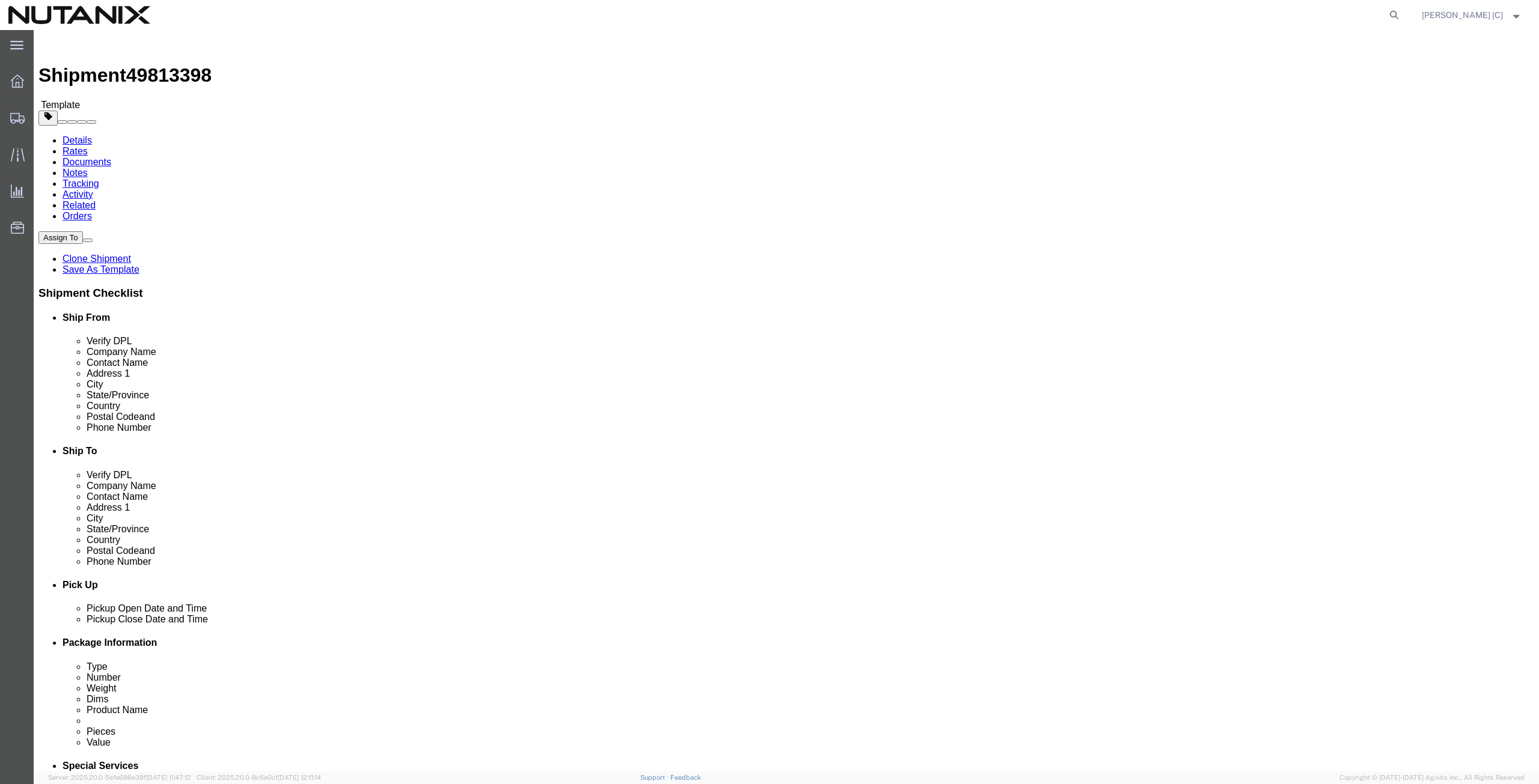
click input "[EMAIL_ADDRESS][DOMAIN_NAME]"
drag, startPoint x: 977, startPoint y: 430, endPoint x: 761, endPoint y: 462, distance: 218.4
click div "Location Select Select My Profile Location [GEOGRAPHIC_DATA] - [GEOGRAPHIC_DATA…"
drag, startPoint x: 944, startPoint y: 410, endPoint x: 720, endPoint y: 415, distance: 224.1
click div "Phone Number [PHONE_NUMBER]"
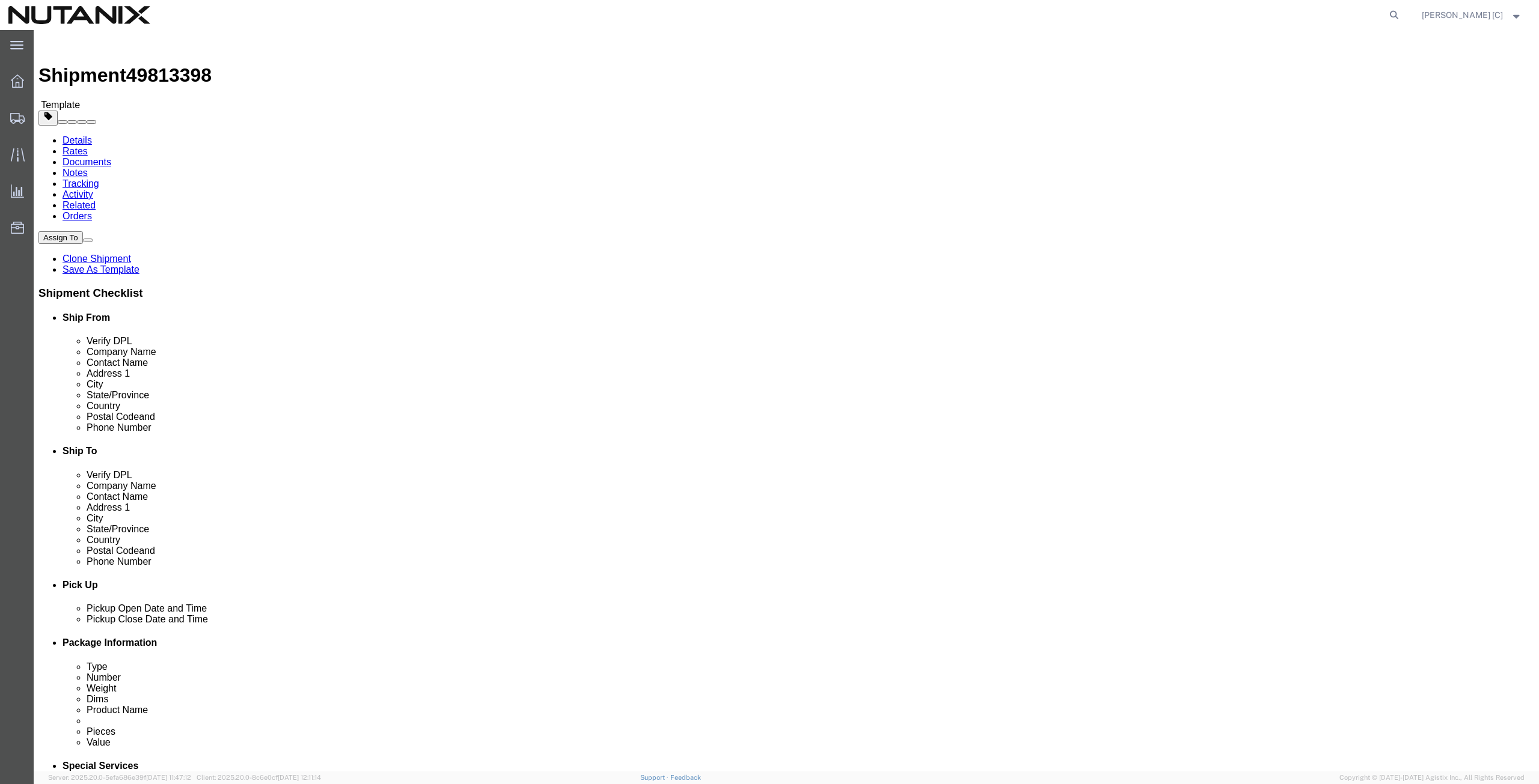
click link "Save As Template"
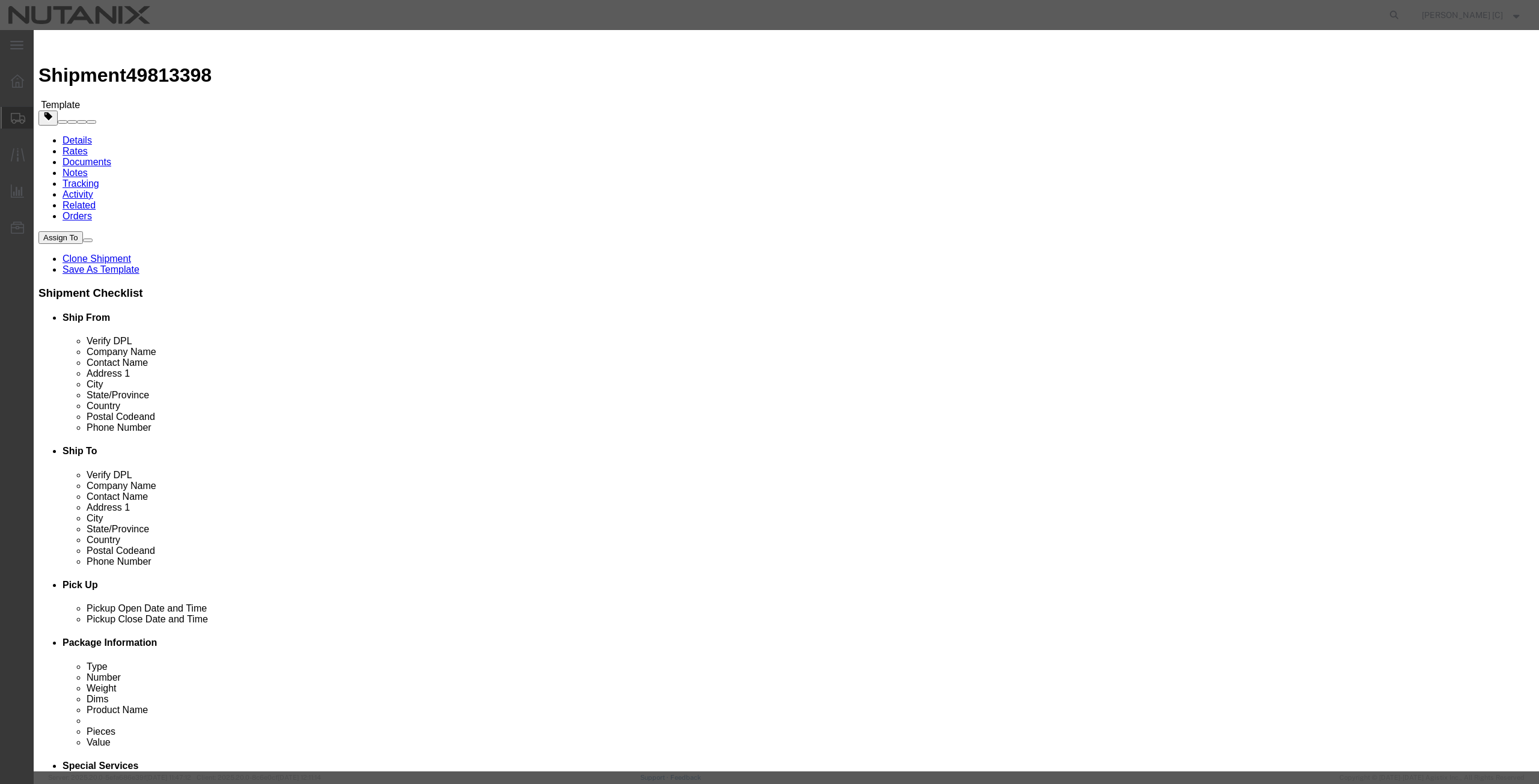
select select "29087"
type input "Empty Laptop Box"
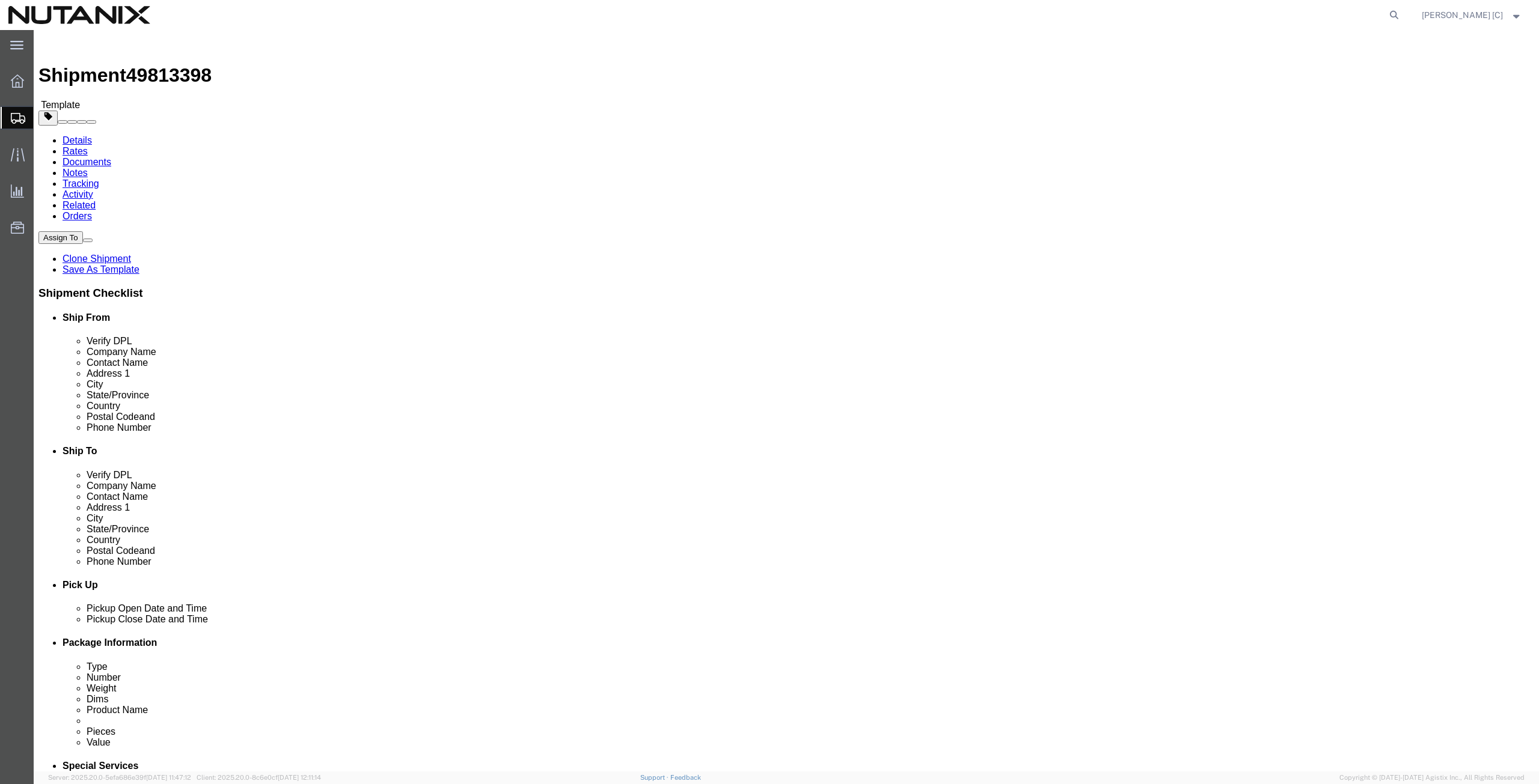
click at [0, 0] on span "Create from Template" at bounding box center [0, 0] width 0 height 0
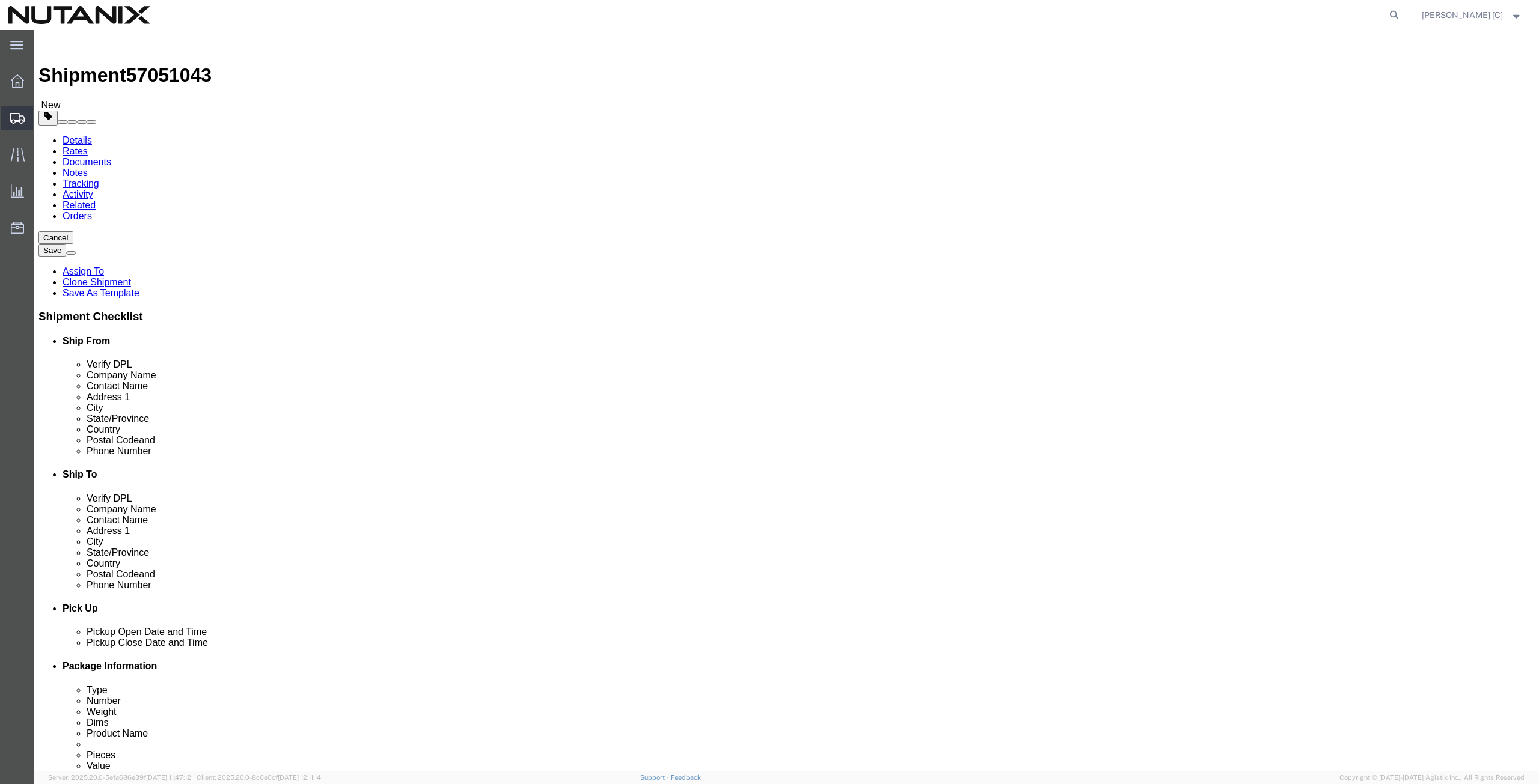
click at [0, 0] on span "Create from Template" at bounding box center [0, 0] width 0 height 0
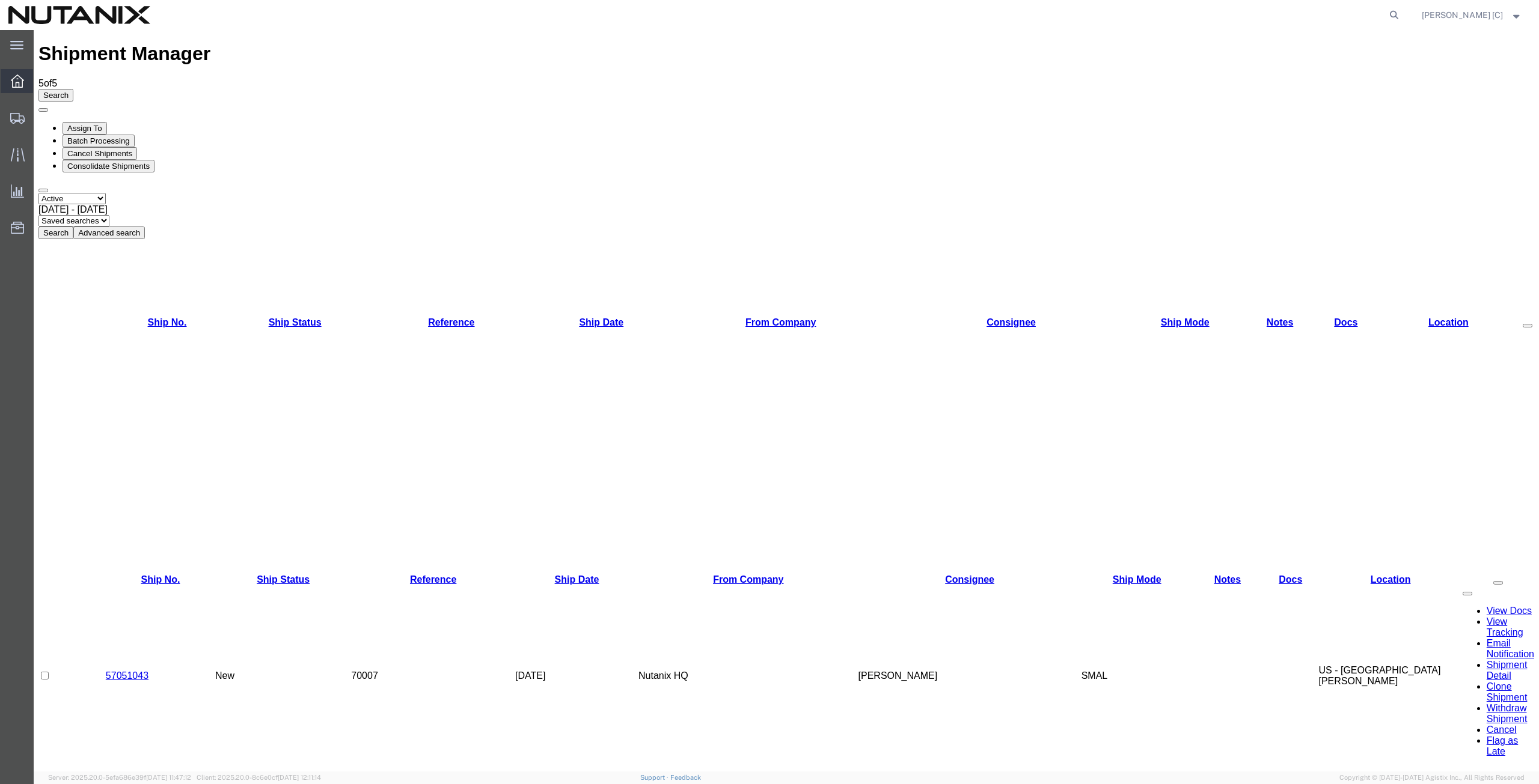
click at [23, 81] on icon at bounding box center [17, 81] width 13 height 13
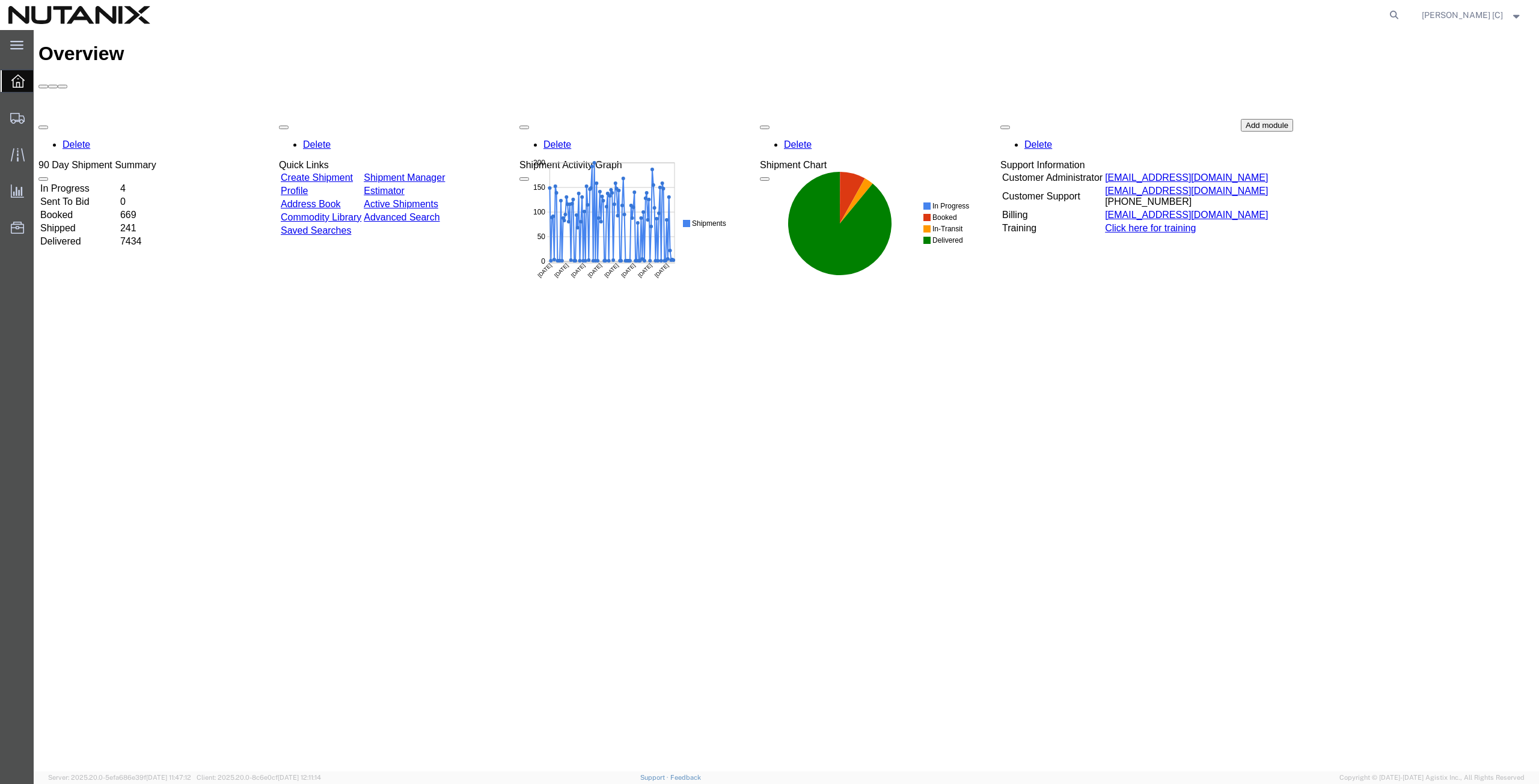
click at [341, 199] on link "Address Book" at bounding box center [310, 204] width 60 height 10
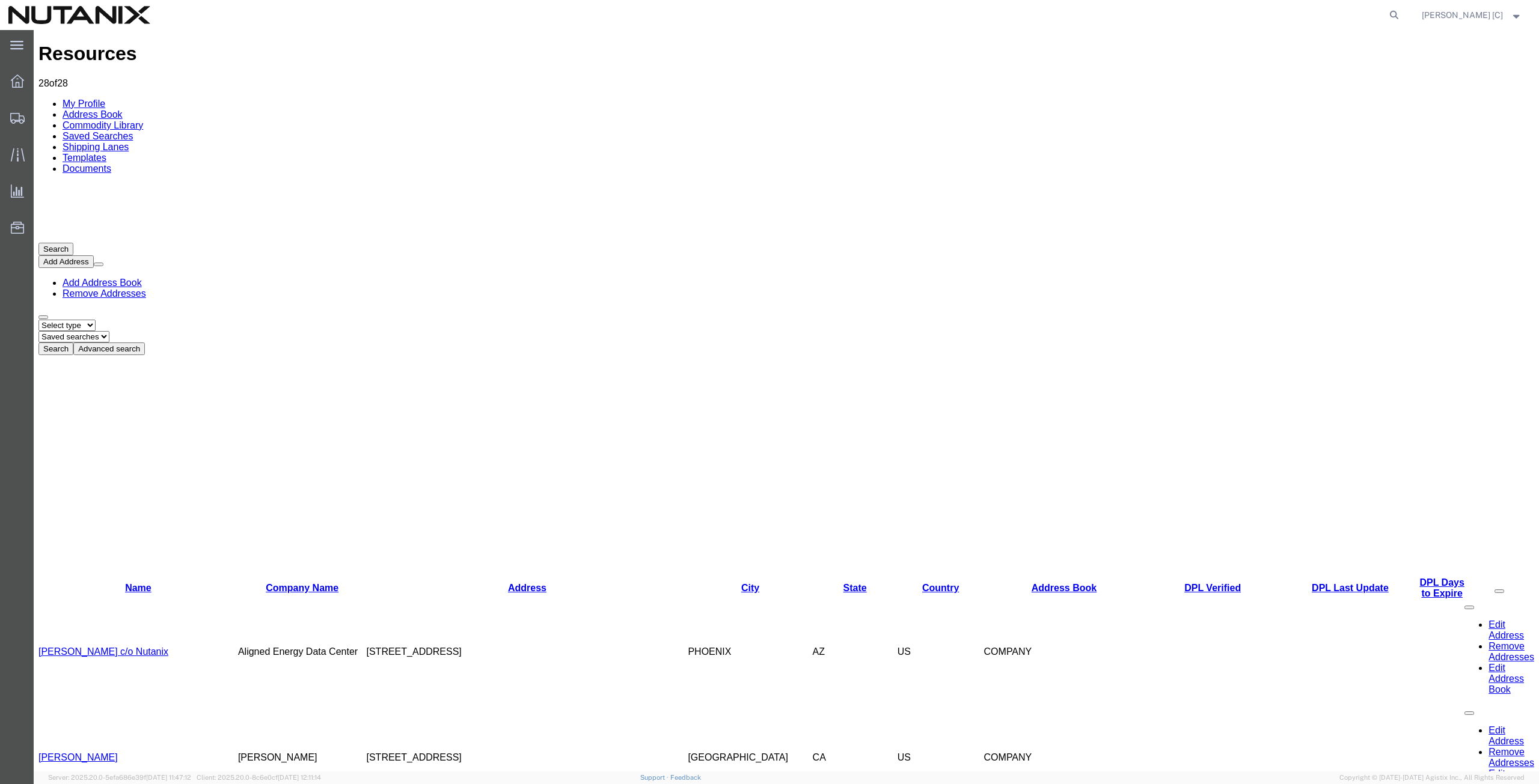
click at [106, 153] on link "Templates" at bounding box center [84, 158] width 44 height 10
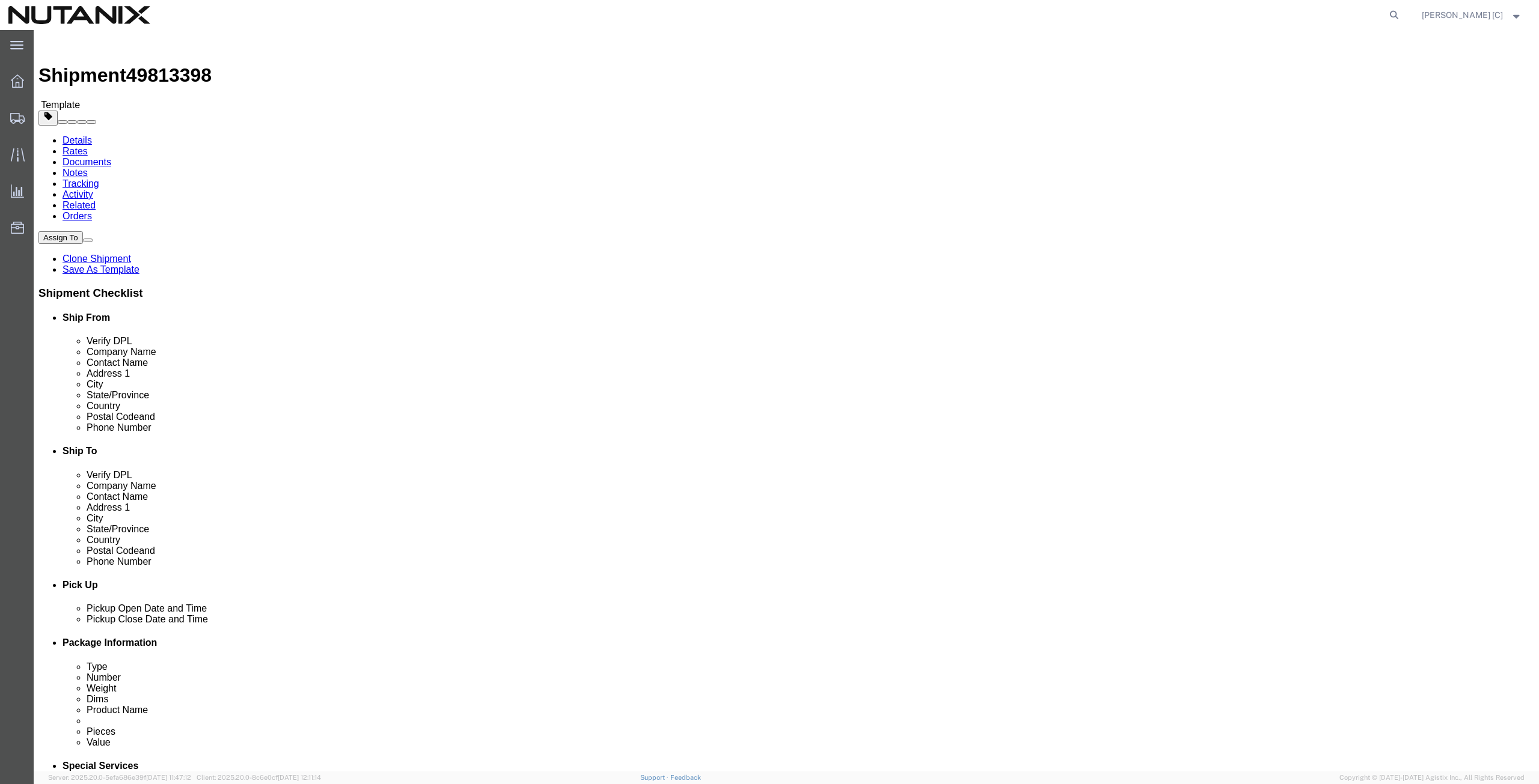
drag, startPoint x: 939, startPoint y: 225, endPoint x: 742, endPoint y: 213, distance: 197.4
click div "Location Select Select My Profile Location [GEOGRAPHIC_DATA] - [GEOGRAPHIC_DATA…"
drag, startPoint x: 931, startPoint y: 246, endPoint x: 690, endPoint y: 229, distance: 241.6
click div "Location Select Select My Profile Location [GEOGRAPHIC_DATA] - [GEOGRAPHIC_DATA…"
drag, startPoint x: 953, startPoint y: 274, endPoint x: 845, endPoint y: 250, distance: 110.6
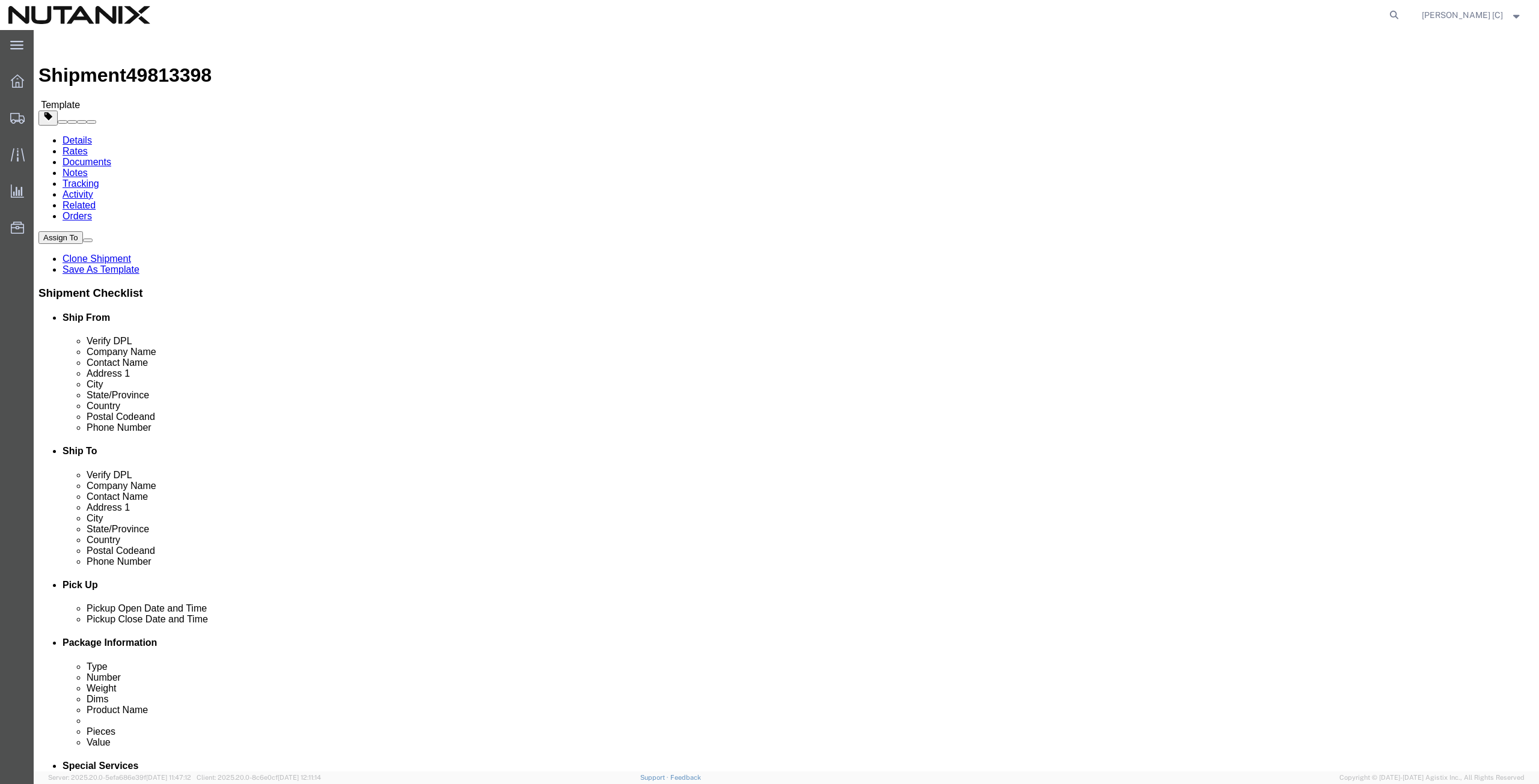
click div "Location Select Select My Profile Location [GEOGRAPHIC_DATA] - [GEOGRAPHIC_DATA…"
click input "[STREET_ADDRESS]"
click div "Location Select Select My Profile Location [GEOGRAPHIC_DATA] - [GEOGRAPHIC_DATA…"
drag, startPoint x: 910, startPoint y: 318, endPoint x: 650, endPoint y: 298, distance: 260.8
click div "Location Select Select My Profile Location [GEOGRAPHIC_DATA] - [GEOGRAPHIC_DATA…"
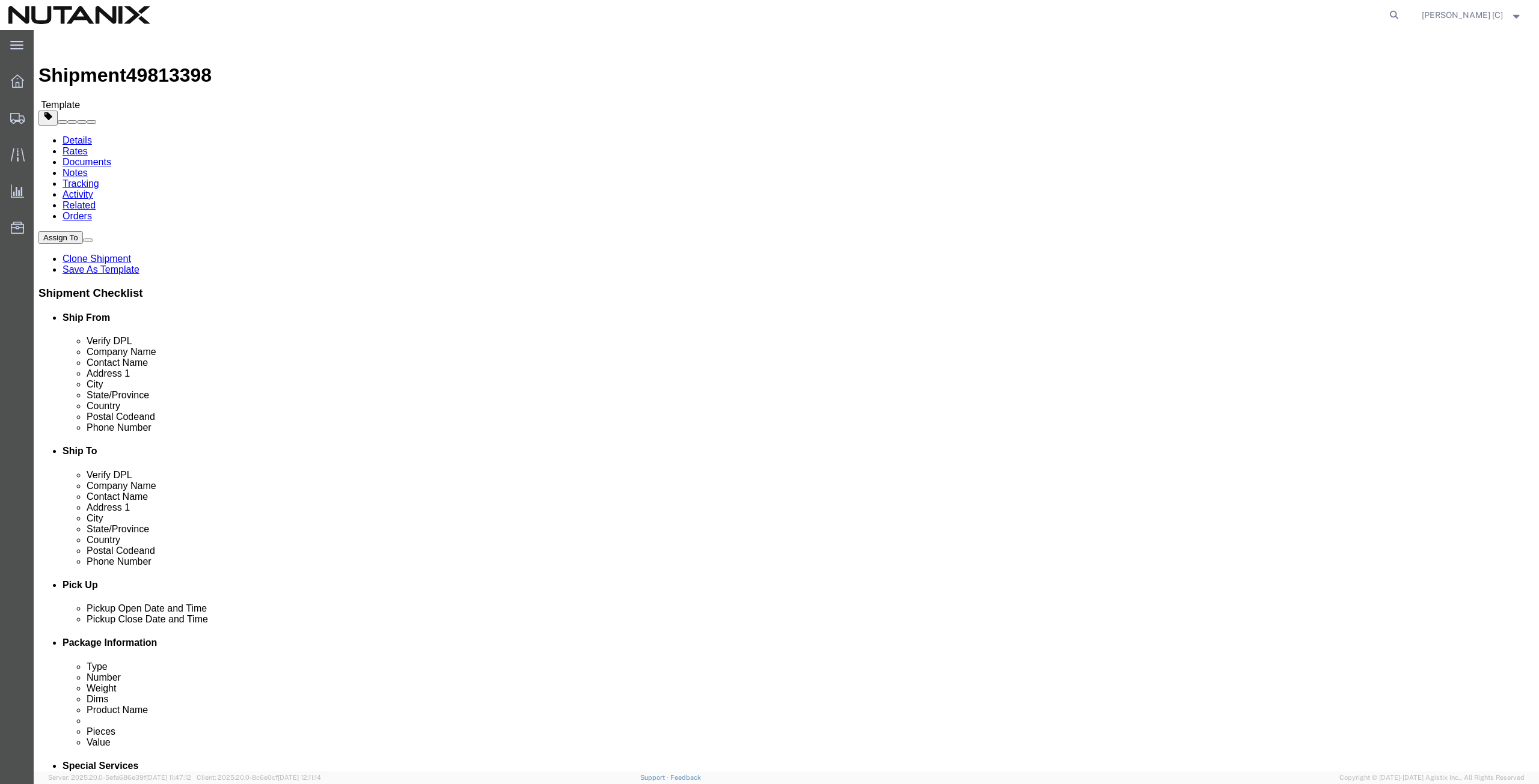
drag, startPoint x: 951, startPoint y: 411, endPoint x: 819, endPoint y: 390, distance: 133.7
click div "Location Select Select My Profile Location [GEOGRAPHIC_DATA] - [GEOGRAPHIC_DATA…"
drag, startPoint x: 983, startPoint y: 432, endPoint x: 807, endPoint y: 400, distance: 178.9
click div "Location Select Select My Profile Location [GEOGRAPHIC_DATA] - [GEOGRAPHIC_DATA…"
drag, startPoint x: 900, startPoint y: 387, endPoint x: 820, endPoint y: 372, distance: 81.4
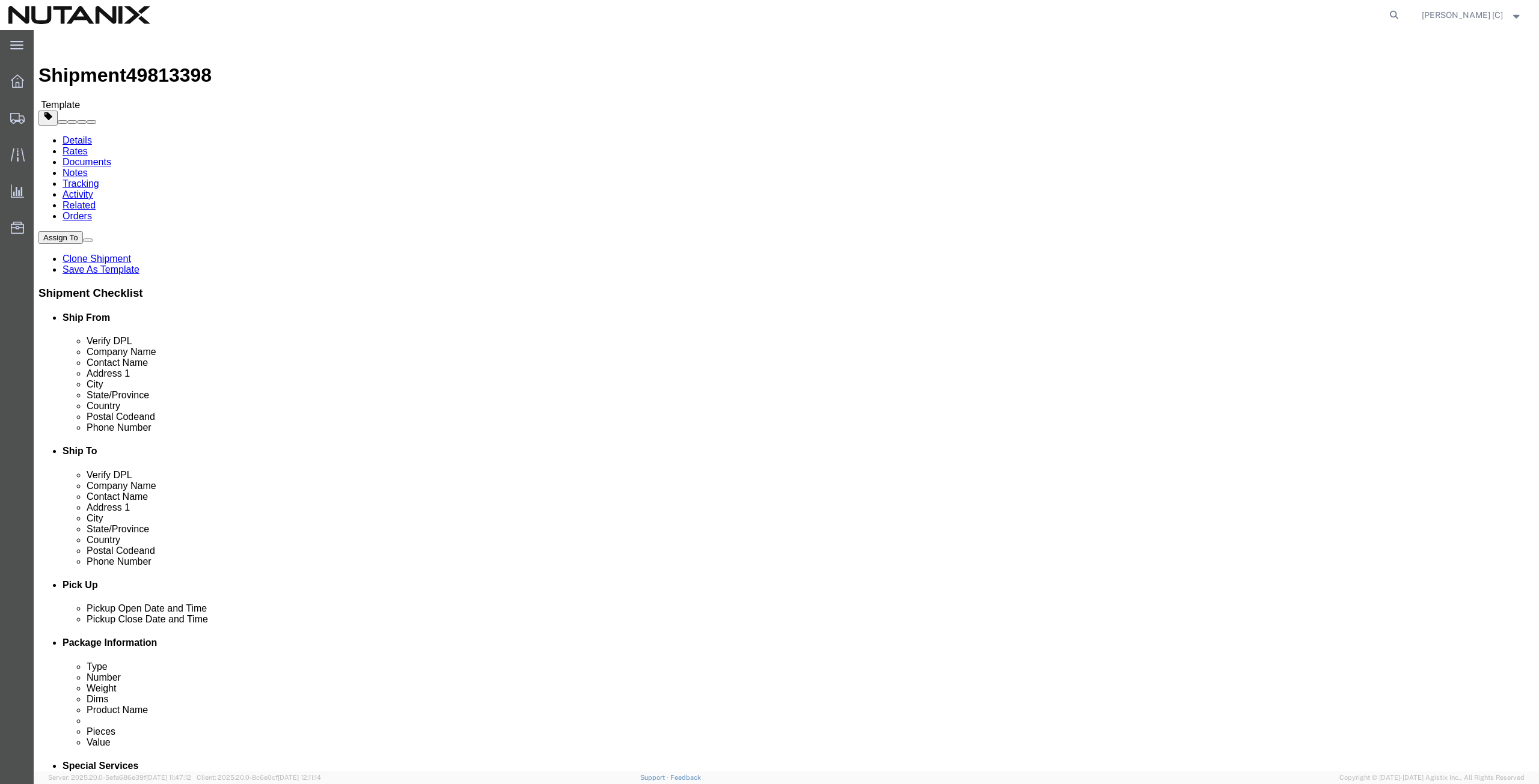
click div "Location Select Select My Profile Location [GEOGRAPHIC_DATA] - [GEOGRAPHIC_DATA…"
click link "Save As Template"
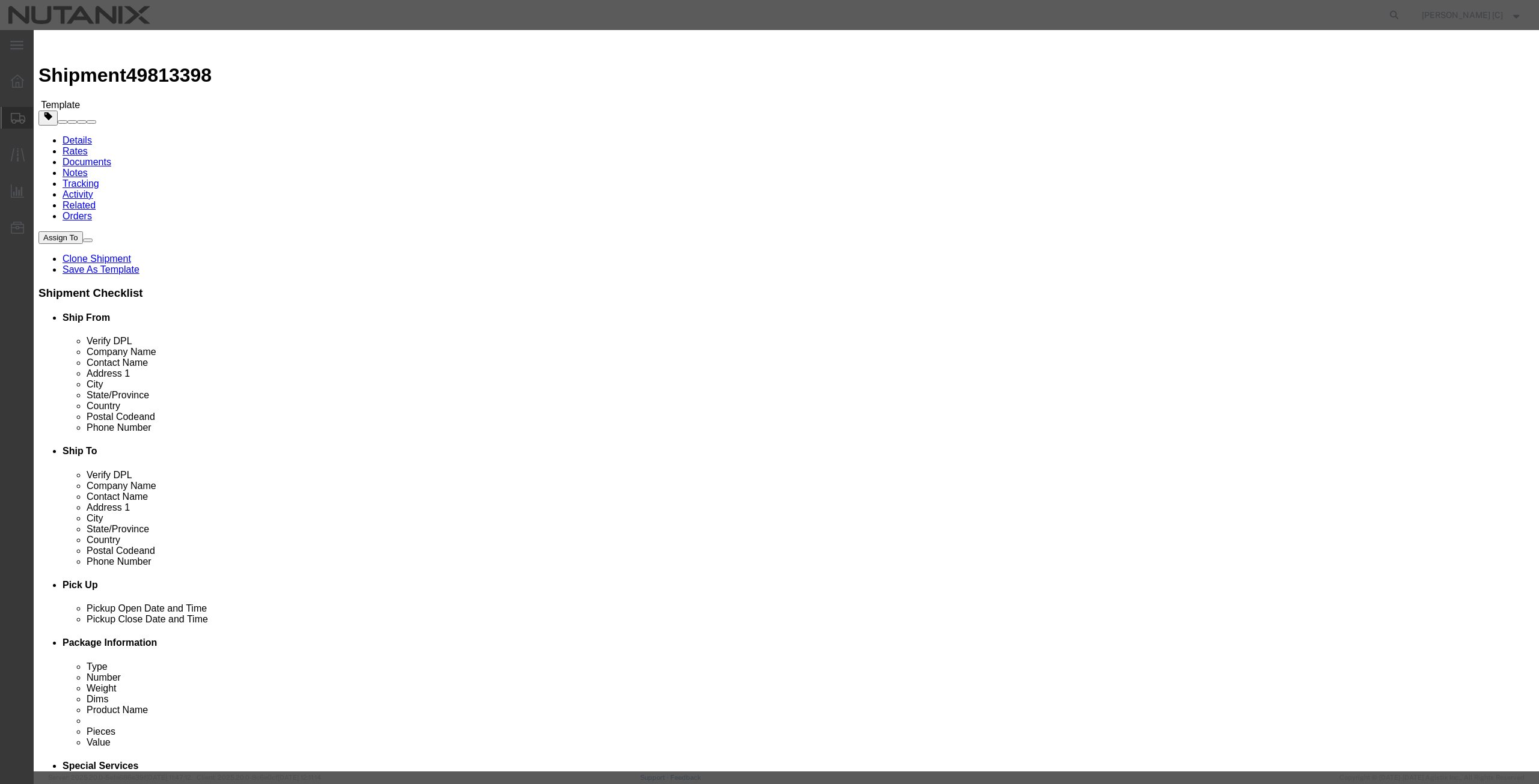
select select "29087"
type input "Empty Laptop Box"
drag, startPoint x: 826, startPoint y: 122, endPoint x: 650, endPoint y: 100, distance: 177.4
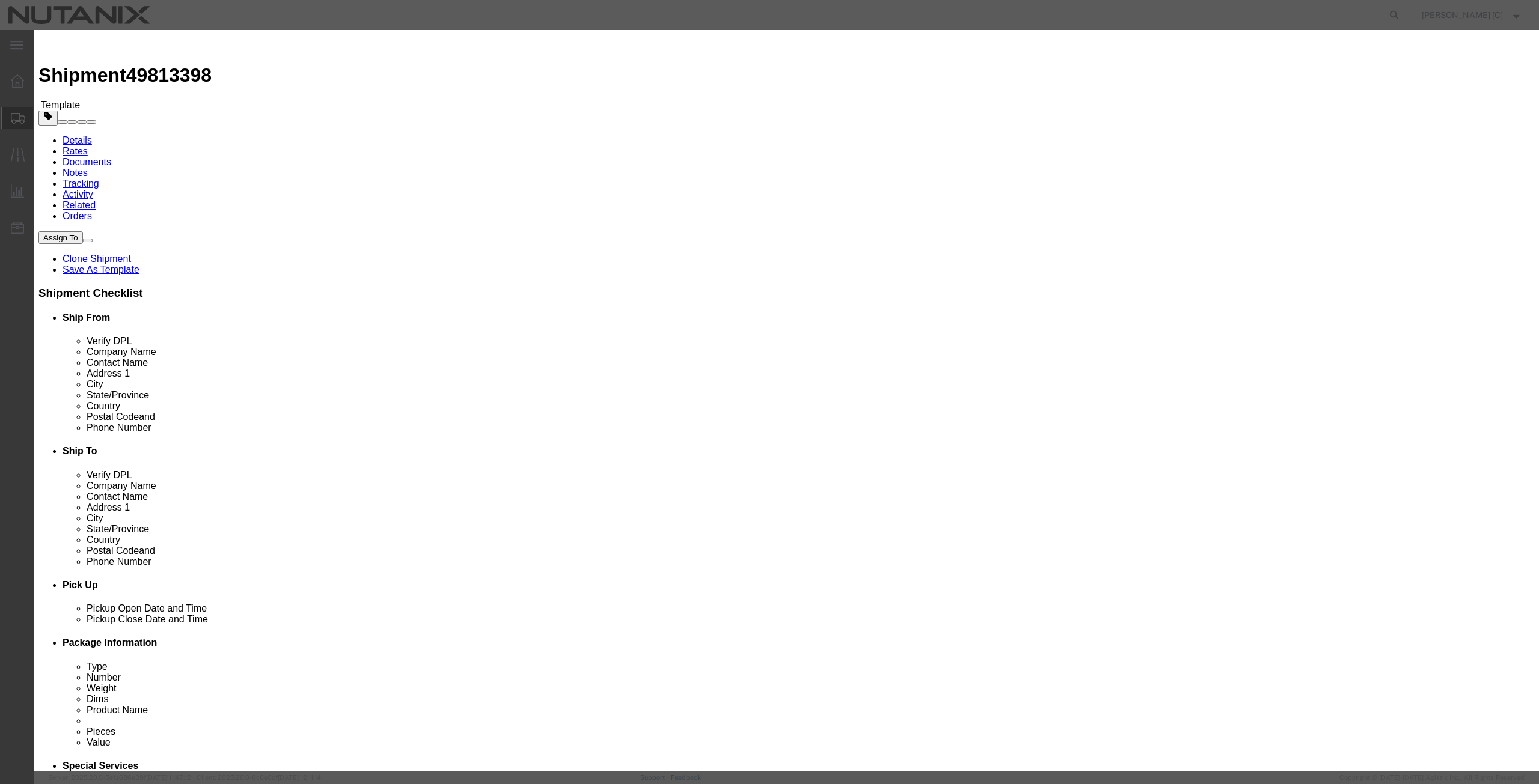
paste textarea "Empty Laptop Box"
type textarea "Empty Laptop Box"
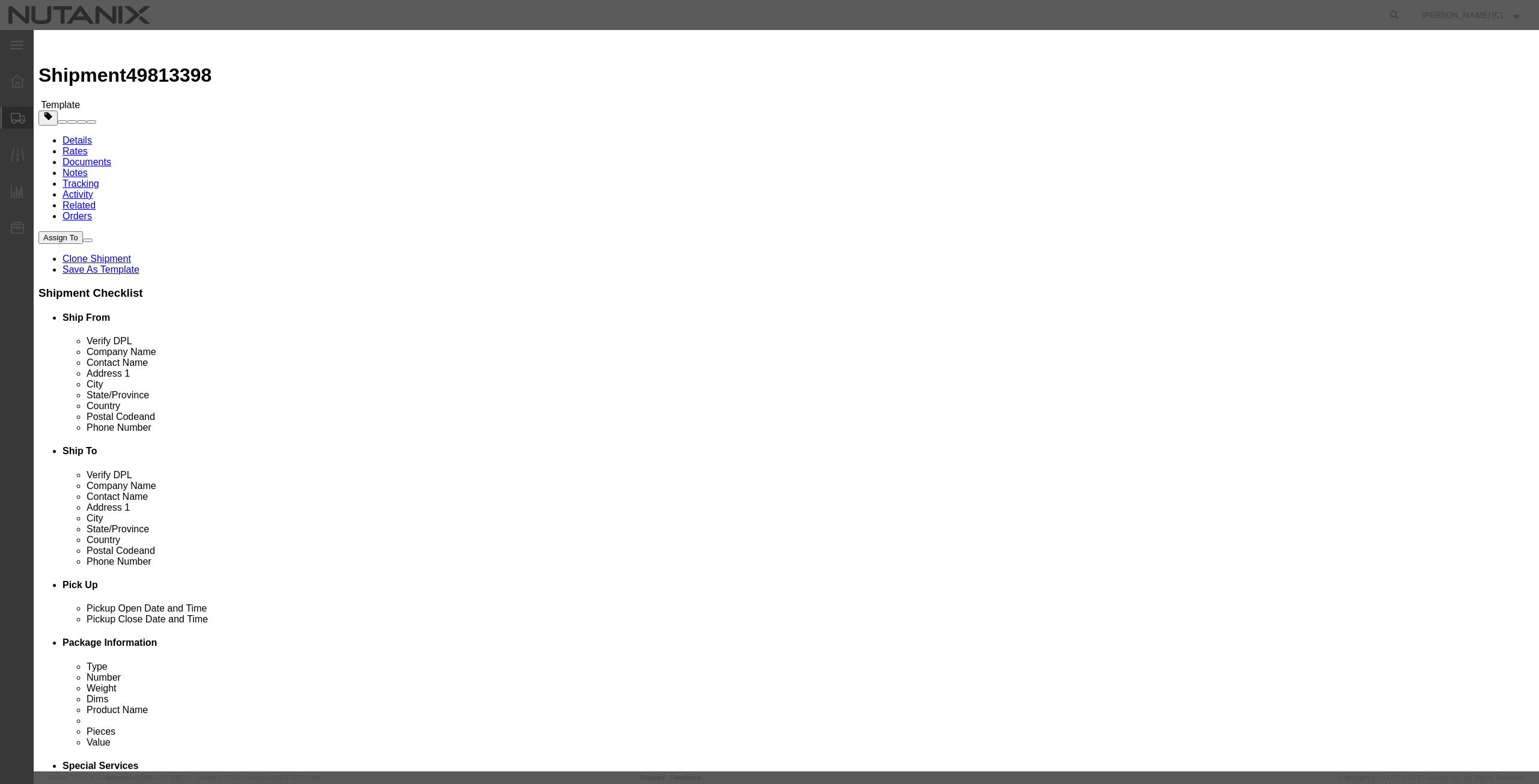
checkbox input "true"
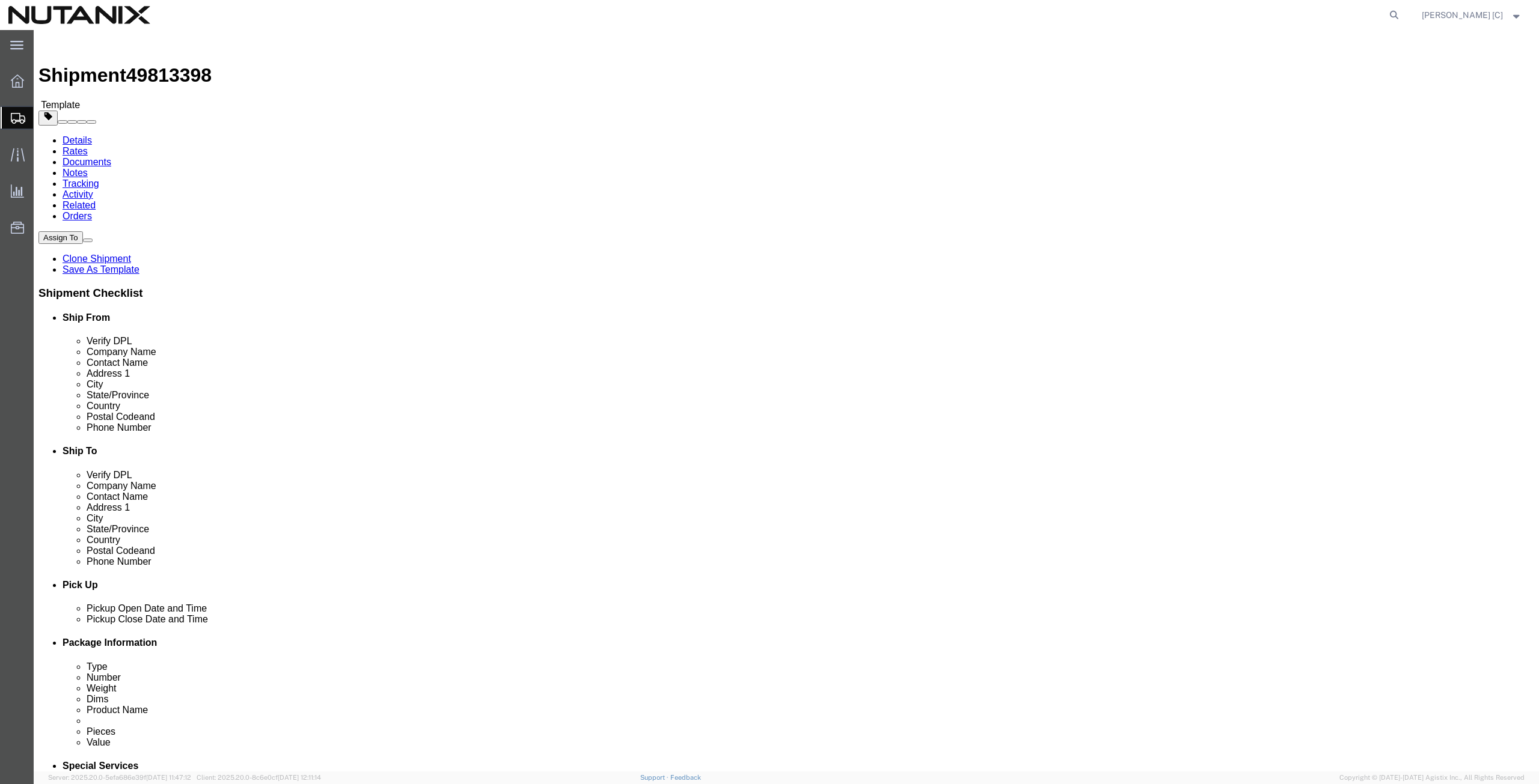
click at [0, 0] on span "Create from Template" at bounding box center [0, 0] width 0 height 0
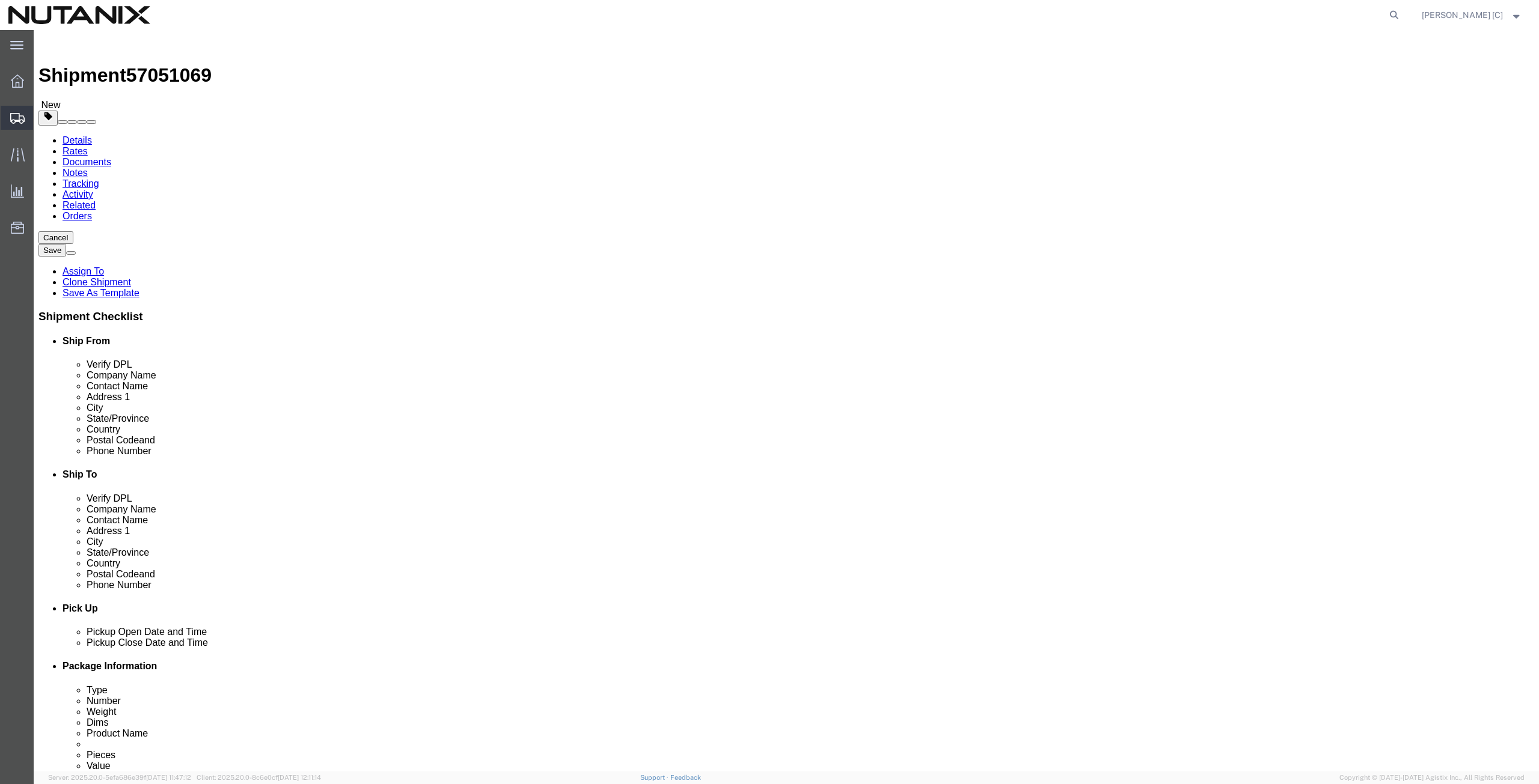
click at [0, 0] on span "Shipment Manager" at bounding box center [0, 0] width 0 height 0
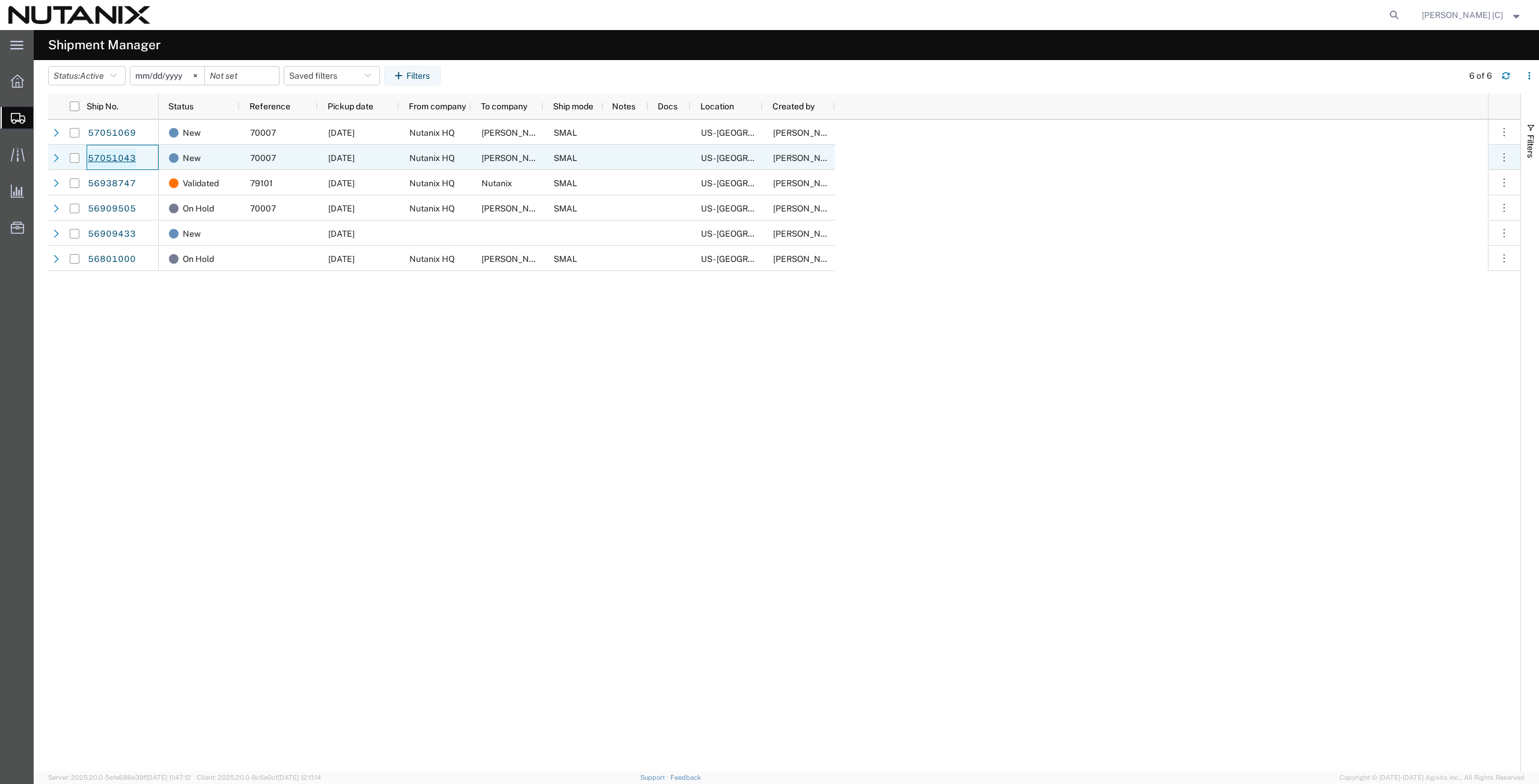
click at [103, 160] on link "57051043" at bounding box center [112, 159] width 50 height 19
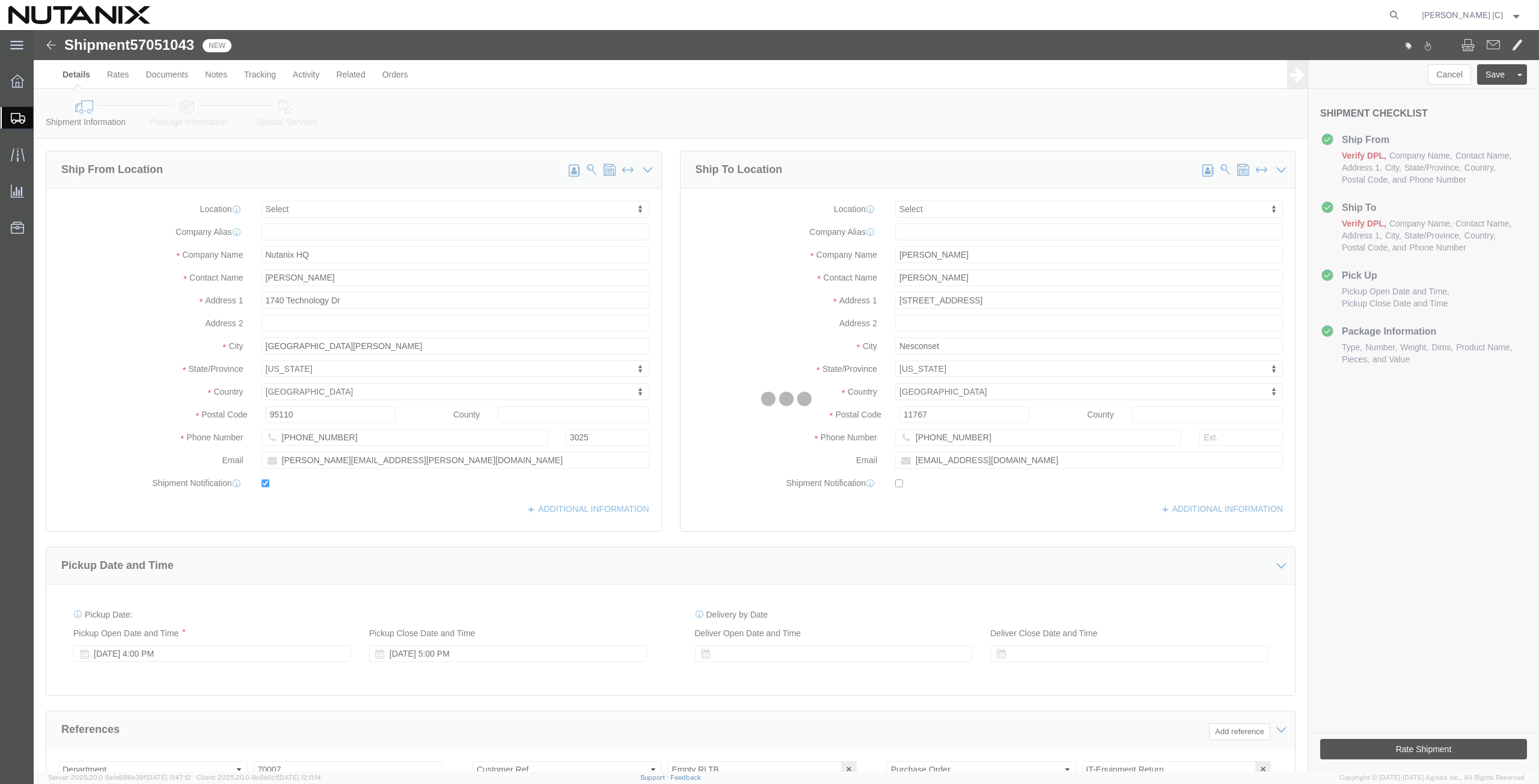
select select
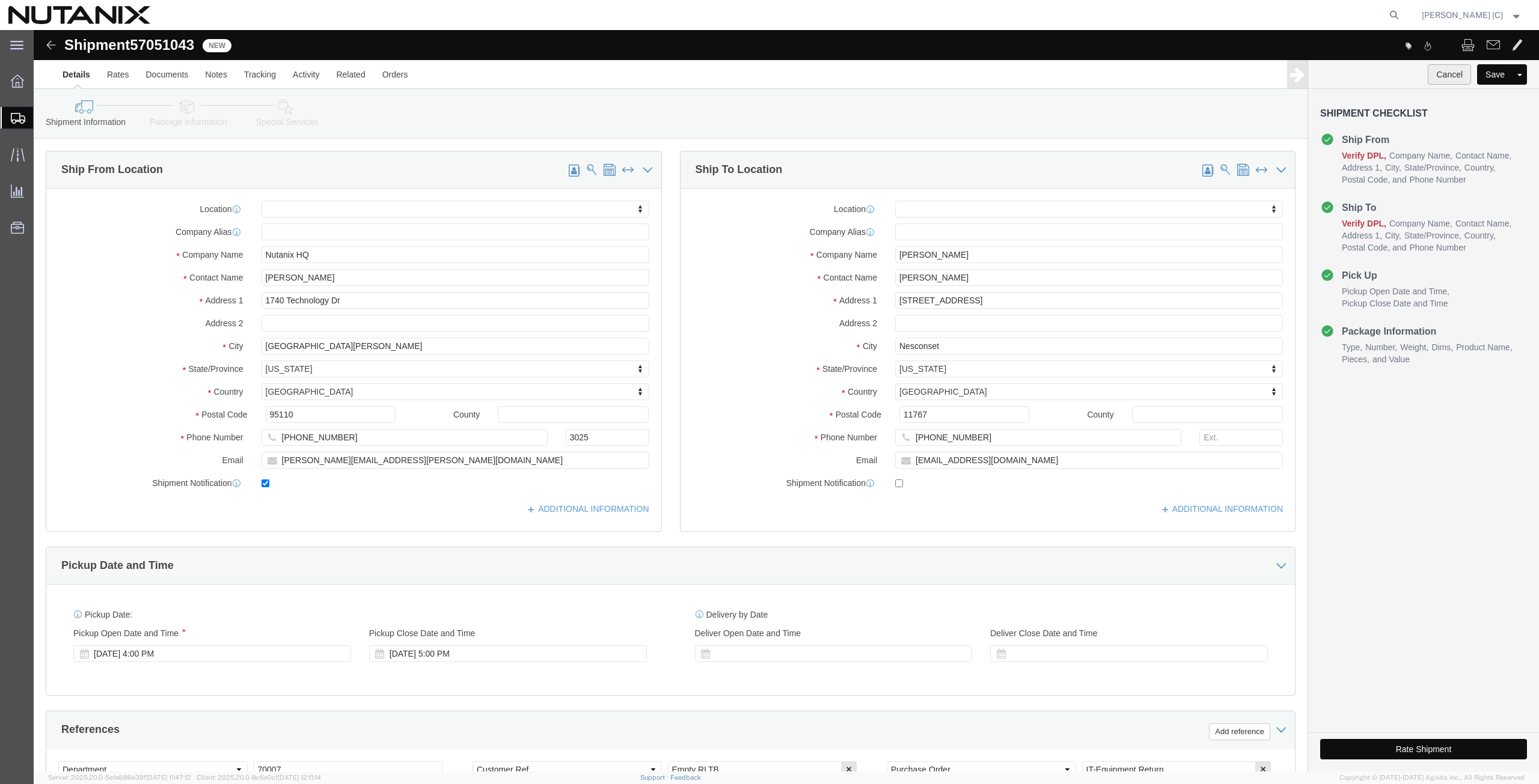
click button "Cancel"
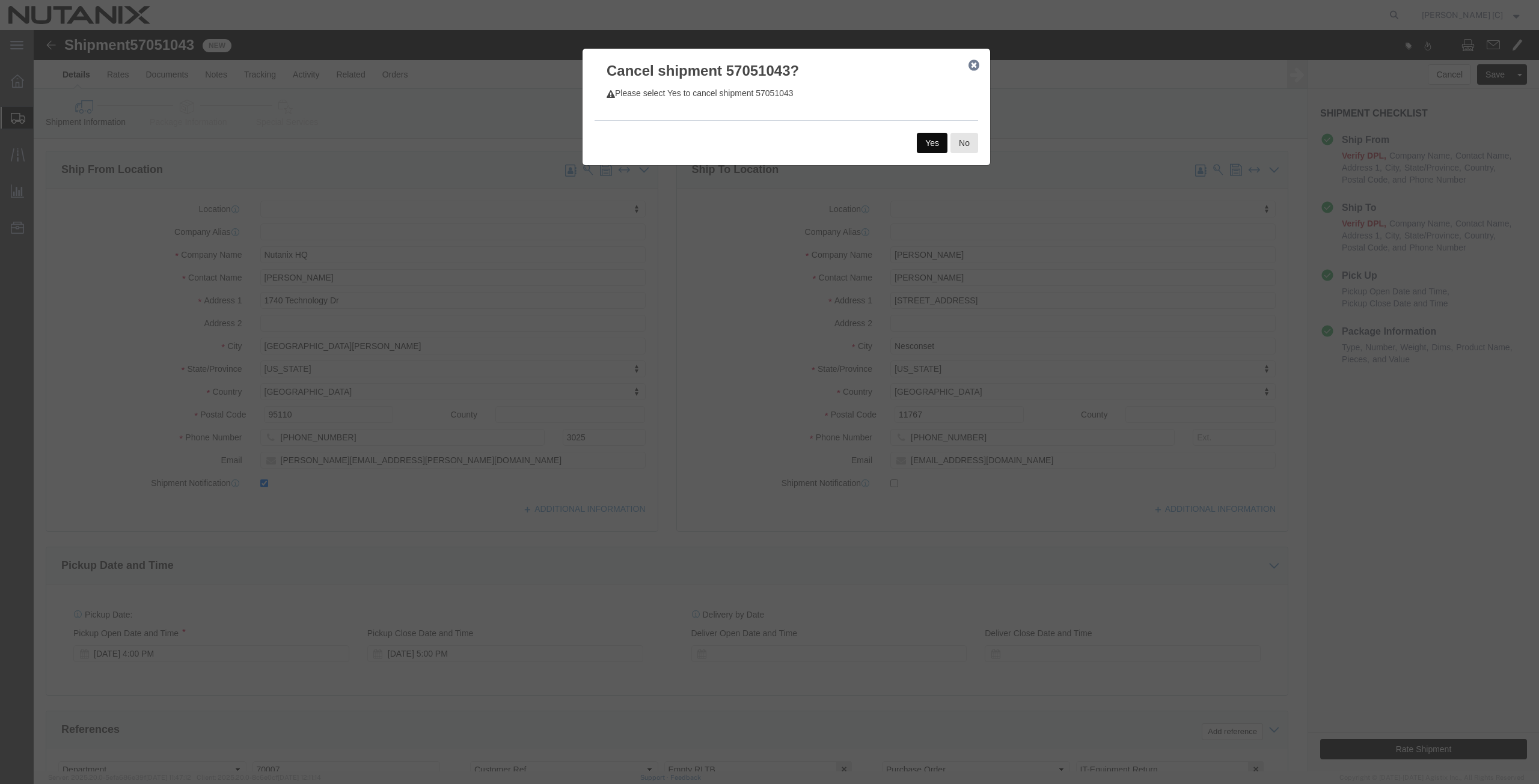
click button "Yes"
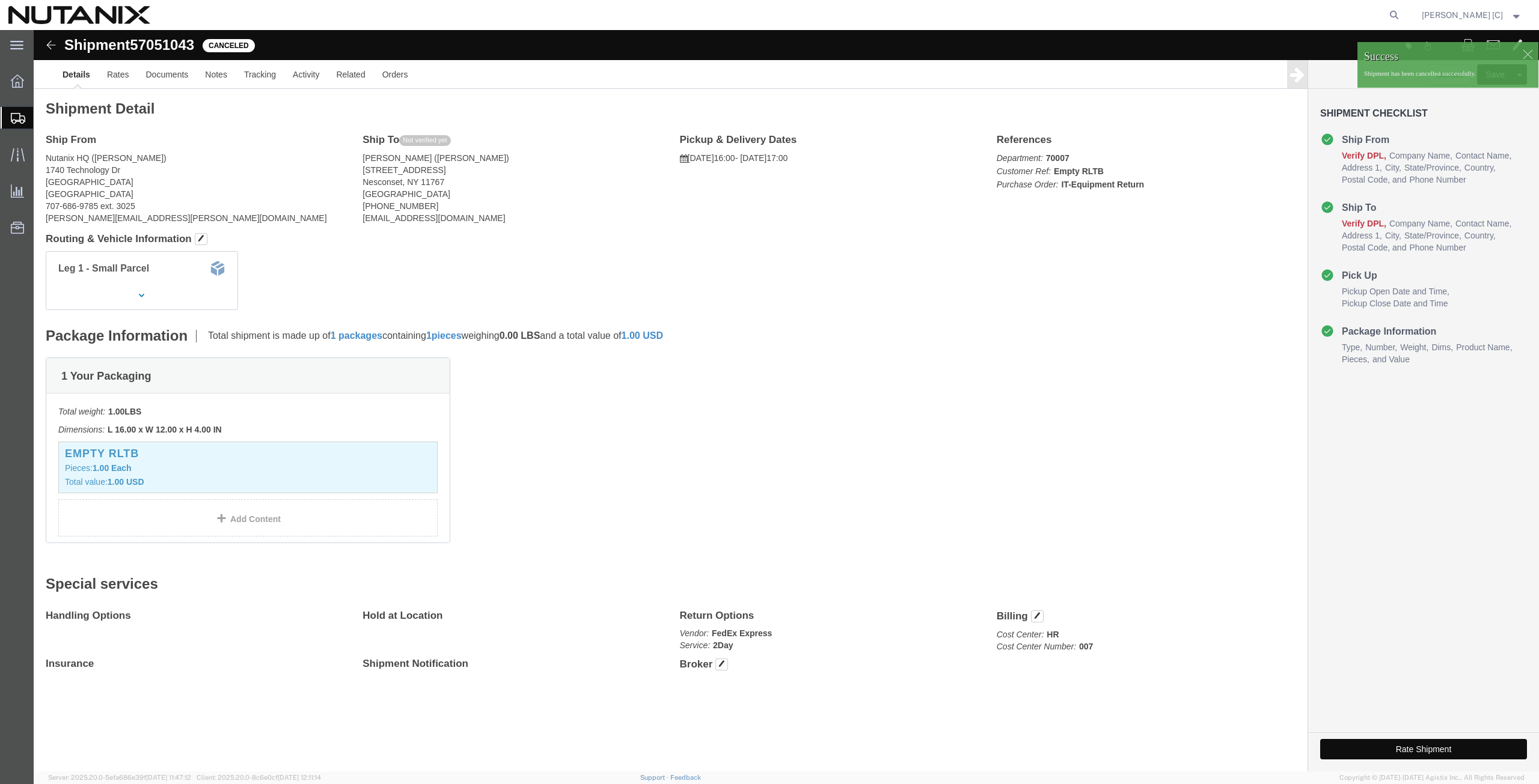
click at [0, 0] on span "Shipment Manager" at bounding box center [0, 0] width 0 height 0
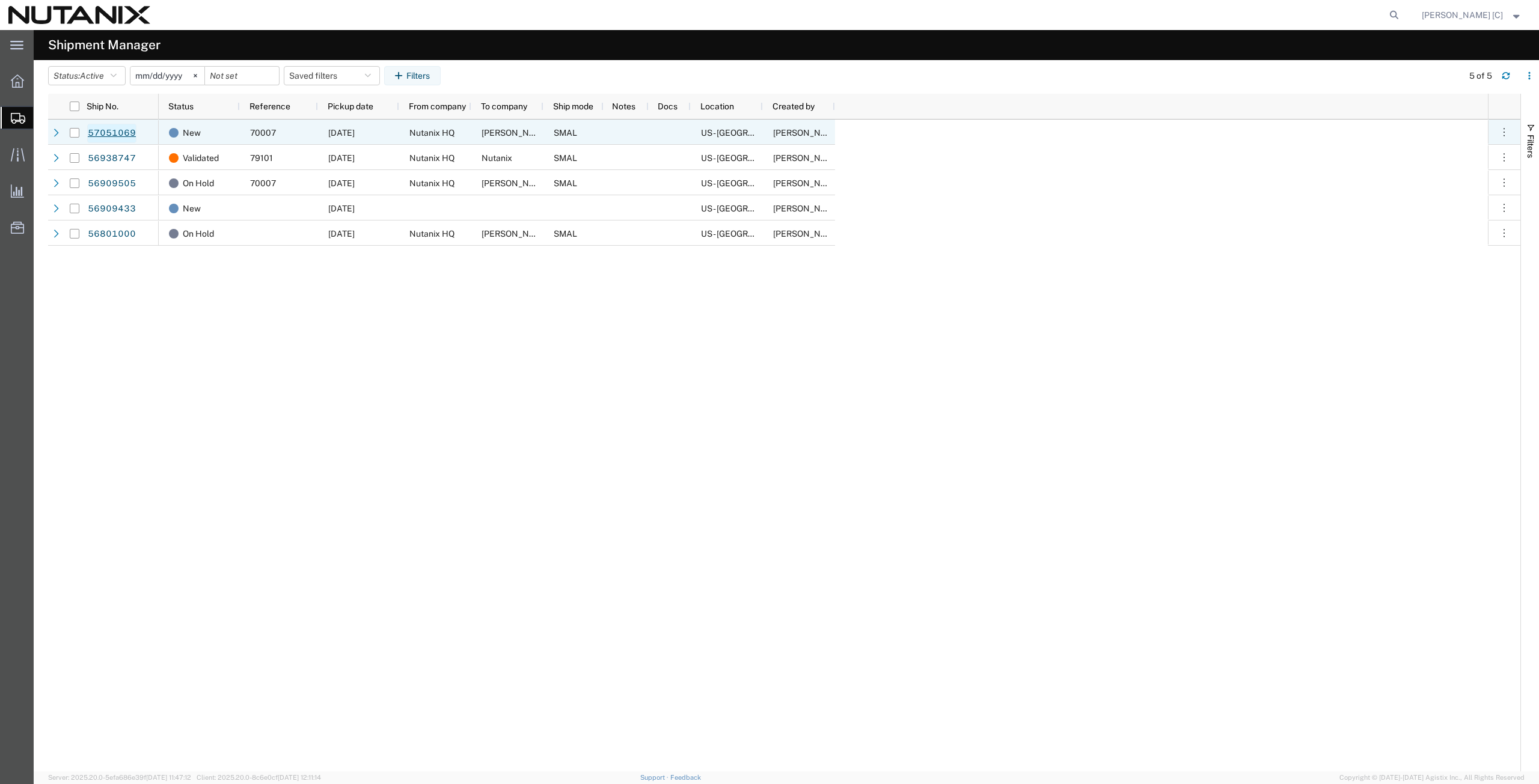
click at [119, 135] on link "57051069" at bounding box center [112, 133] width 50 height 19
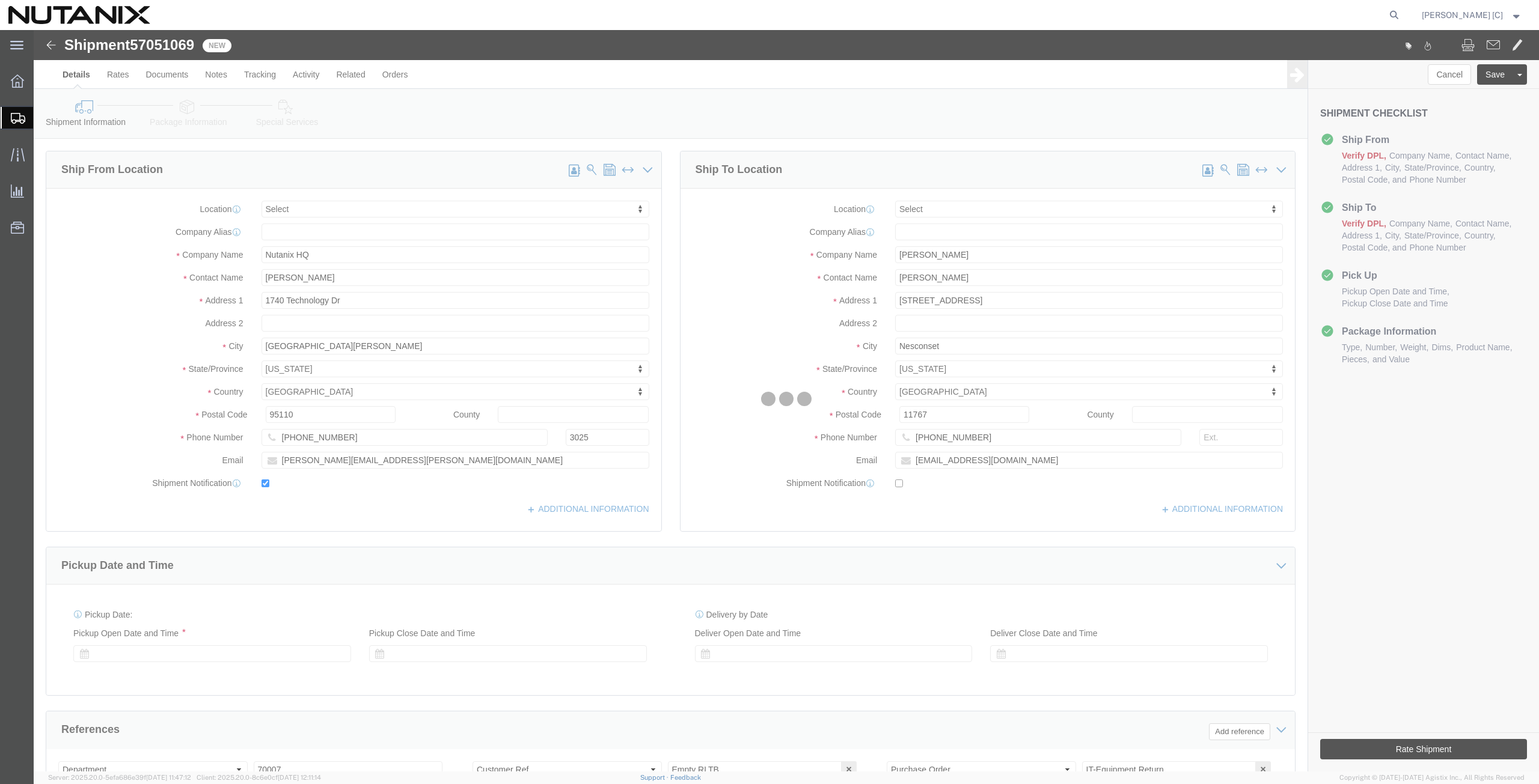
select select
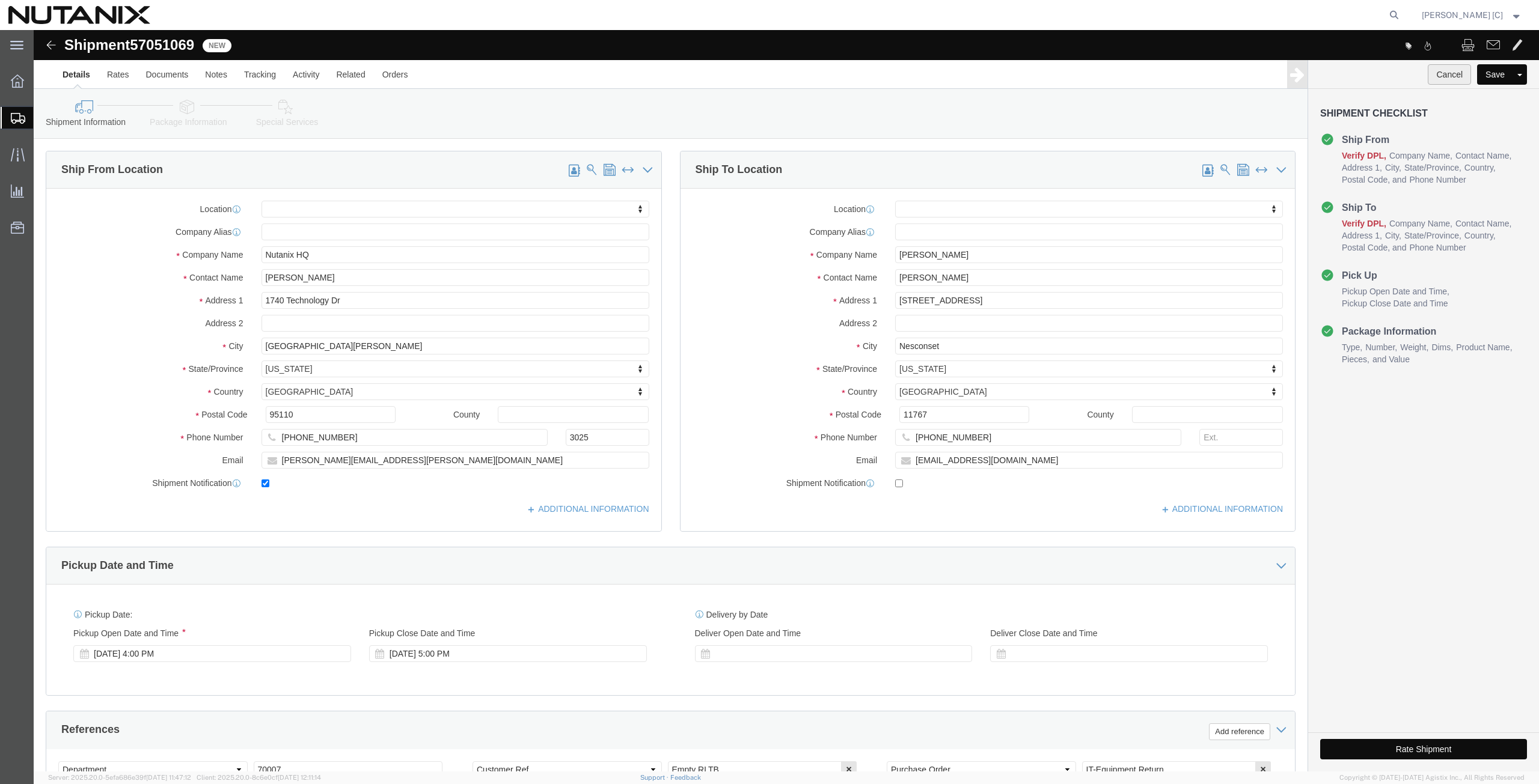
click button "Cancel"
